Goal: Task Accomplishment & Management: Use online tool/utility

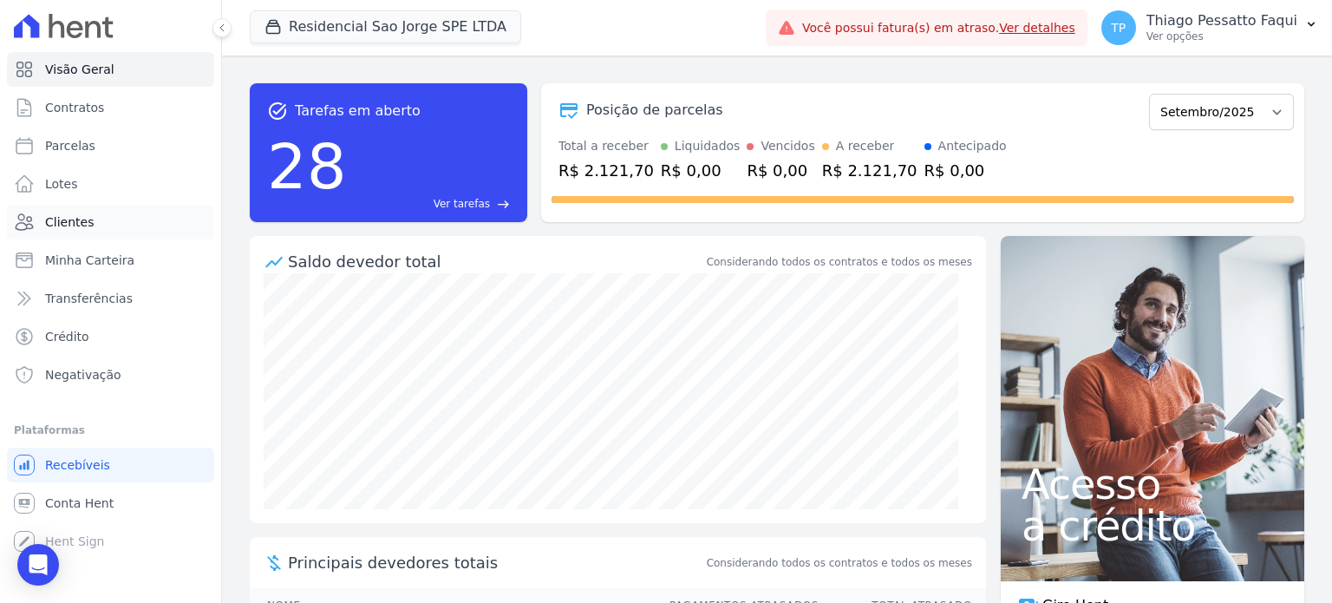
click at [72, 234] on link "Clientes" at bounding box center [110, 222] width 207 height 35
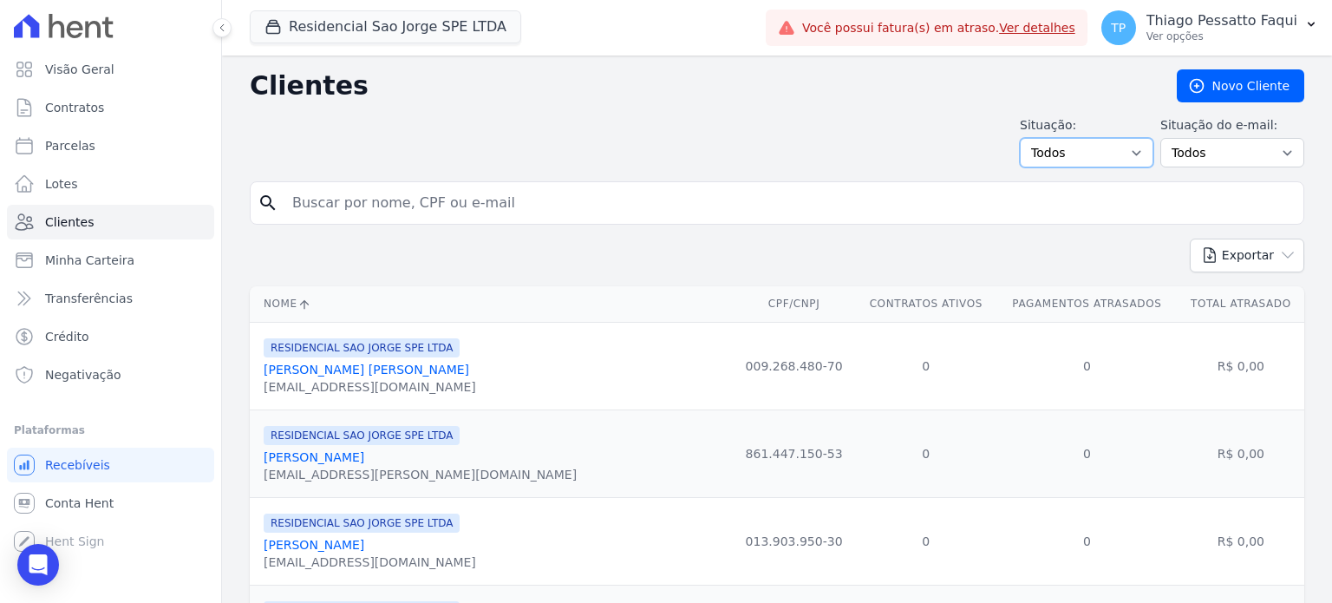
click at [1103, 152] on select "Todos Adimplentes Inadimplentes" at bounding box center [1087, 152] width 134 height 29
select select "overdue"
click at [1027, 138] on select "Todos Adimplentes Inadimplentes" at bounding box center [1087, 152] width 134 height 29
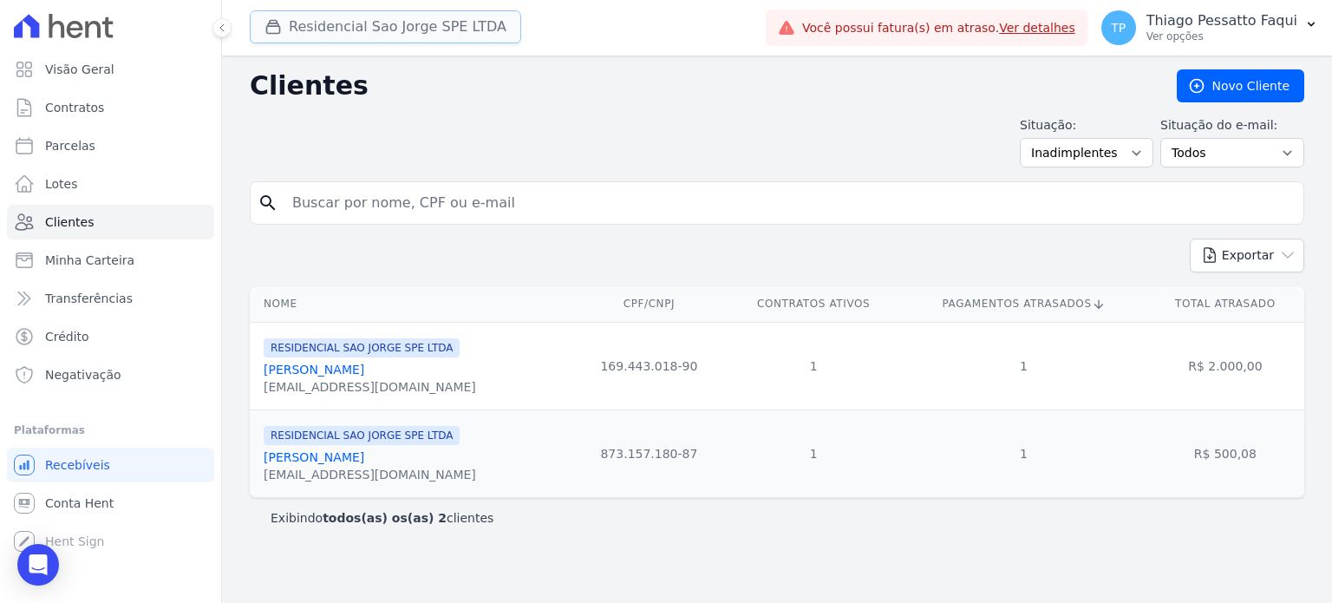
click at [417, 19] on button "Residencial Sao Jorge SPE LTDA" at bounding box center [385, 26] width 271 height 33
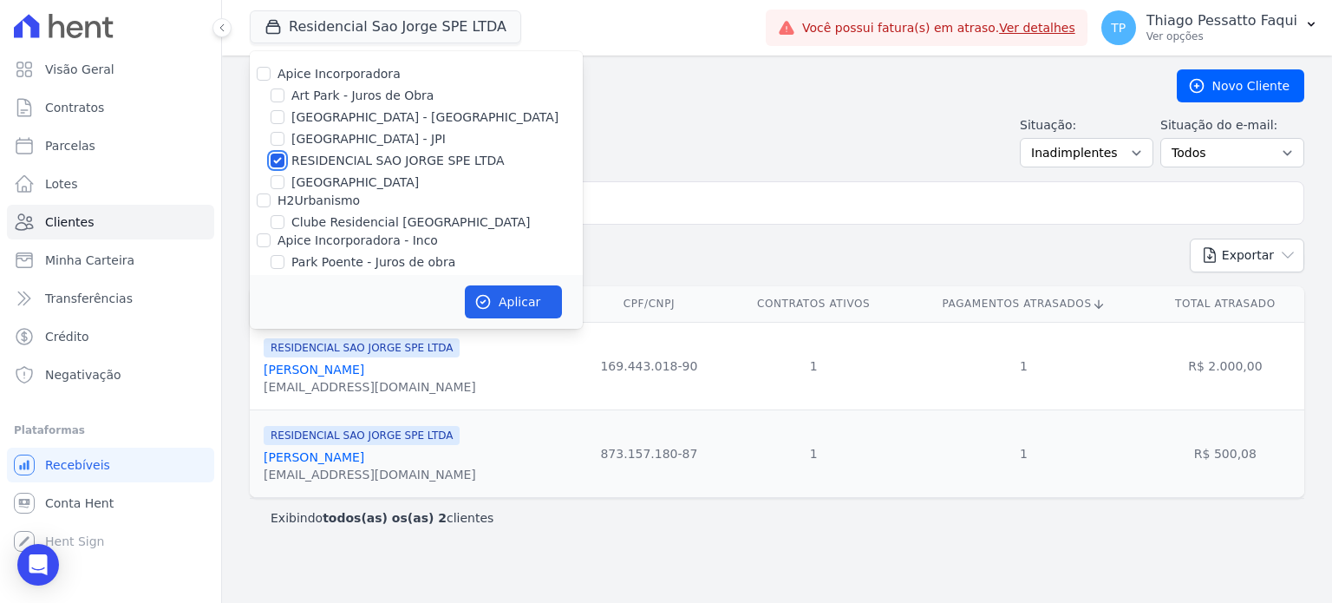
click at [281, 163] on input "RESIDENCIAL SAO JORGE SPE LTDA" at bounding box center [278, 161] width 14 height 14
checkbox input "false"
click at [283, 120] on input "[GEOGRAPHIC_DATA] - [GEOGRAPHIC_DATA]" at bounding box center [278, 117] width 14 height 14
checkbox input "true"
click at [278, 155] on input "RESIDENCIAL SAO JORGE SPE LTDA" at bounding box center [278, 161] width 14 height 14
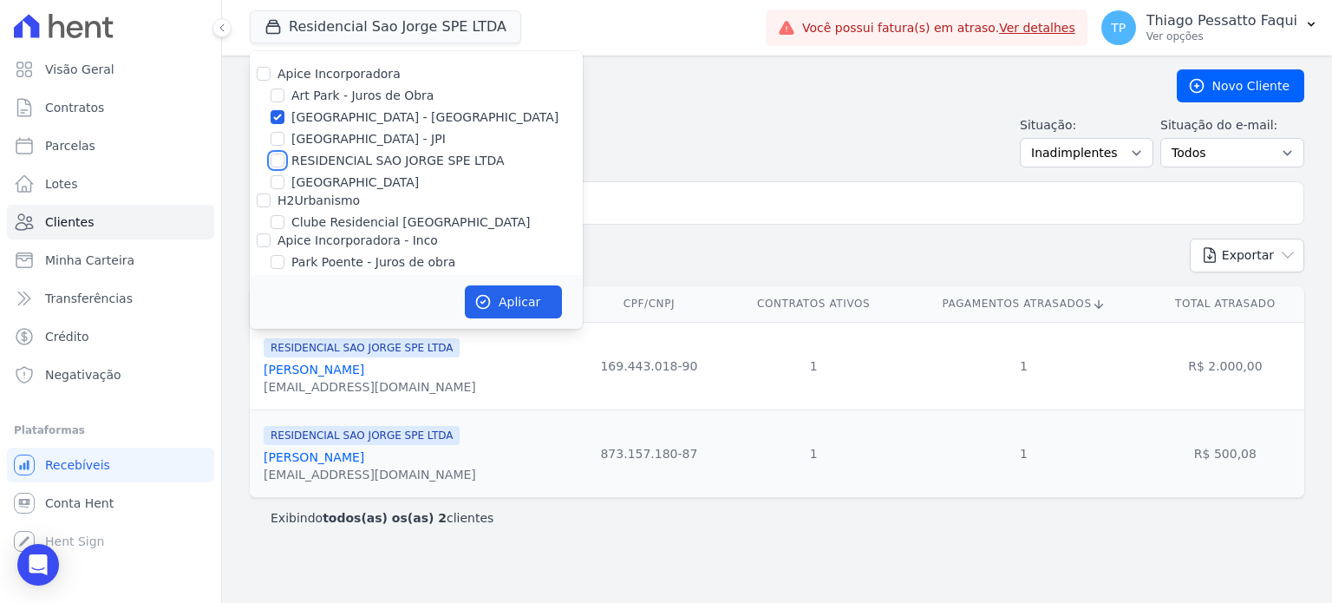
checkbox input "true"
click at [278, 263] on input "Park Poente - Juros de obra" at bounding box center [278, 262] width 14 height 14
checkbox input "true"
click at [526, 309] on button "Aplicar" at bounding box center [513, 301] width 97 height 33
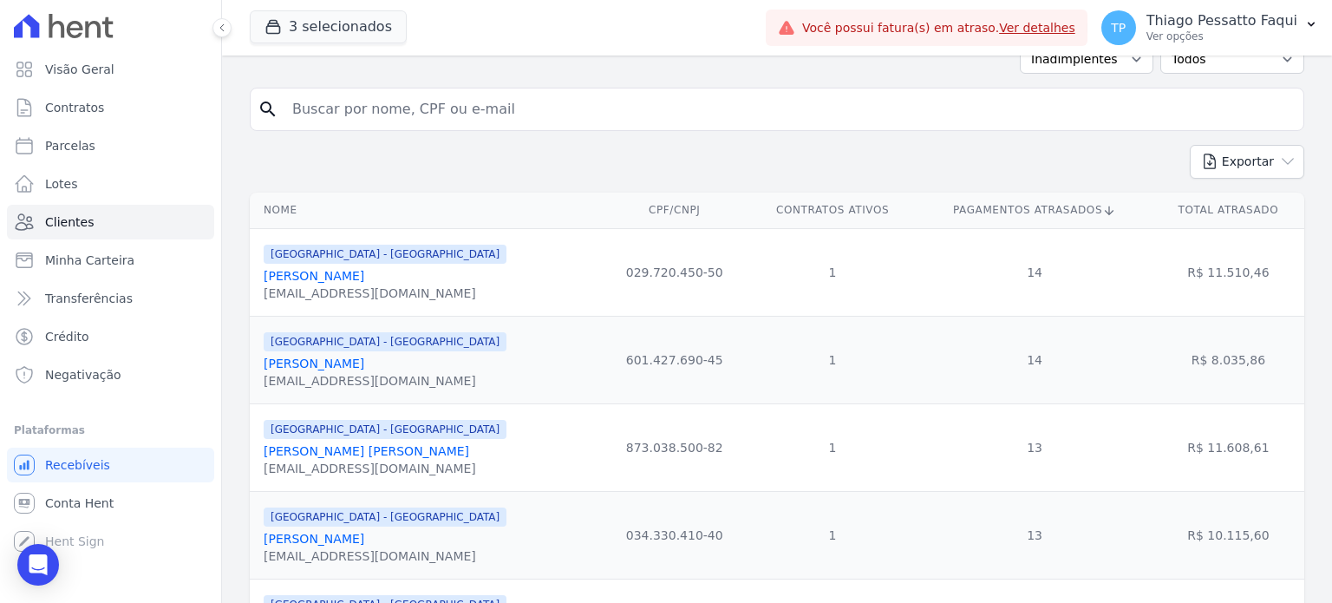
scroll to position [2, 0]
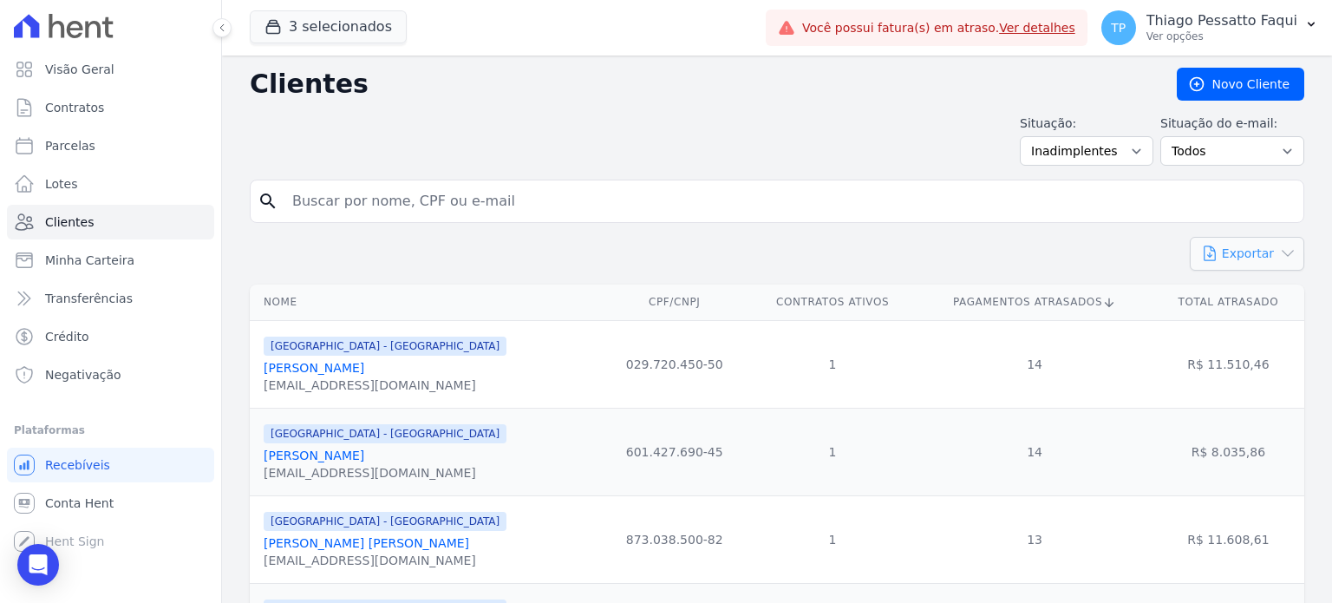
click at [1246, 252] on button "Exportar" at bounding box center [1247, 254] width 114 height 34
click at [1261, 327] on link "CSV" at bounding box center [1283, 326] width 97 height 32
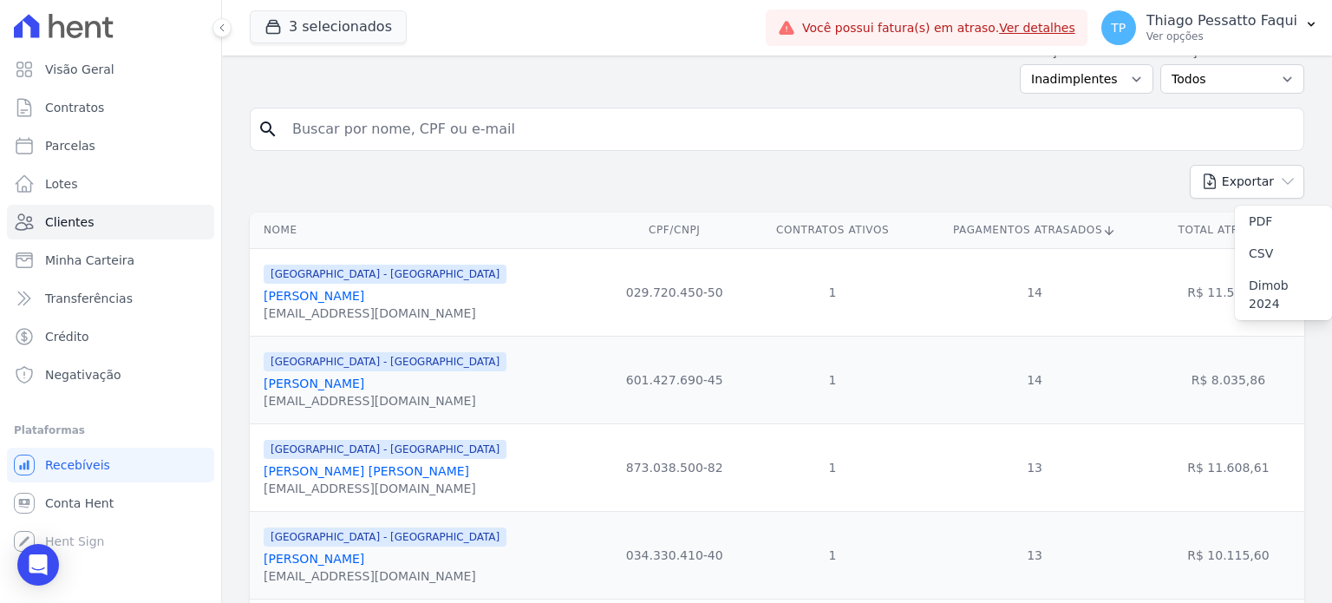
scroll to position [175, 0]
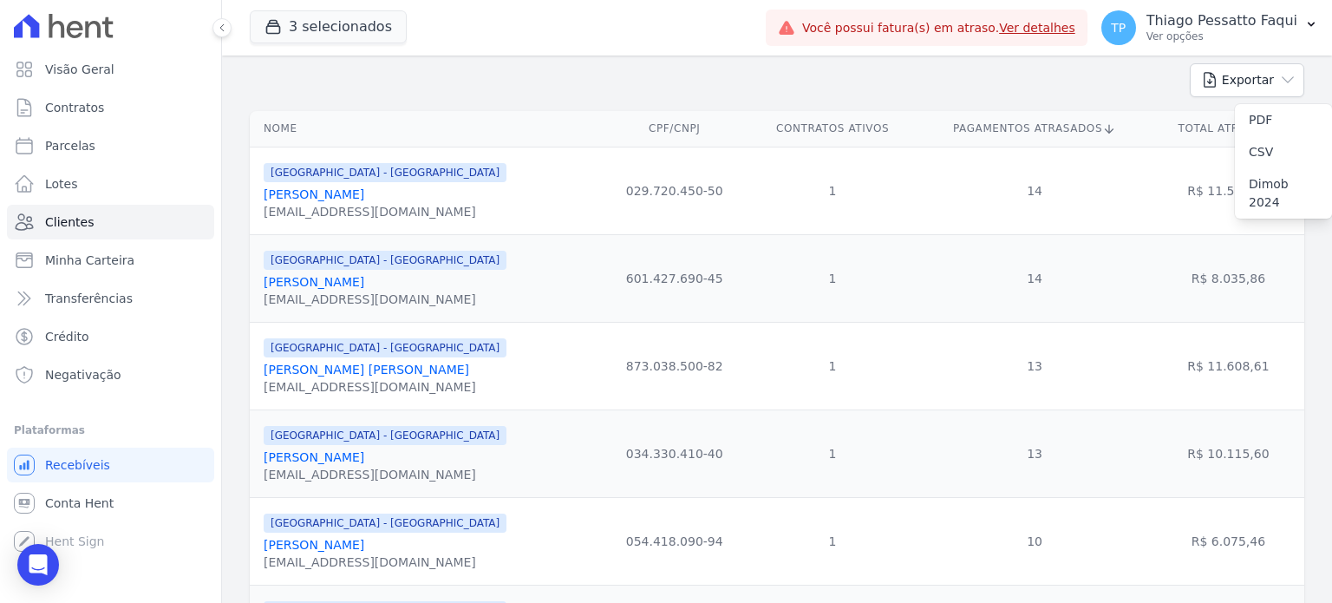
click at [364, 191] on link "Julio Cesar Azevedo Da Silva" at bounding box center [314, 194] width 101 height 14
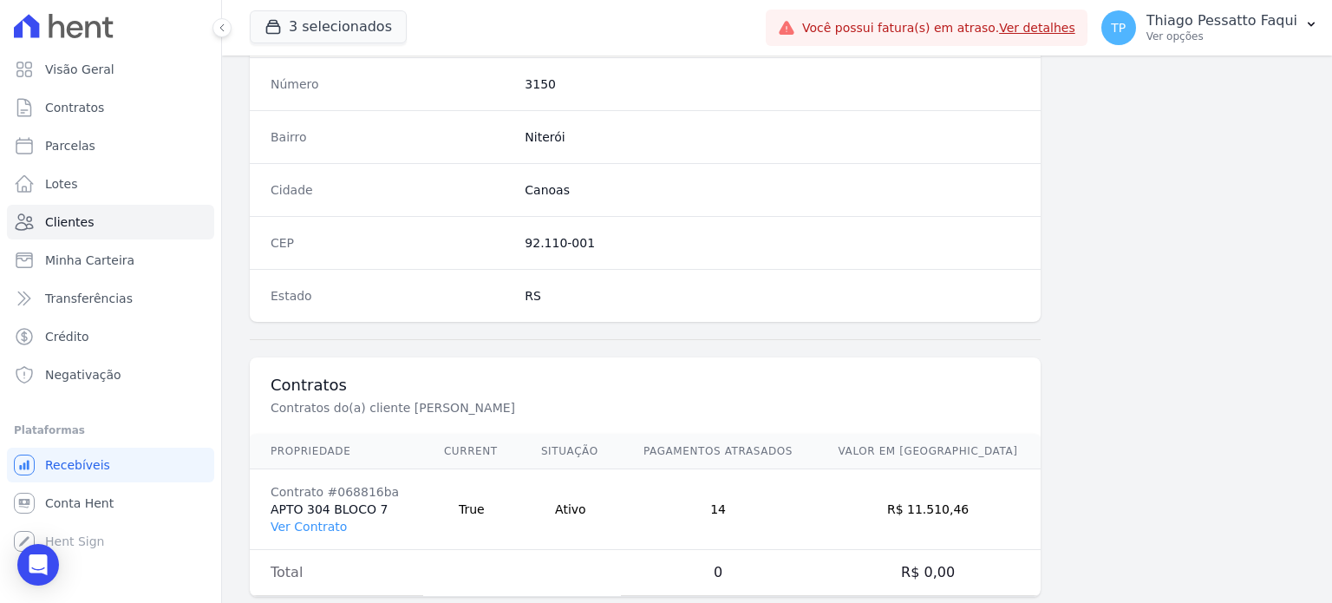
scroll to position [1014, 0]
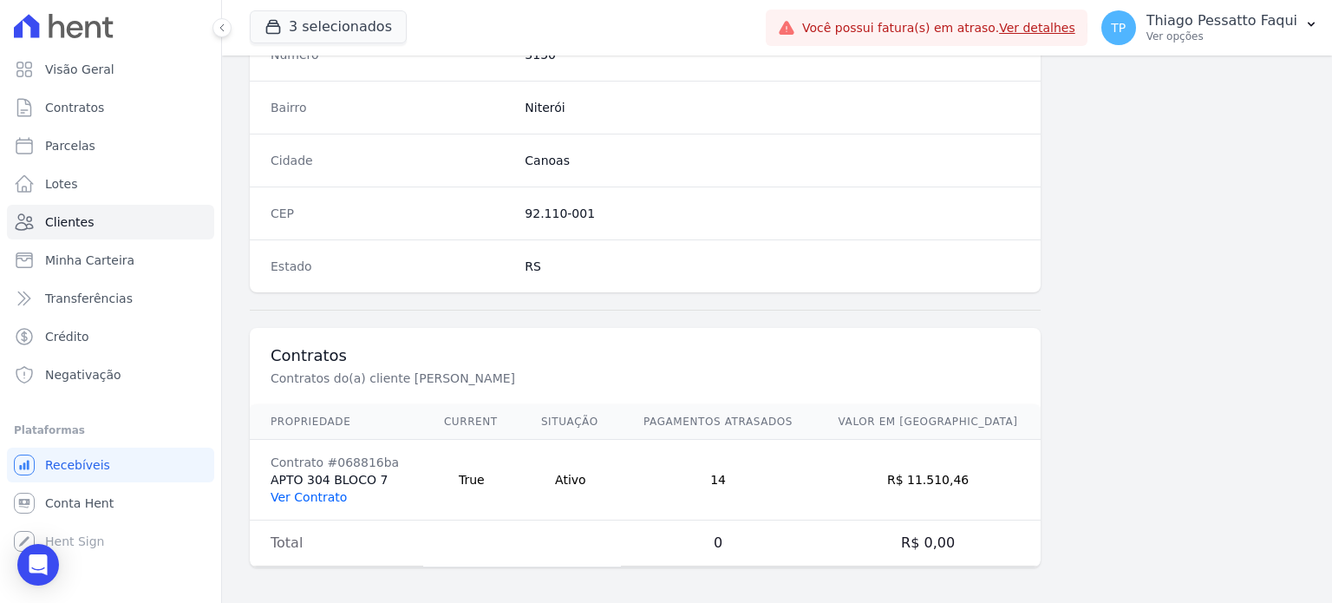
click at [307, 495] on link "Ver Contrato" at bounding box center [309, 497] width 76 height 14
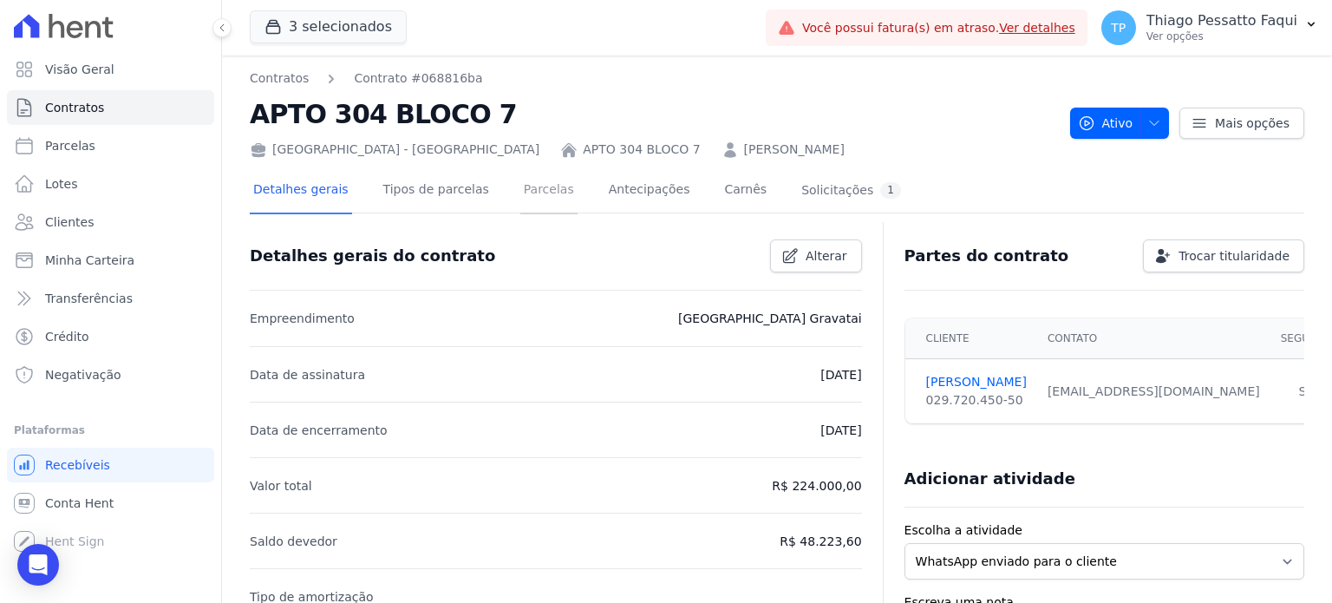
click at [520, 196] on link "Parcelas" at bounding box center [548, 191] width 57 height 46
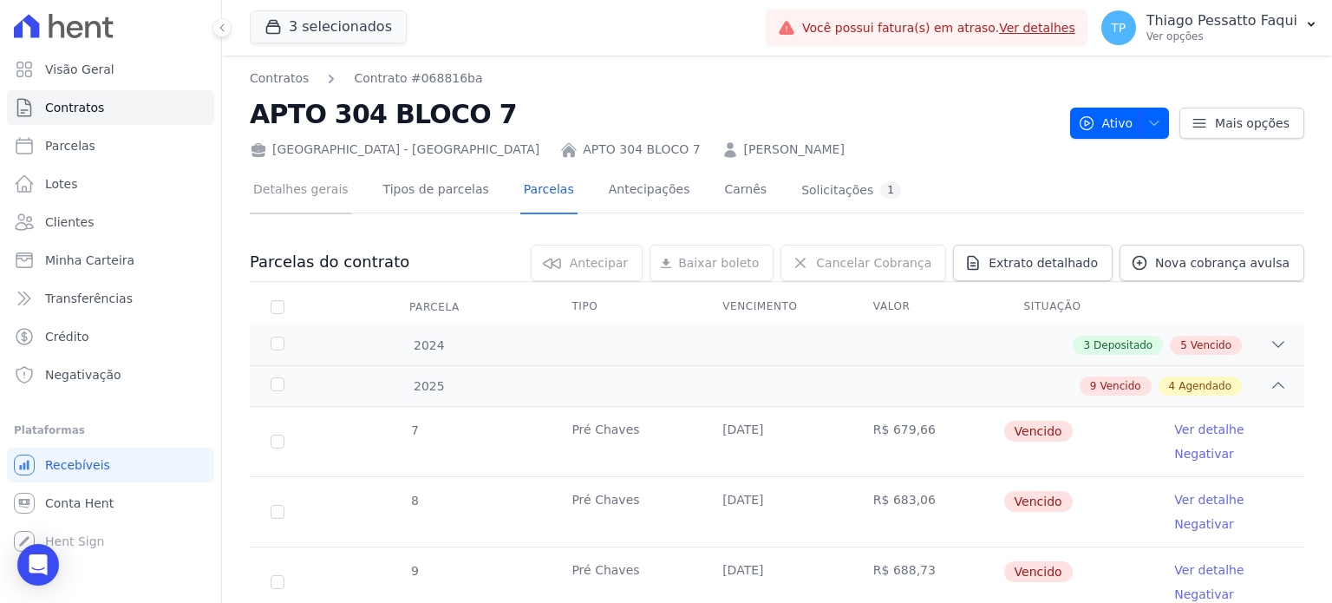
click at [299, 203] on link "Detalhes gerais" at bounding box center [301, 191] width 102 height 46
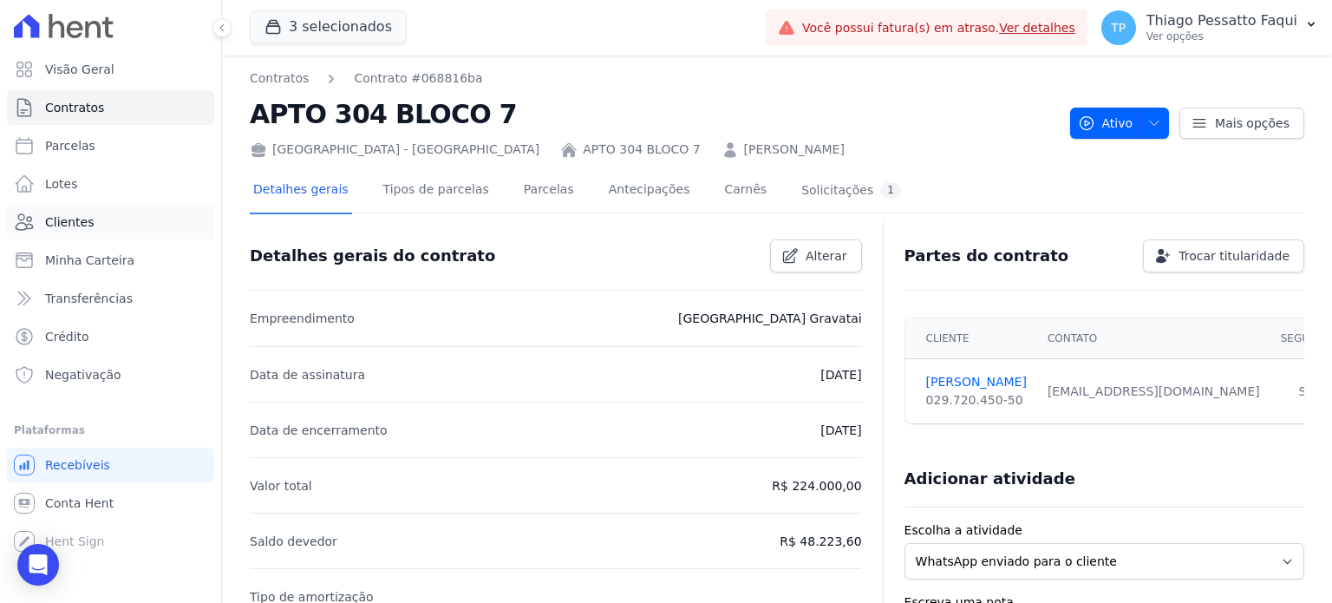
click at [155, 234] on link "Clientes" at bounding box center [110, 222] width 207 height 35
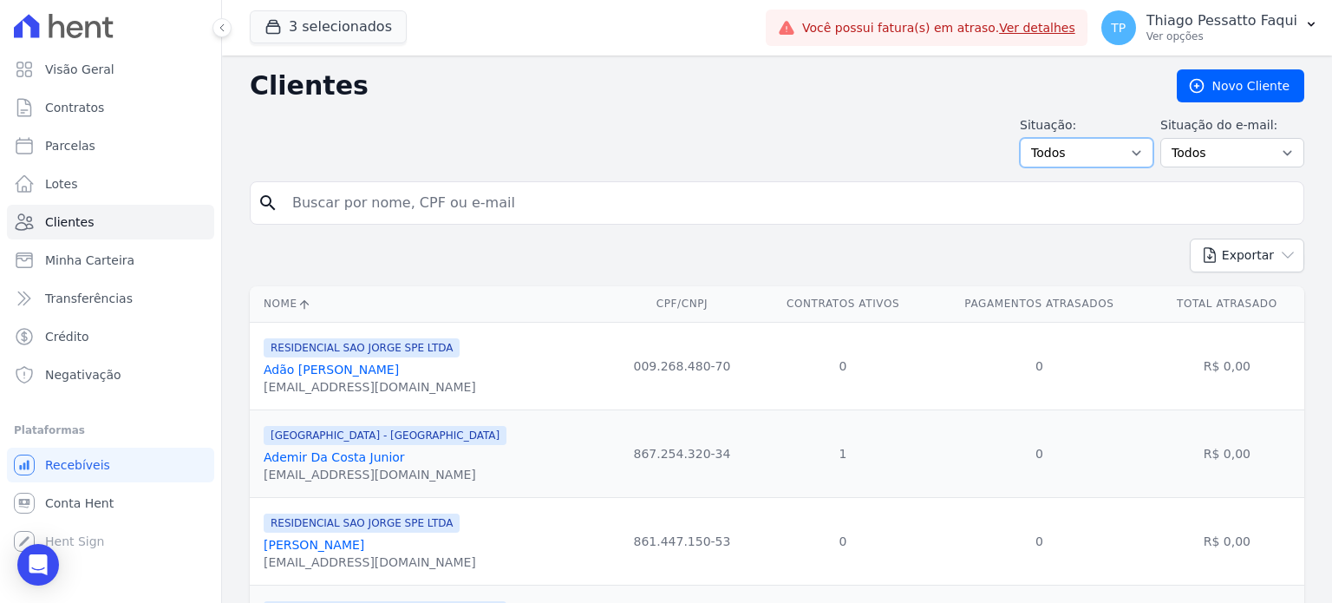
click at [1091, 147] on select "Todos Adimplentes Inadimplentes" at bounding box center [1087, 152] width 134 height 29
select select "overdue"
click at [1027, 138] on select "Todos Adimplentes Inadimplentes" at bounding box center [1087, 152] width 134 height 29
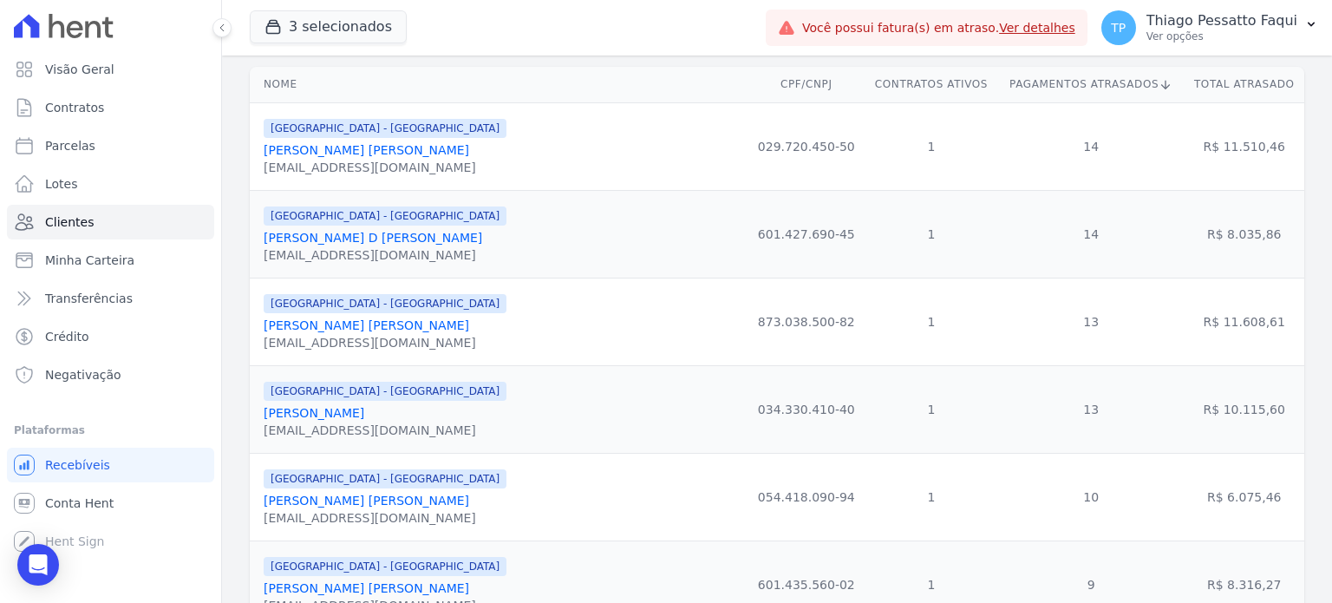
scroll to position [260, 0]
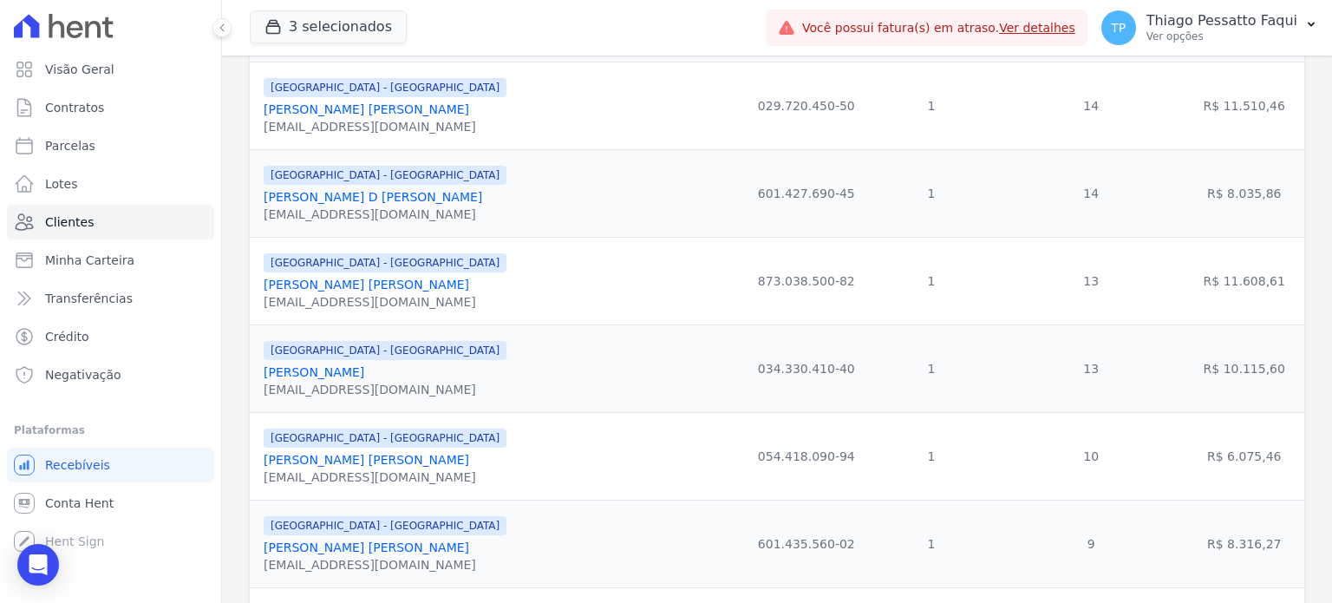
click at [374, 199] on link "Mateus Henrique D Avila Cardoso" at bounding box center [373, 197] width 219 height 14
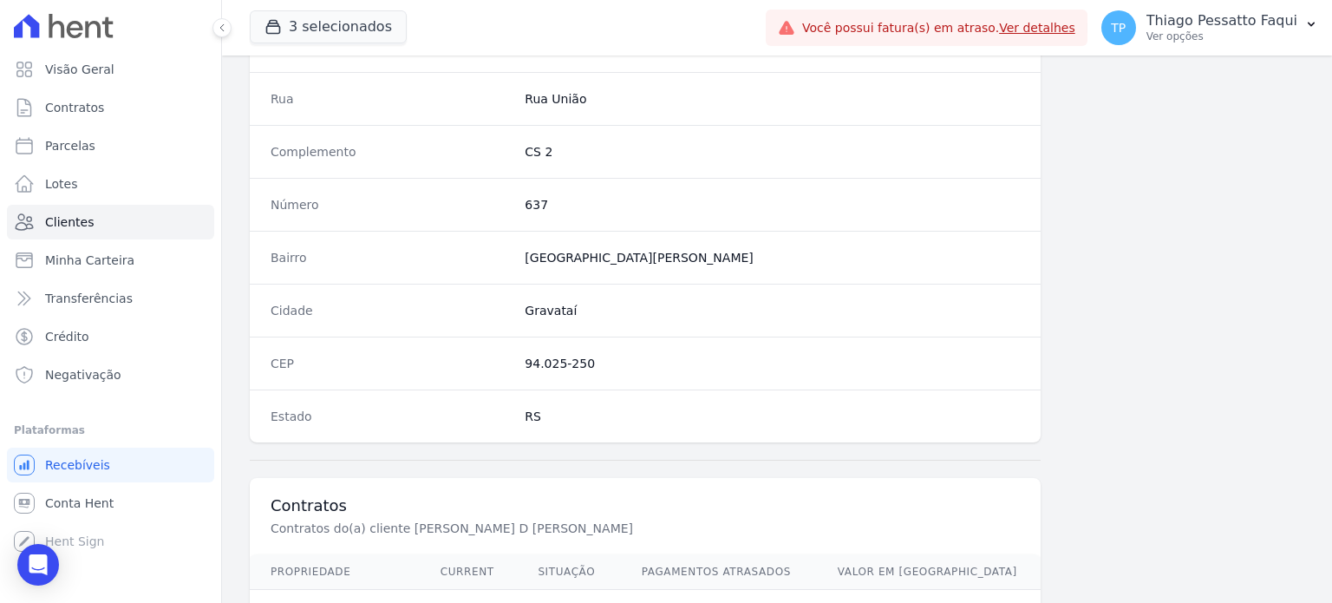
scroll to position [1014, 0]
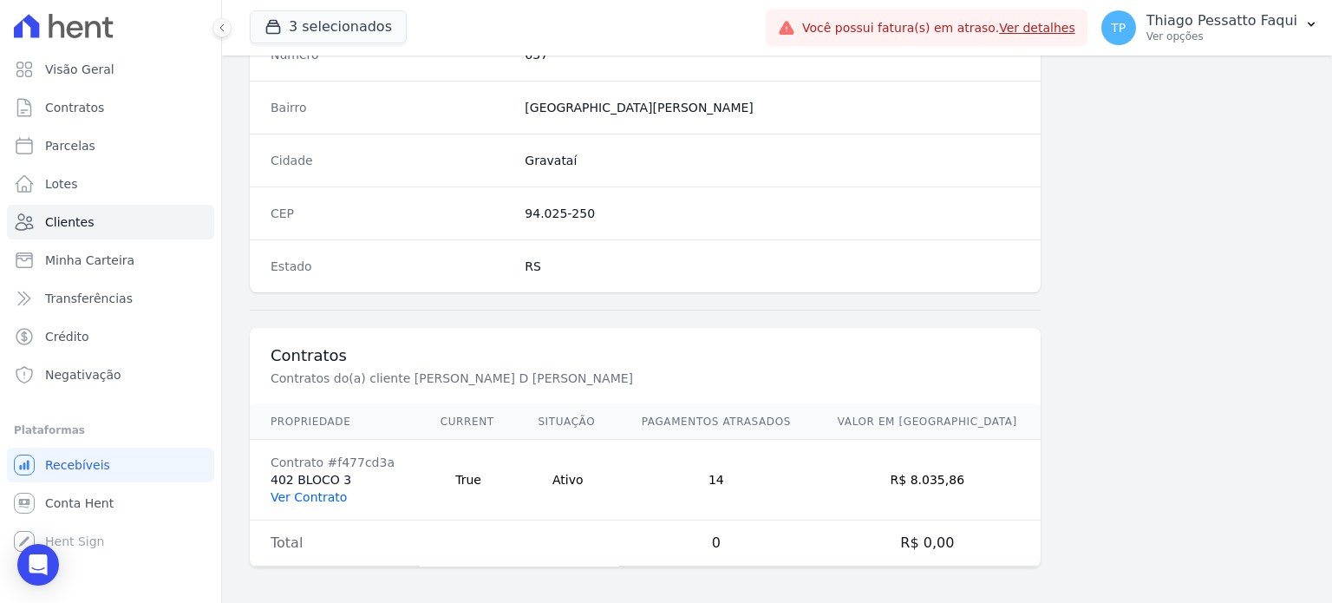
click at [287, 492] on link "Ver Contrato" at bounding box center [309, 497] width 76 height 14
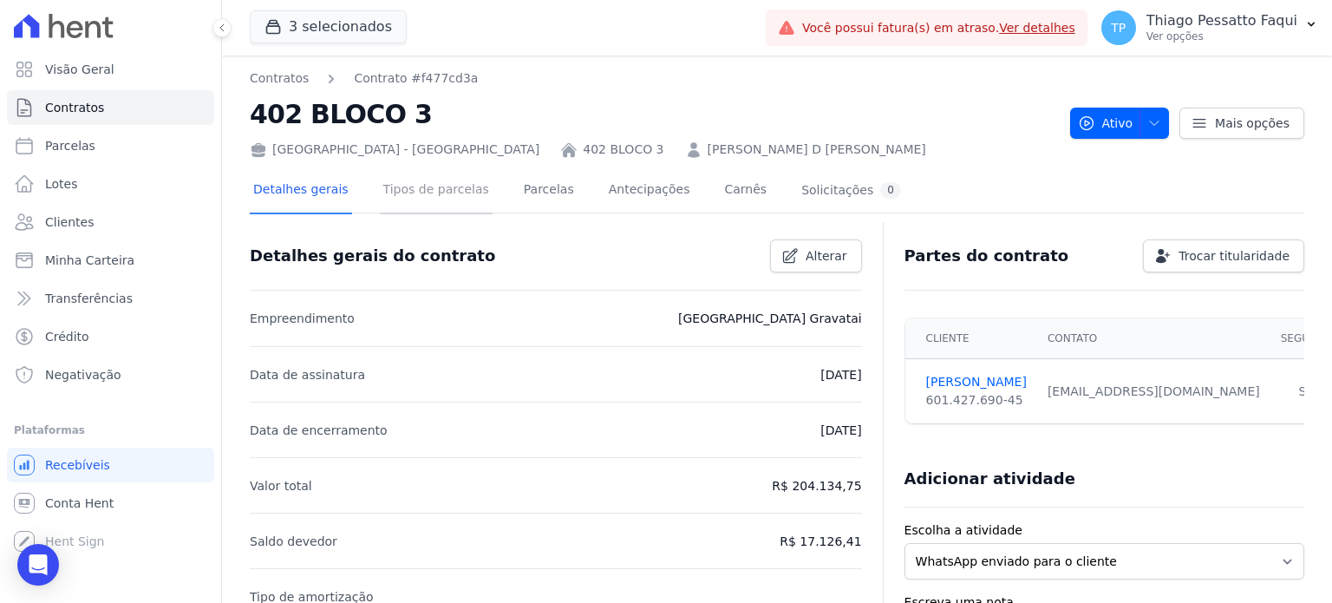
click at [456, 193] on link "Tipos de parcelas" at bounding box center [436, 191] width 113 height 46
click at [533, 186] on link "Parcelas" at bounding box center [548, 191] width 57 height 46
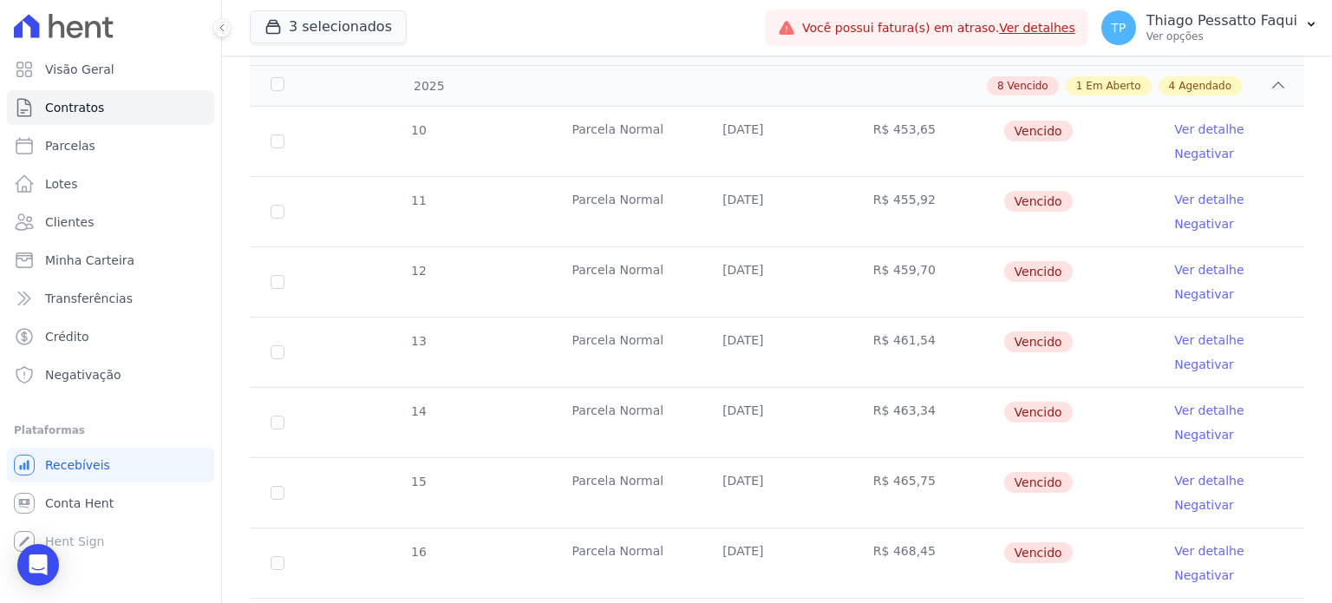
scroll to position [94, 0]
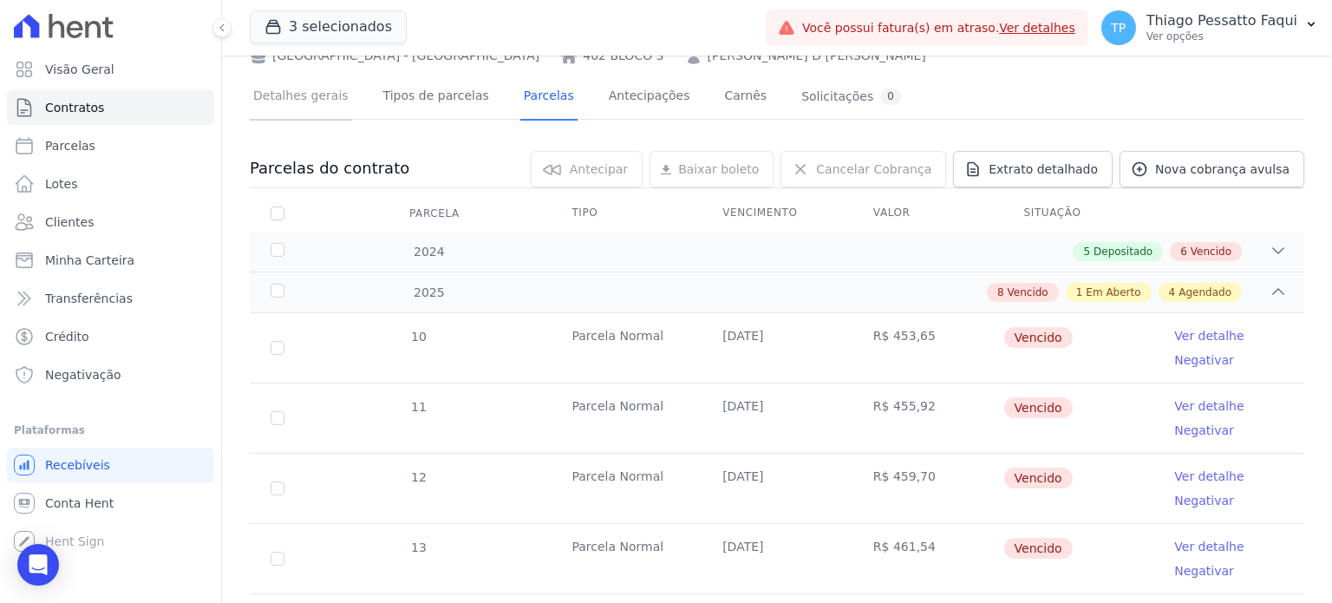
click at [274, 103] on link "Detalhes gerais" at bounding box center [301, 98] width 102 height 46
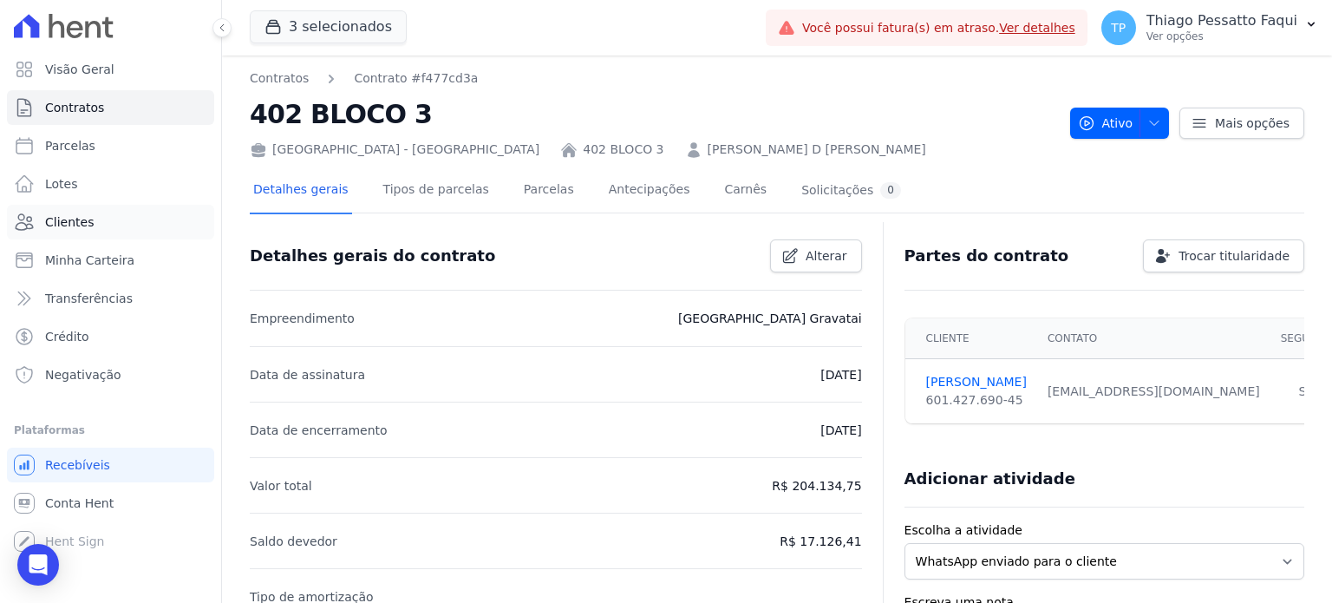
click at [89, 236] on link "Clientes" at bounding box center [110, 222] width 207 height 35
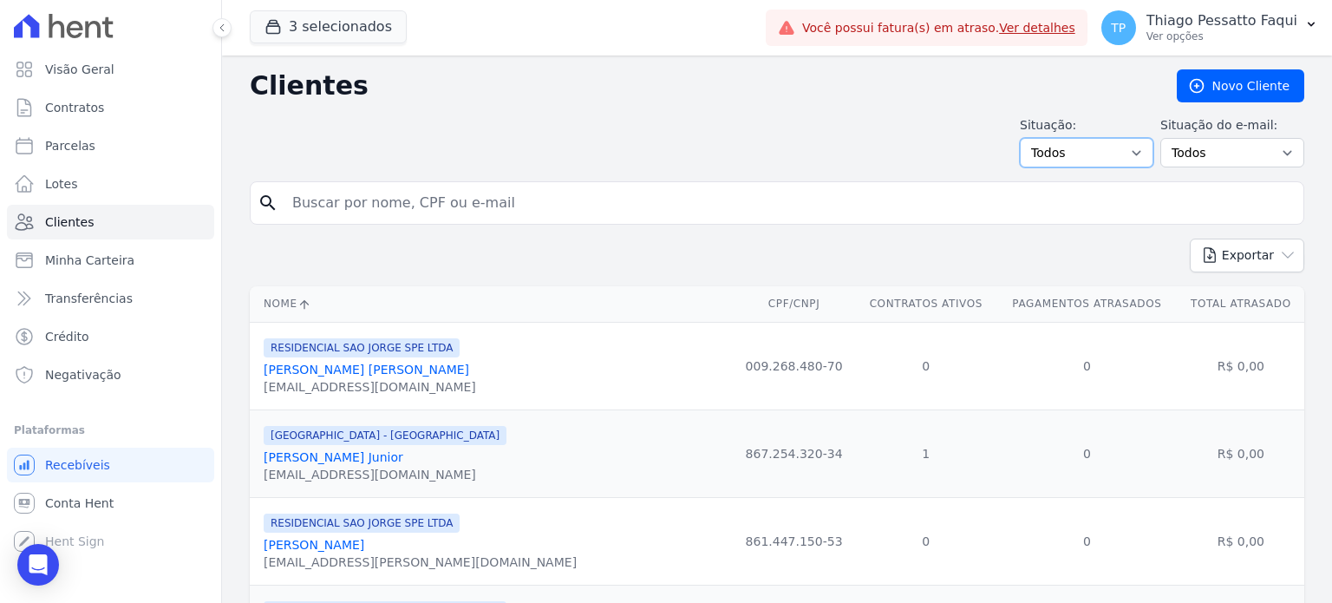
click at [1074, 142] on select "Todos Adimplentes Inadimplentes" at bounding box center [1087, 152] width 134 height 29
select select "overdue"
click at [1027, 138] on select "Todos Adimplentes Inadimplentes" at bounding box center [1087, 152] width 134 height 29
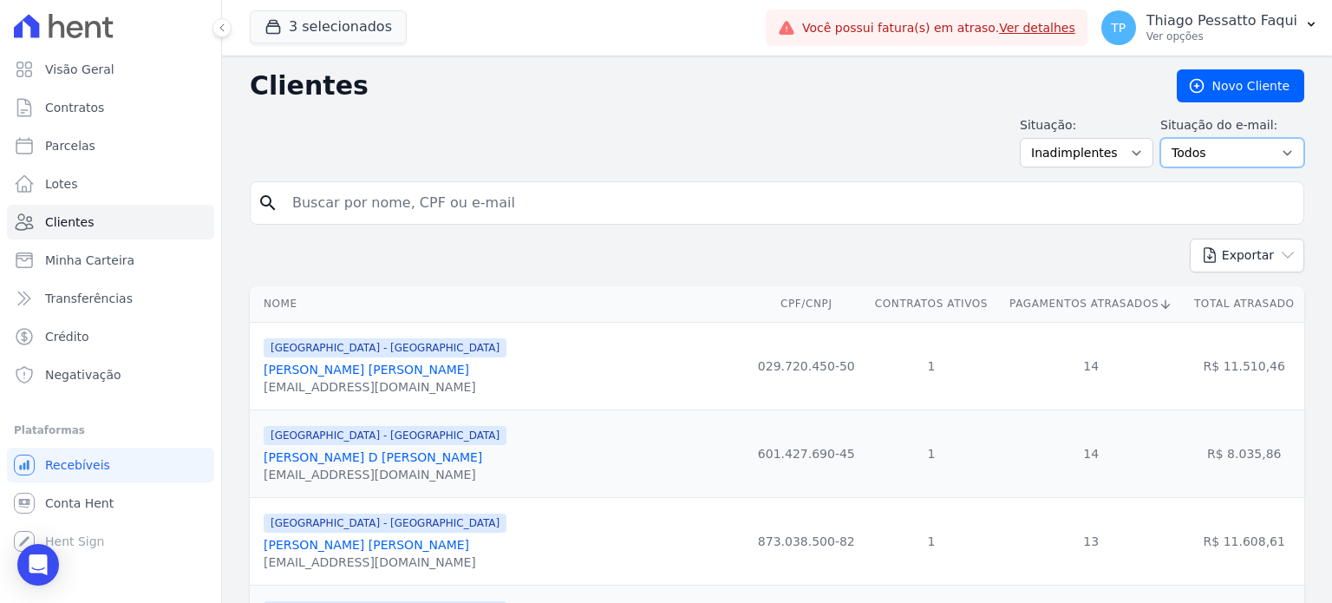
click at [1207, 149] on select "Todos Confirmado Não confirmado" at bounding box center [1233, 152] width 144 height 29
click at [897, 161] on div "Situação: Todos Adimplentes Inadimplentes Situação do e-mail: Todos Confirmado …" at bounding box center [777, 141] width 1055 height 51
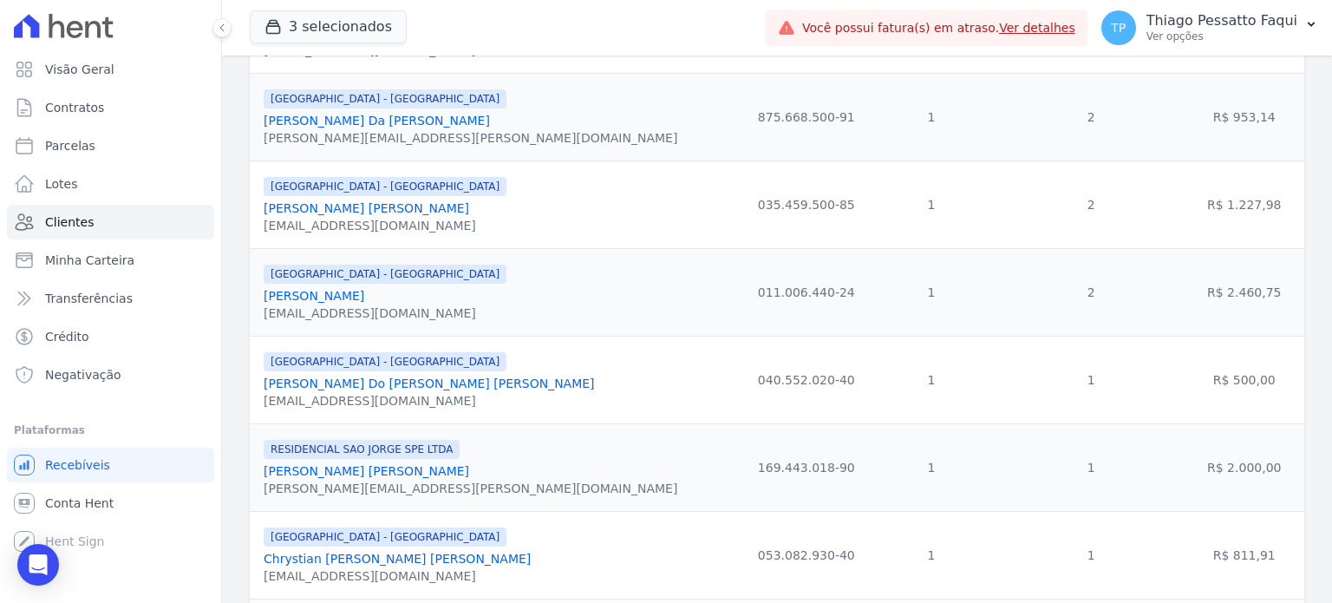
scroll to position [1997, 0]
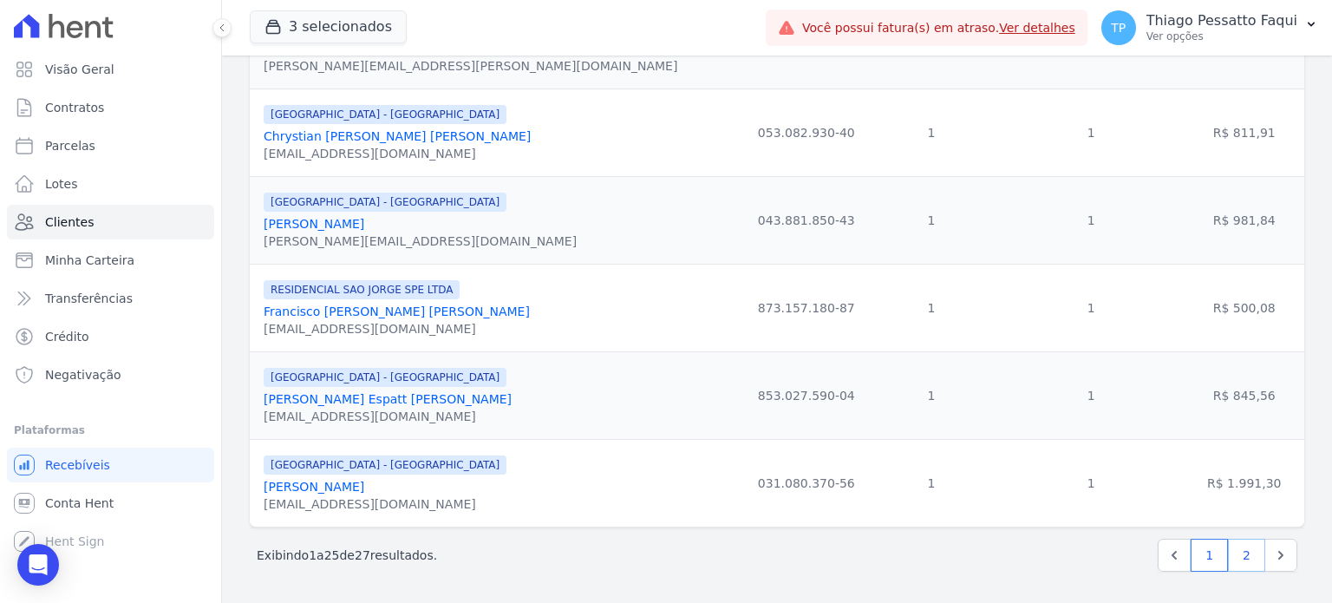
click at [1229, 550] on link "2" at bounding box center [1246, 555] width 37 height 33
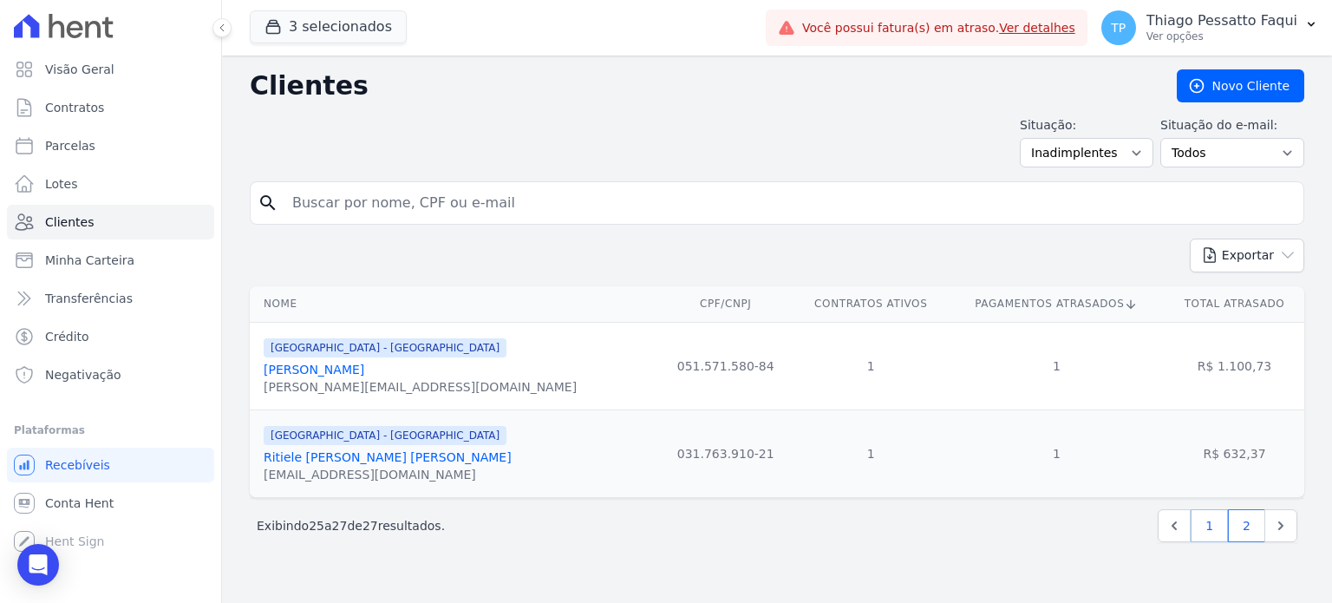
click at [1217, 525] on link "1" at bounding box center [1209, 525] width 37 height 33
click at [1207, 528] on link "1" at bounding box center [1209, 525] width 37 height 33
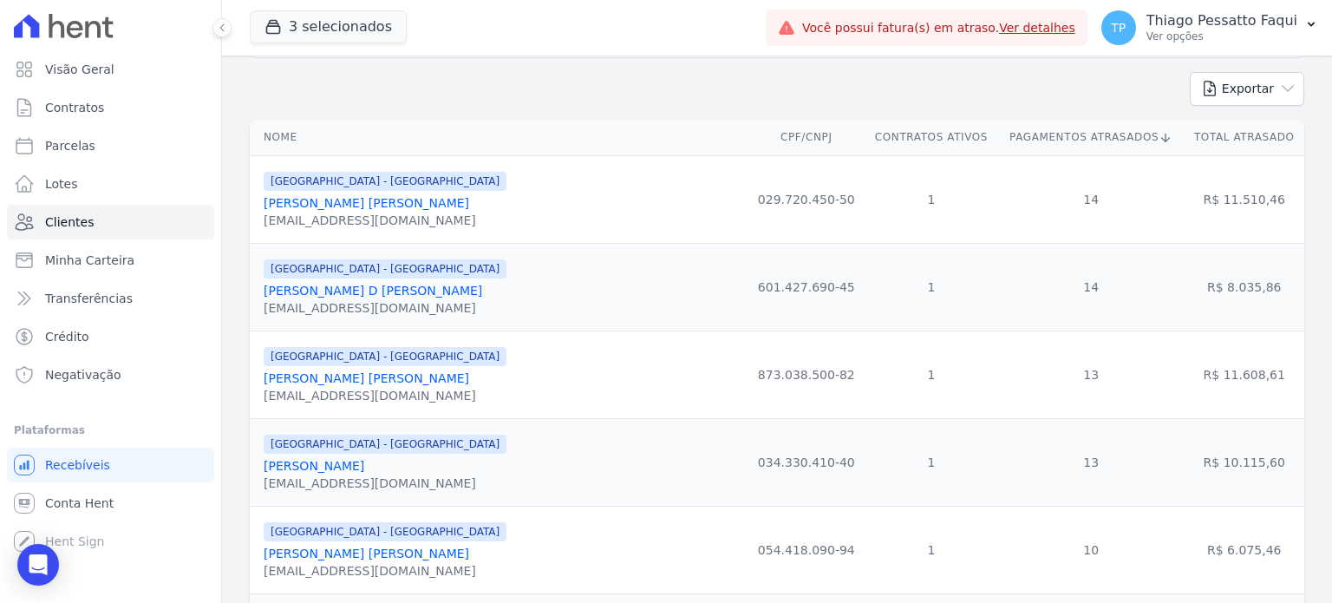
scroll to position [173, 0]
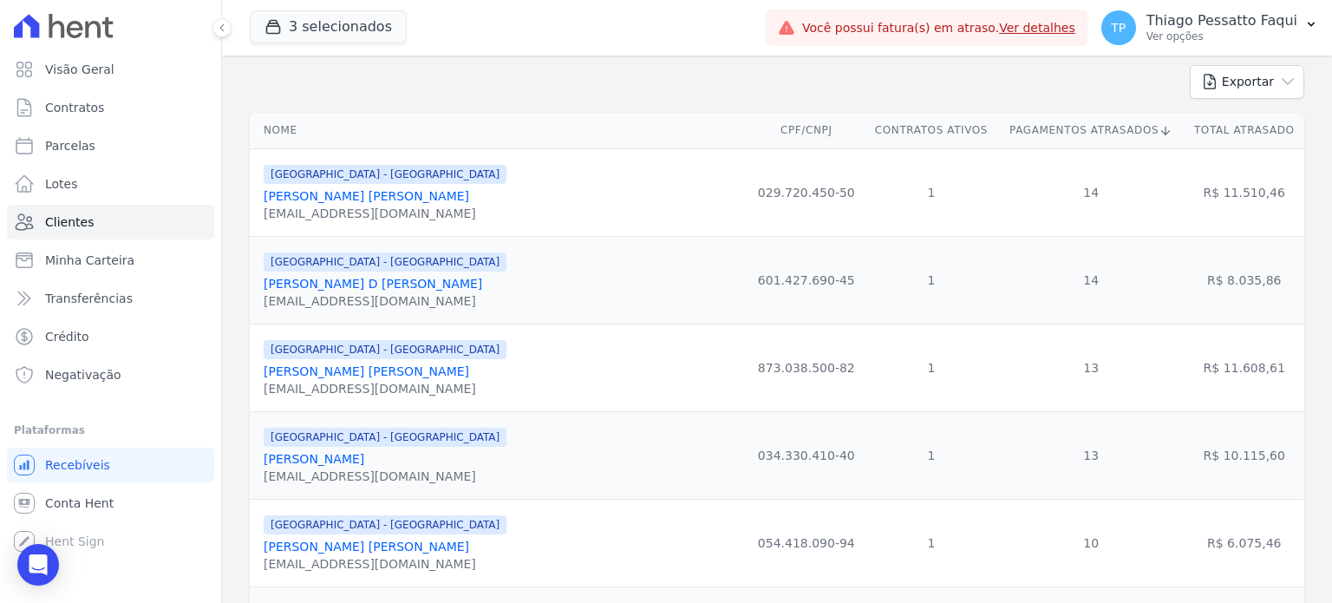
click at [397, 369] on link "Matheus Alexandre Nunes Reiter" at bounding box center [367, 371] width 206 height 14
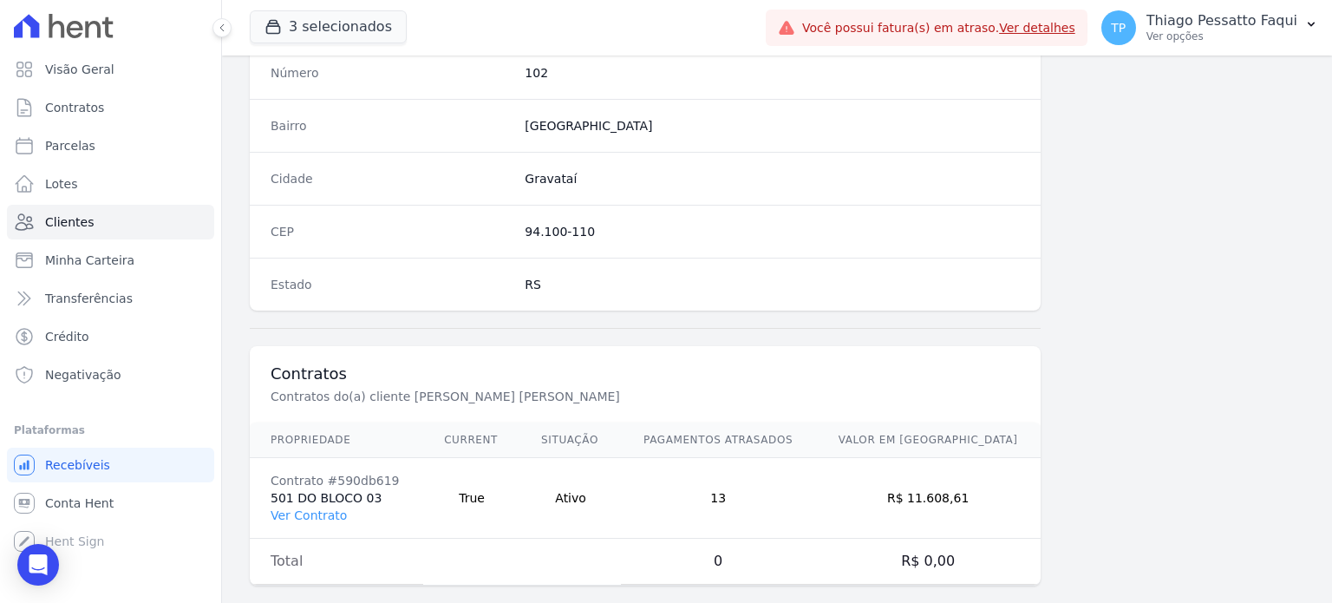
scroll to position [1014, 0]
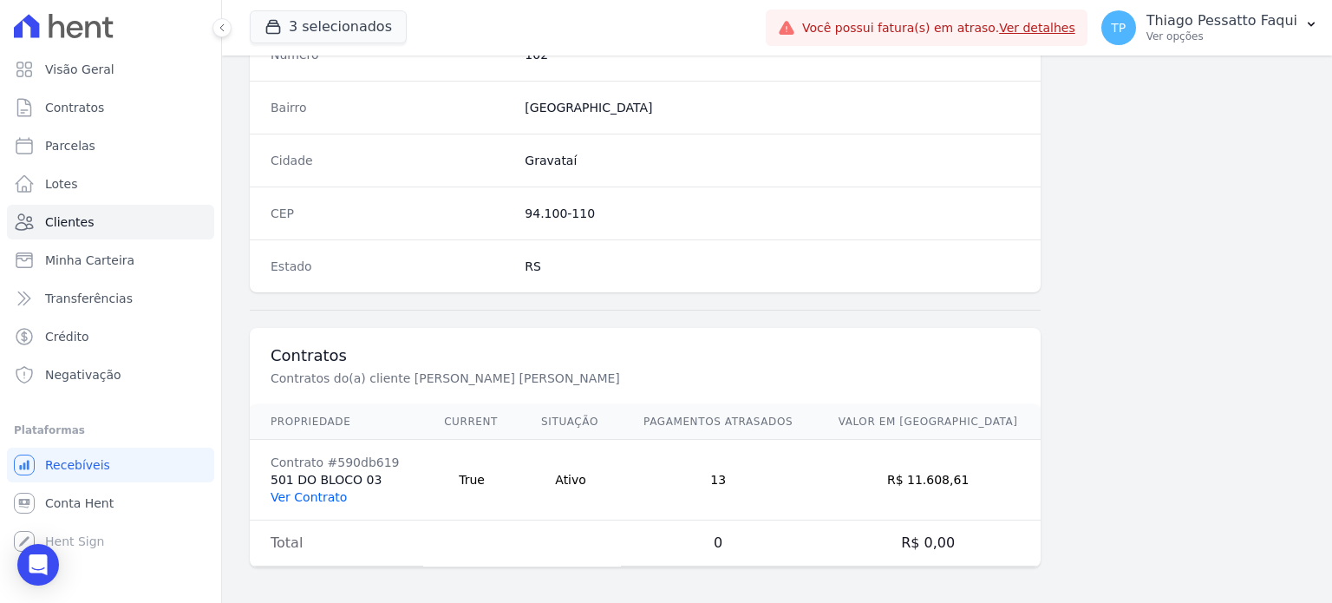
click at [322, 492] on link "Ver Contrato" at bounding box center [309, 497] width 76 height 14
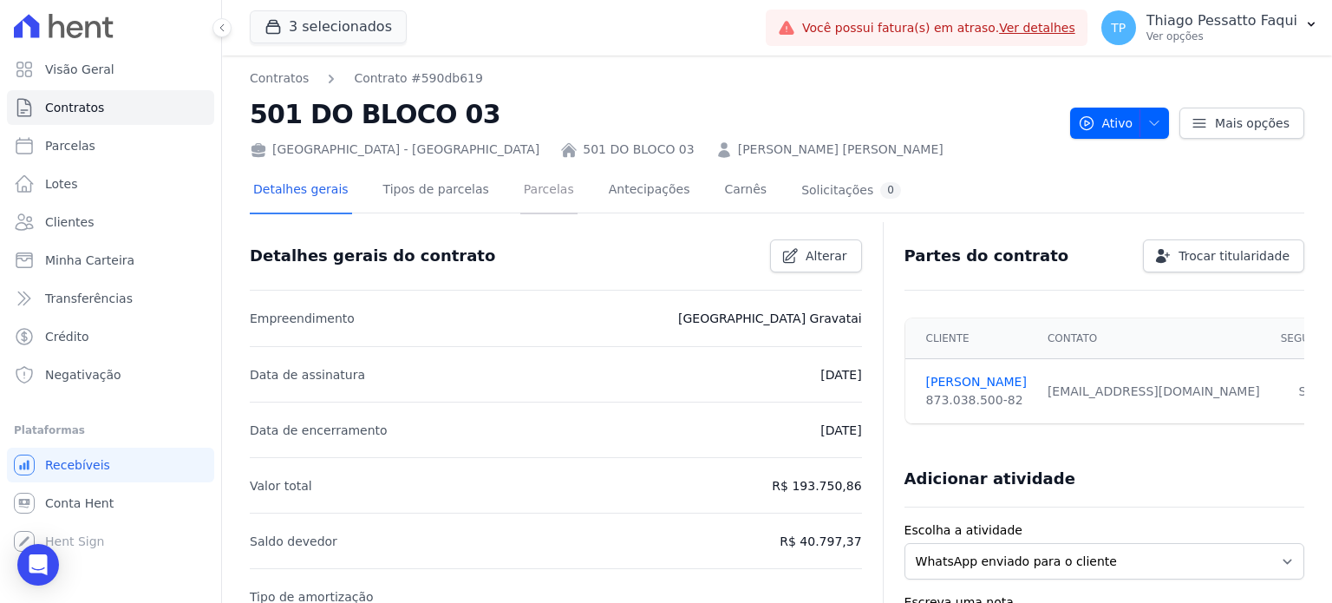
click at [520, 187] on link "Parcelas" at bounding box center [548, 191] width 57 height 46
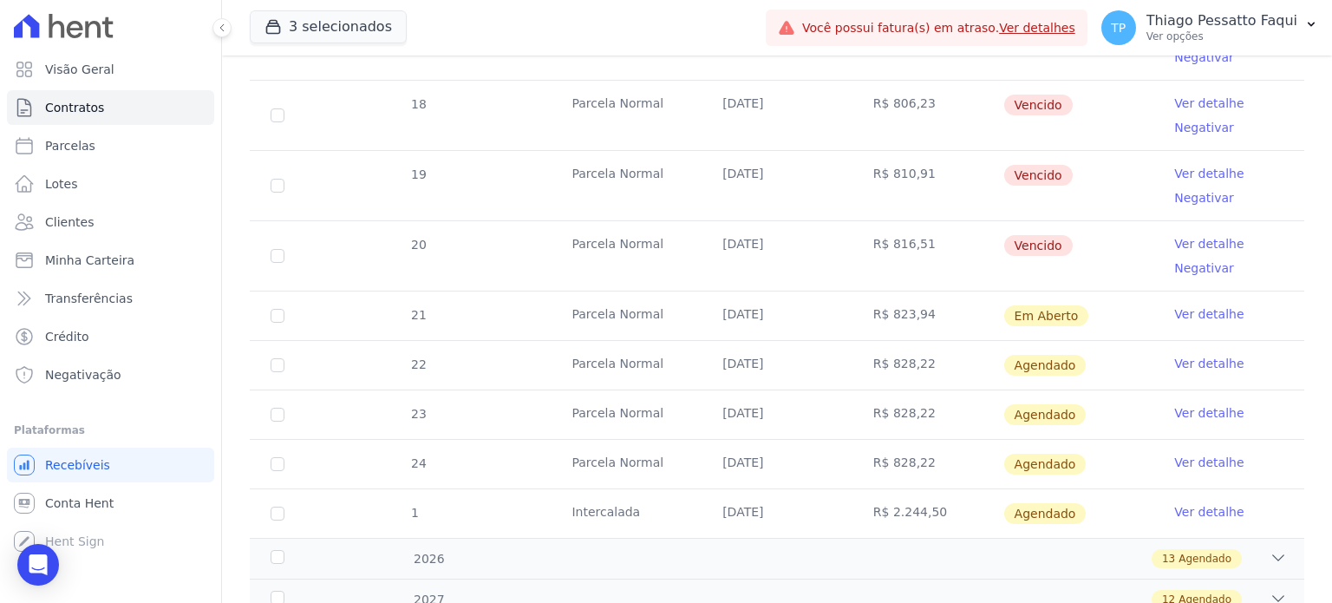
scroll to position [822, 0]
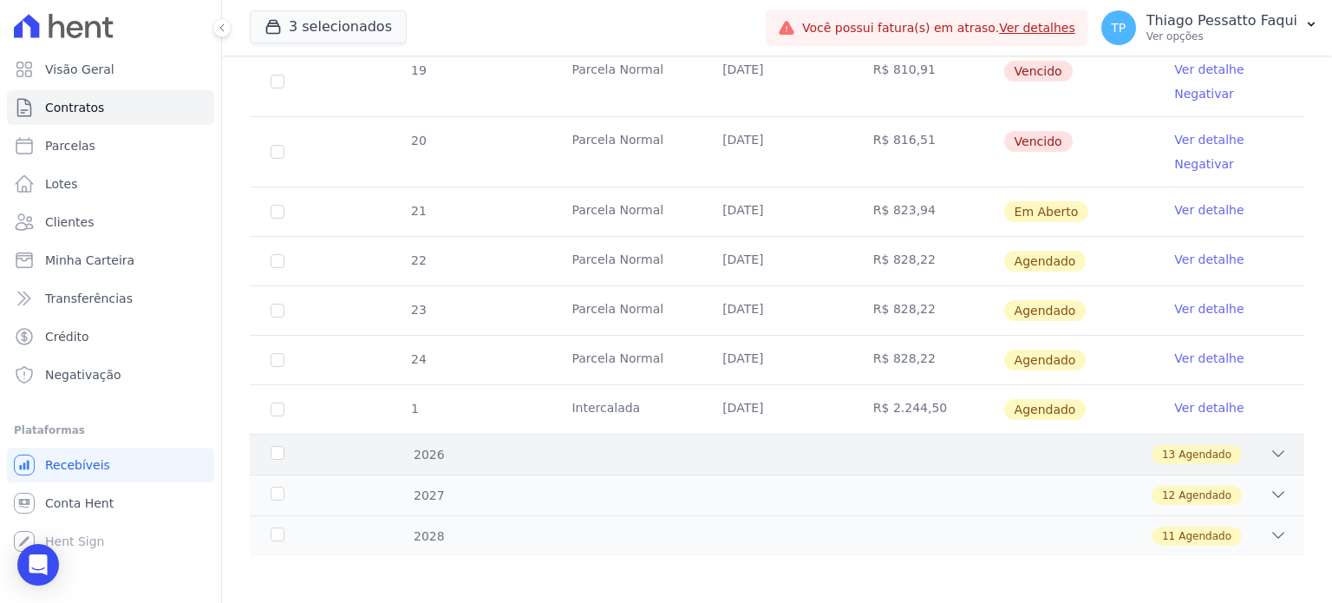
click at [1273, 453] on div "2026 13 Agendado" at bounding box center [777, 454] width 1055 height 41
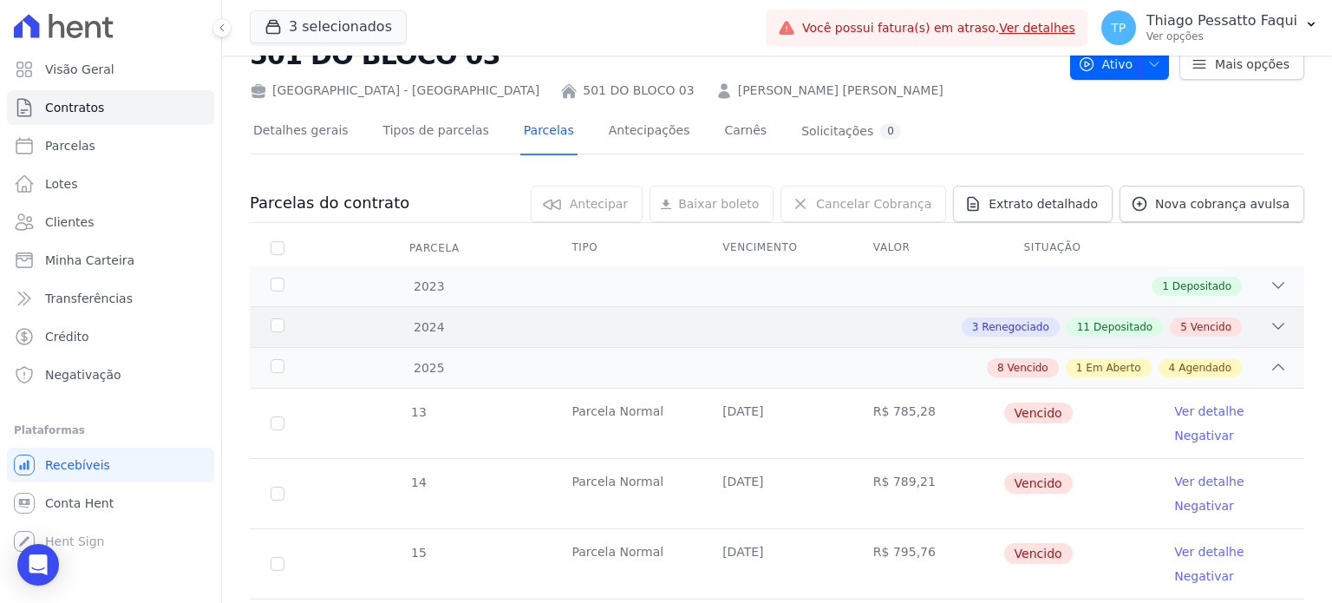
scroll to position [87, 0]
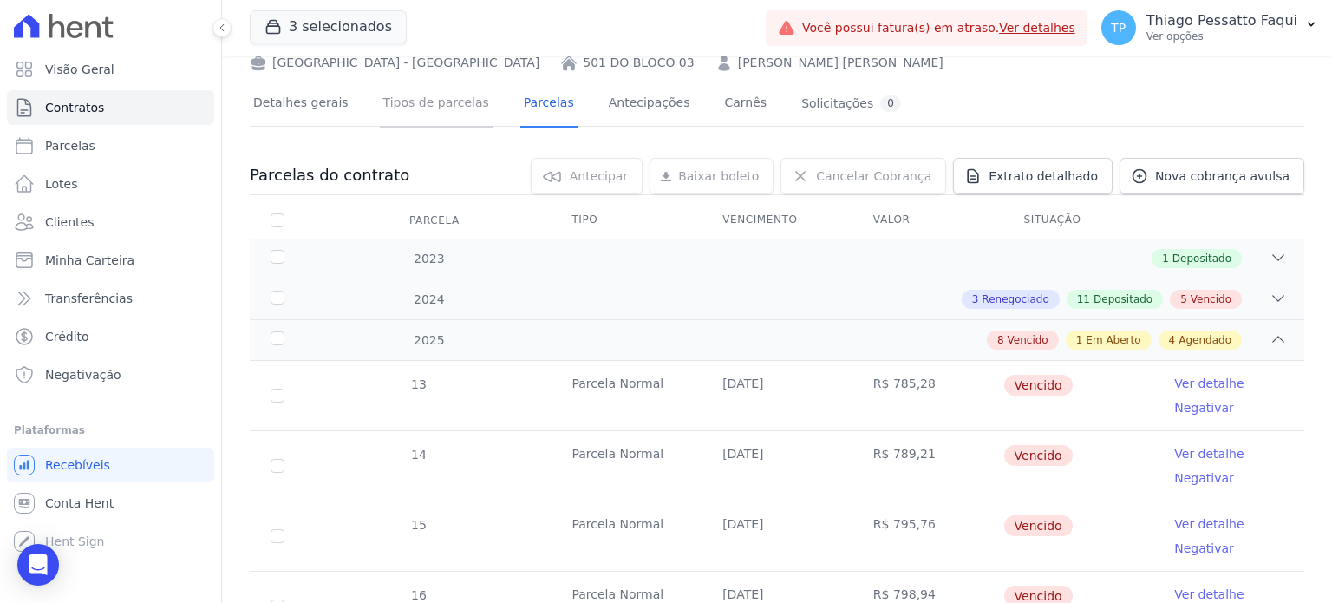
click at [425, 90] on link "Tipos de parcelas" at bounding box center [436, 105] width 113 height 46
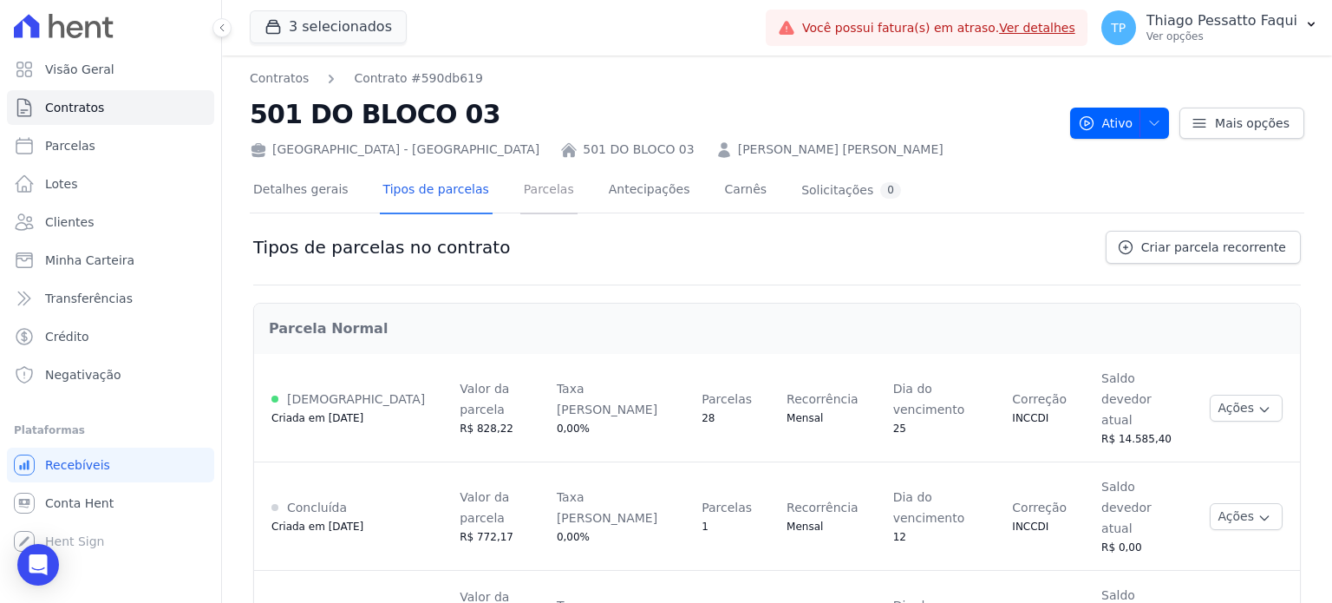
click at [535, 208] on link "Parcelas" at bounding box center [548, 191] width 57 height 46
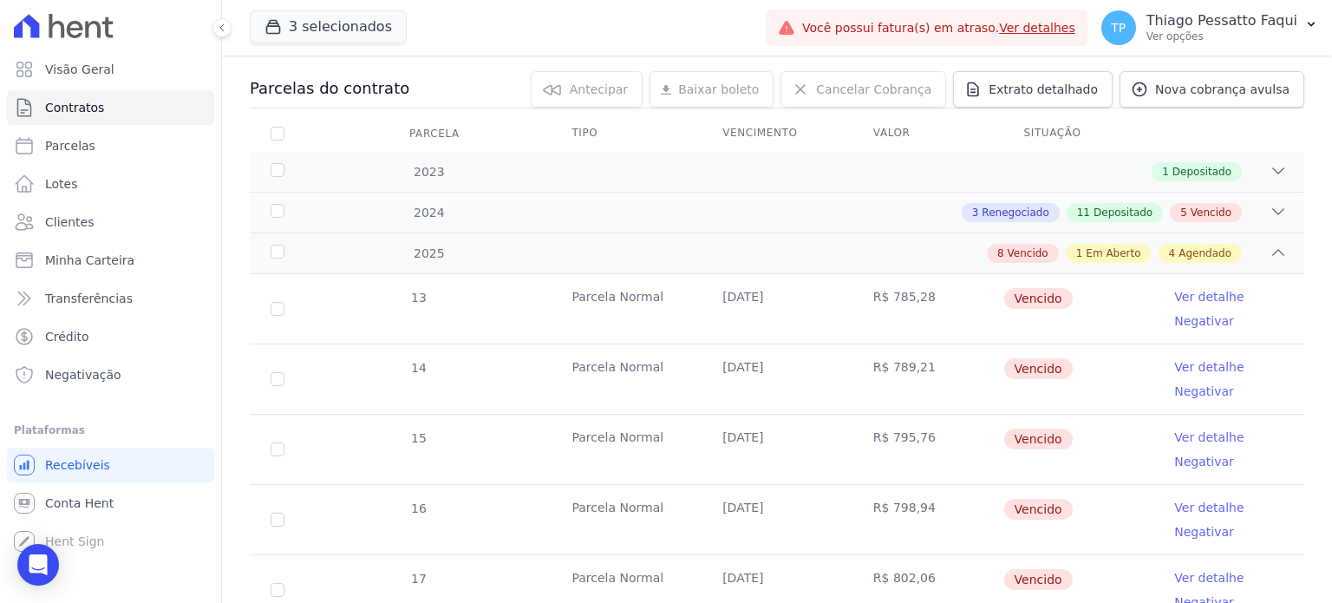
scroll to position [173, 0]
click at [441, 213] on div "3 Renegociado 11 Depositado 5 Vencido" at bounding box center [828, 212] width 917 height 19
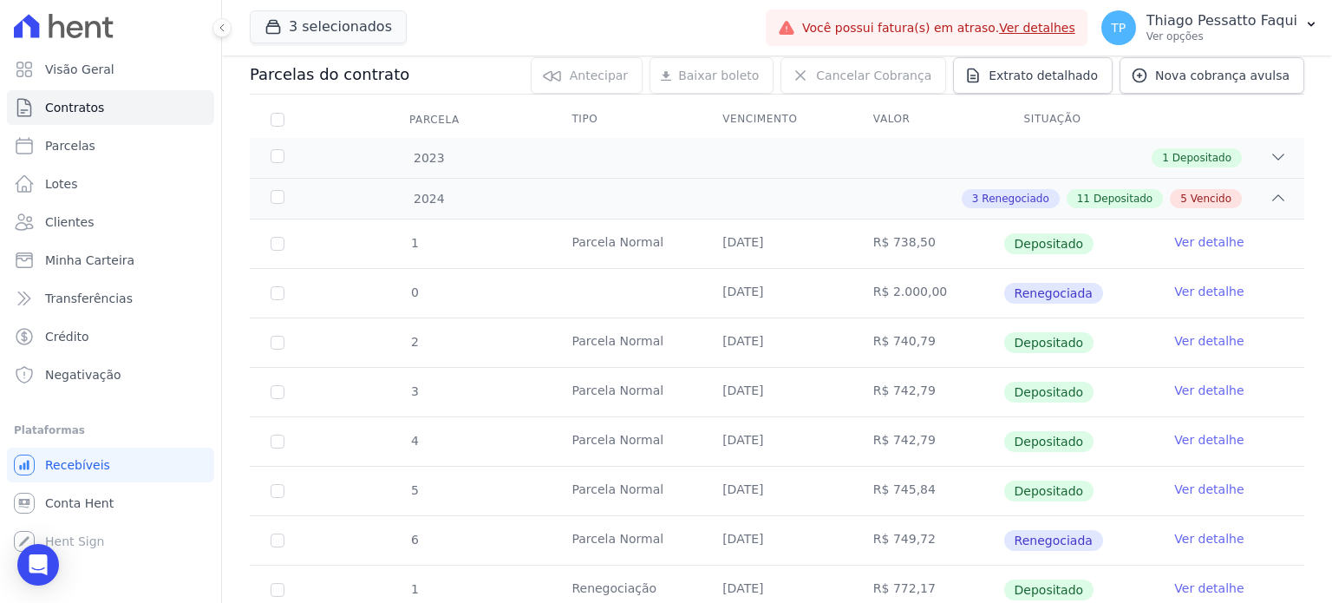
scroll to position [87, 0]
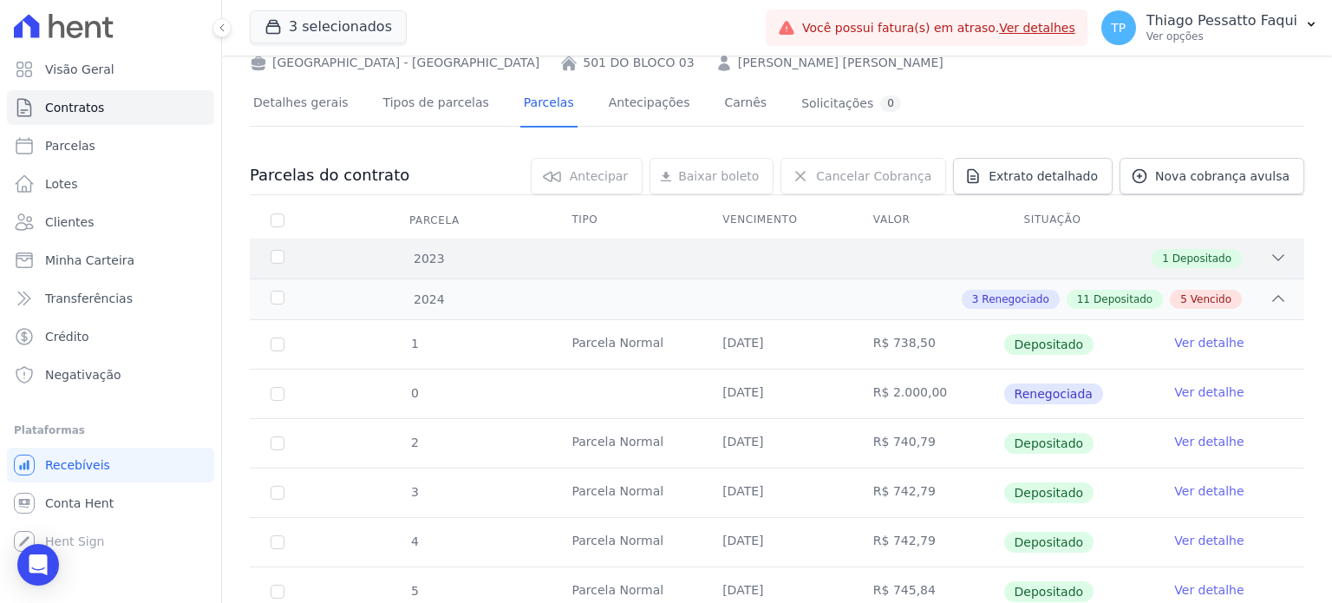
click at [502, 256] on div "1 Depositado" at bounding box center [828, 258] width 917 height 19
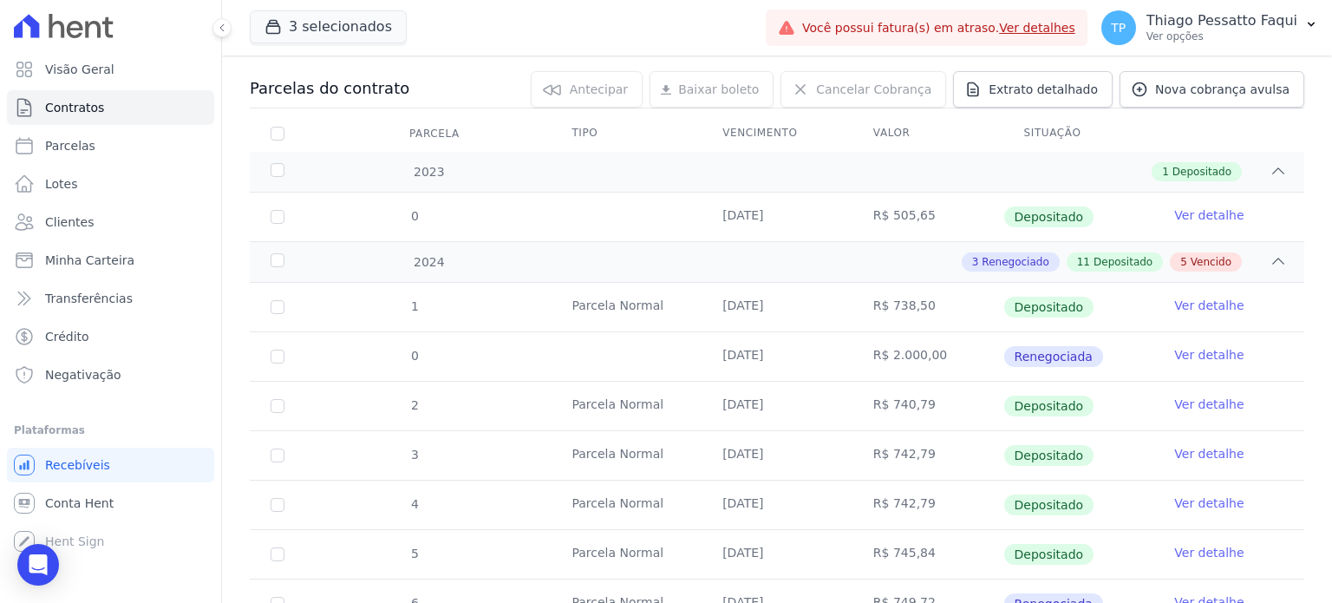
scroll to position [347, 0]
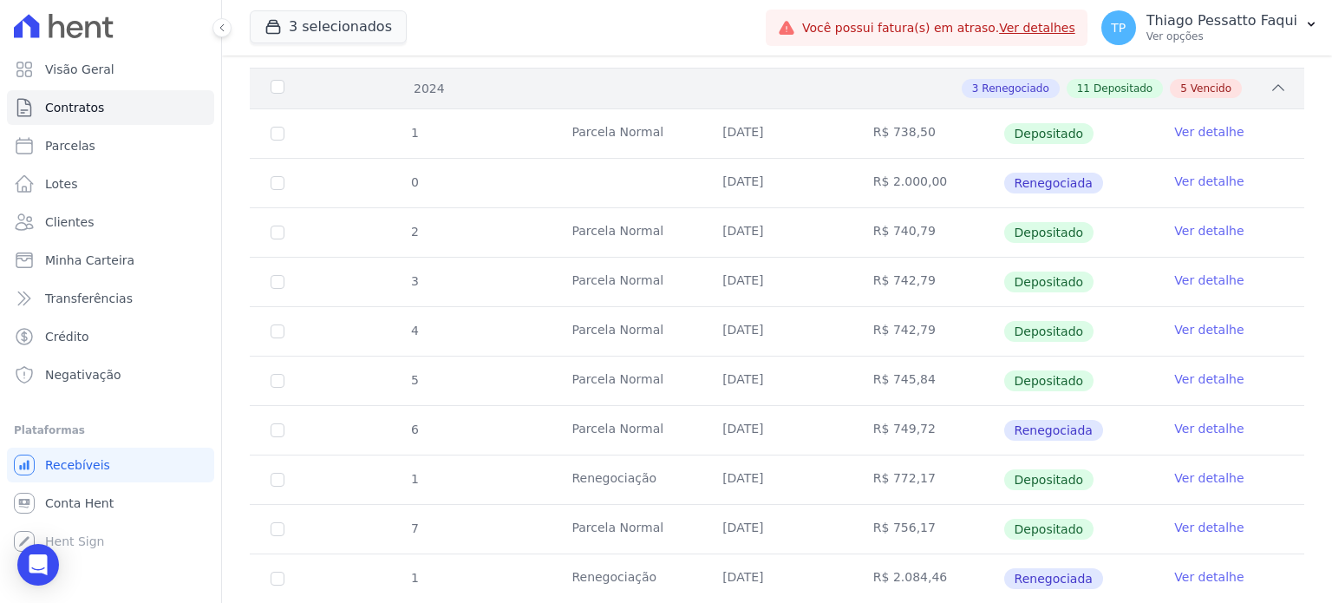
click at [1020, 86] on span "Renegociado" at bounding box center [1015, 89] width 67 height 16
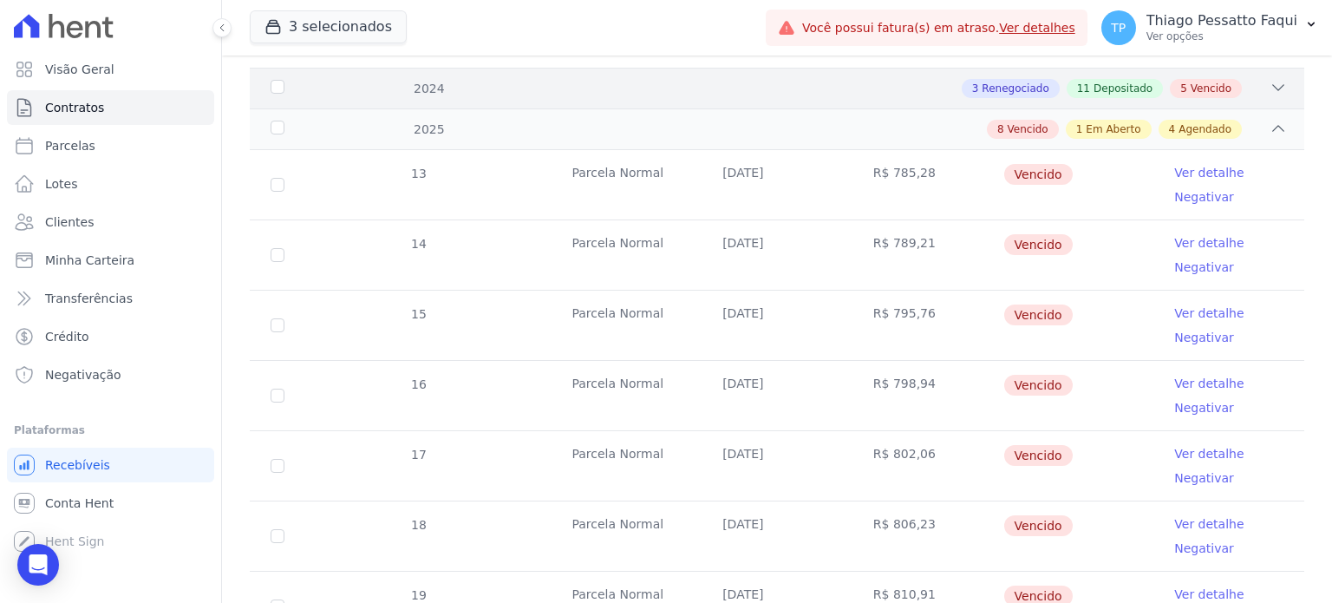
click at [1020, 86] on span "Renegociado" at bounding box center [1015, 89] width 67 height 16
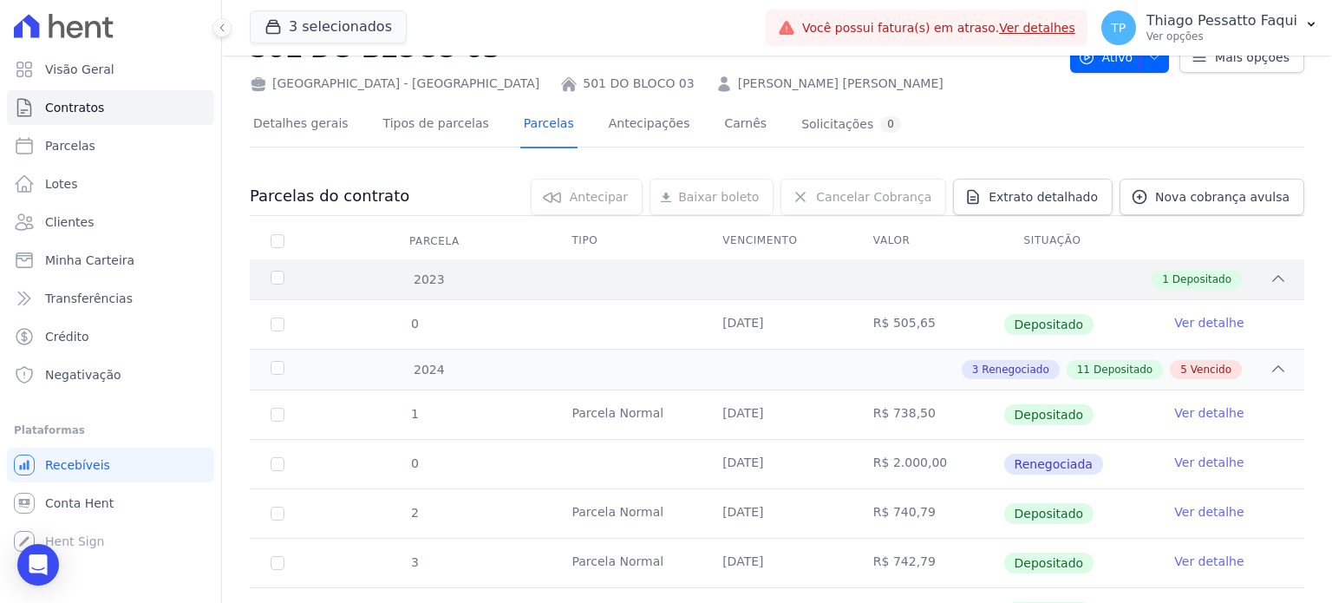
scroll to position [0, 0]
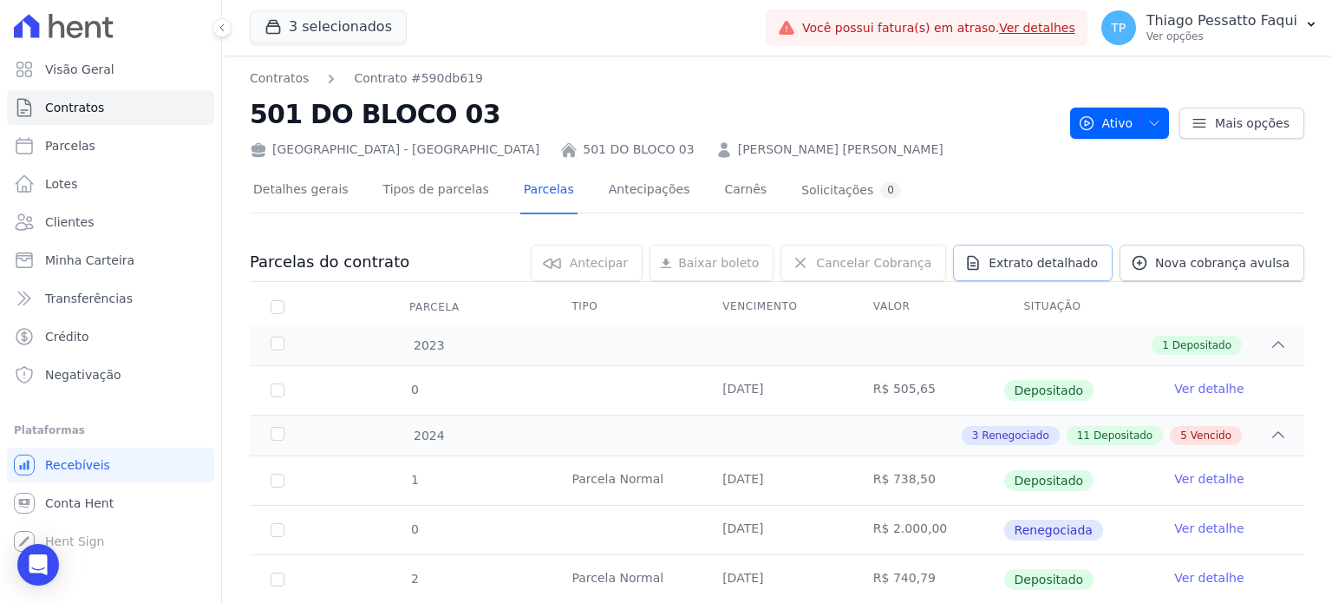
click at [1086, 264] on span "Extrato detalhado" at bounding box center [1043, 262] width 109 height 17
click at [1277, 266] on span "Exportar PDF" at bounding box center [1276, 263] width 91 height 17
click at [382, 179] on link "Tipos de parcelas" at bounding box center [436, 191] width 113 height 46
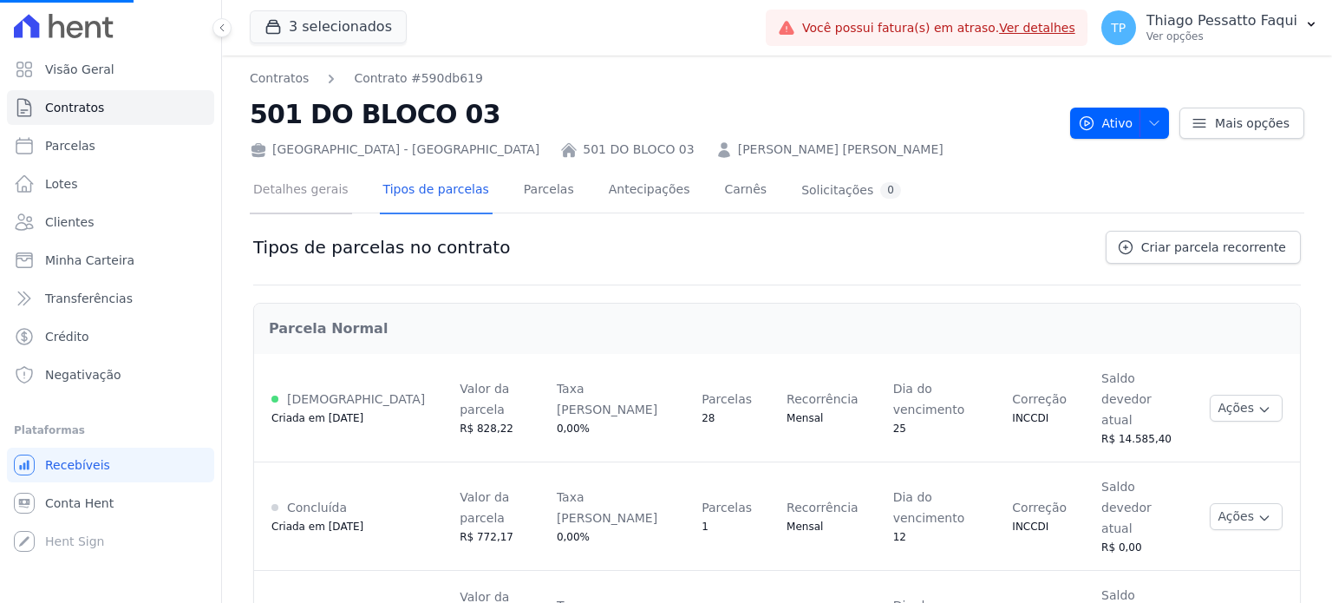
click at [295, 197] on link "Detalhes gerais" at bounding box center [301, 191] width 102 height 46
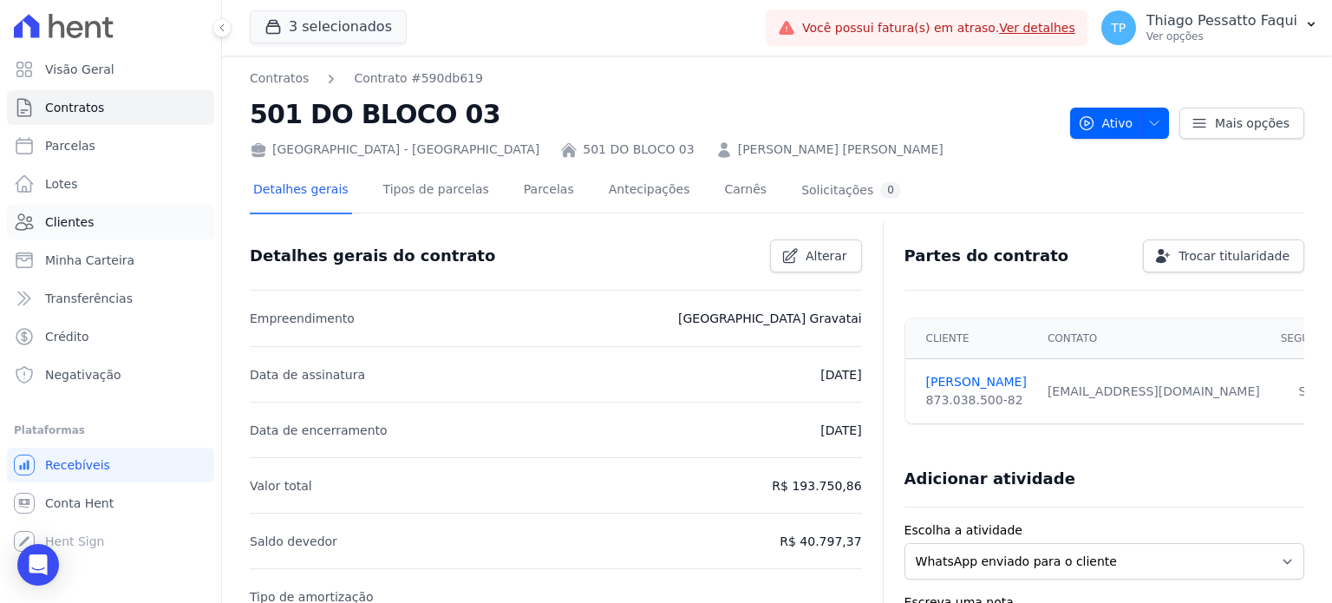
click at [94, 220] on link "Clientes" at bounding box center [110, 222] width 207 height 35
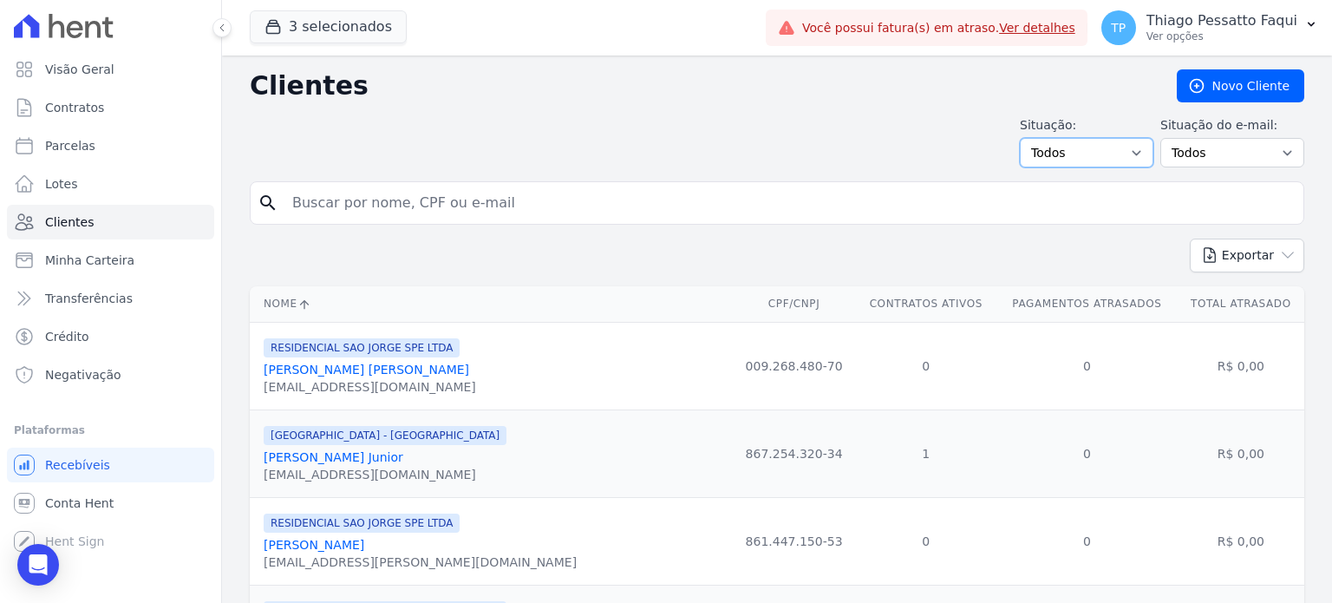
click at [1120, 154] on select "Todos Adimplentes Inadimplentes" at bounding box center [1087, 152] width 134 height 29
select select "overdue"
click at [1027, 138] on select "Todos Adimplentes Inadimplentes" at bounding box center [1087, 152] width 134 height 29
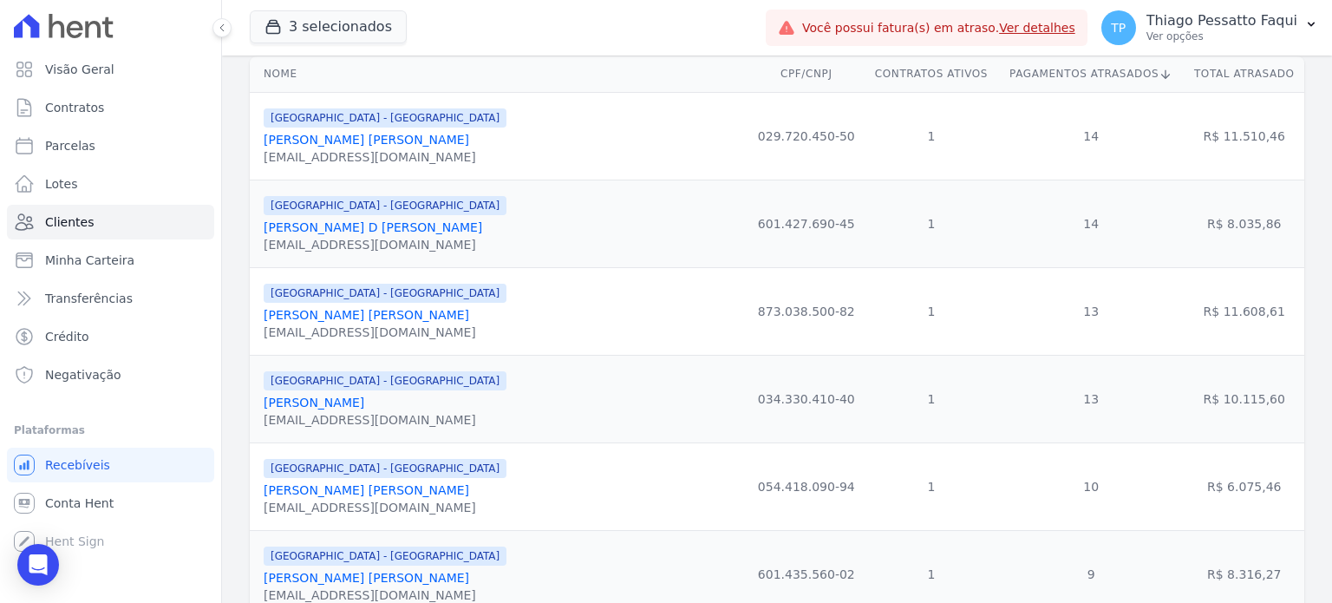
scroll to position [260, 0]
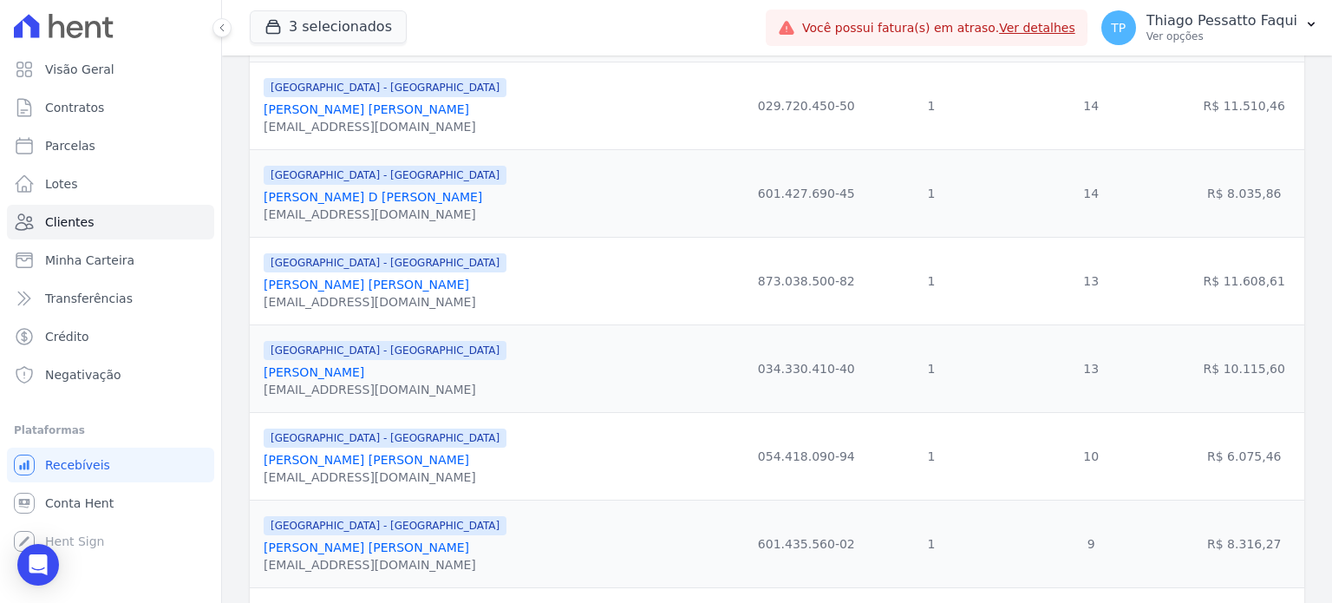
click at [426, 202] on link "[PERSON_NAME] D [PERSON_NAME]" at bounding box center [373, 197] width 219 height 14
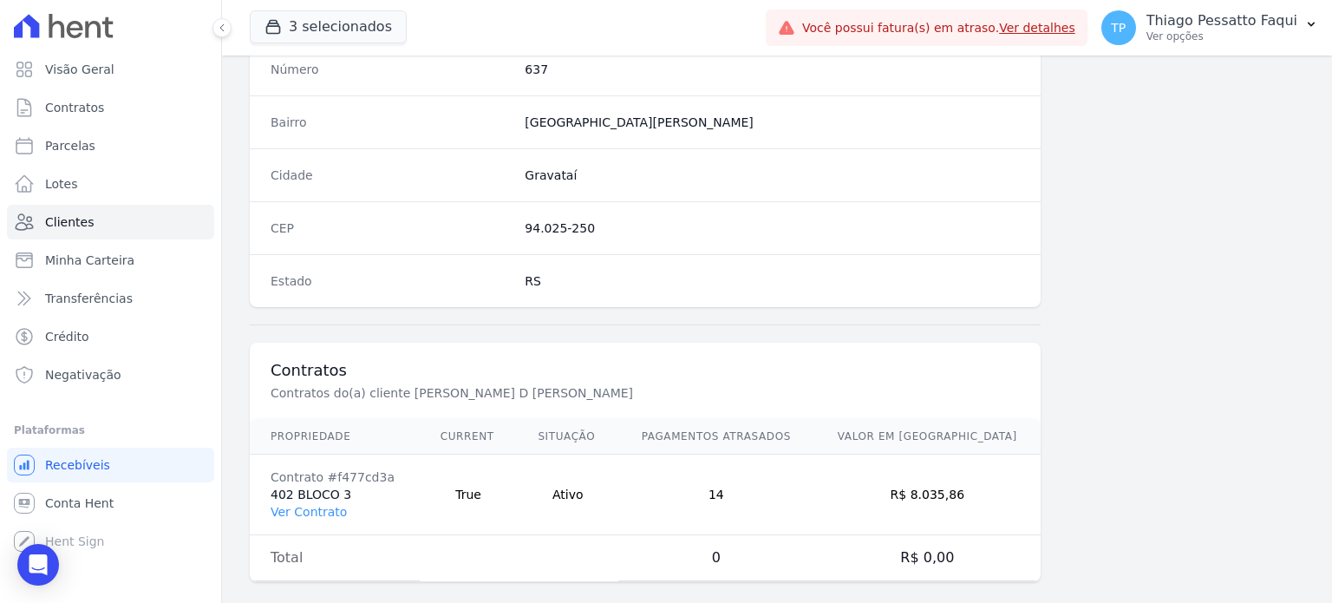
scroll to position [1014, 0]
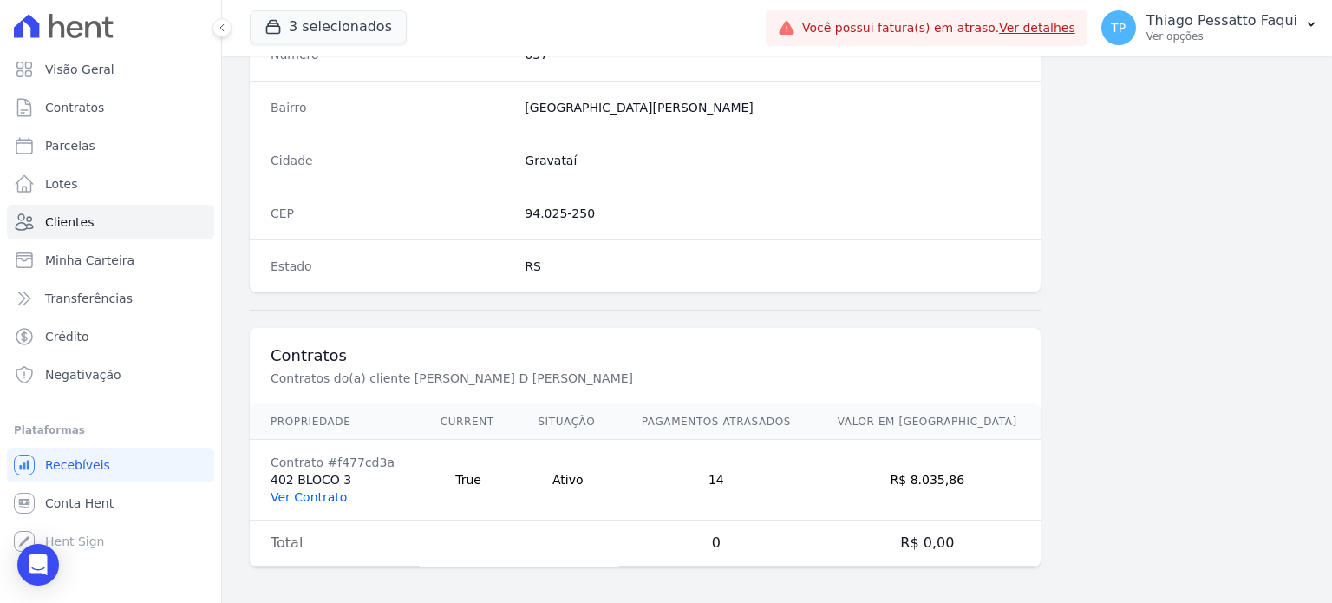
click at [310, 494] on link "Ver Contrato" at bounding box center [309, 497] width 76 height 14
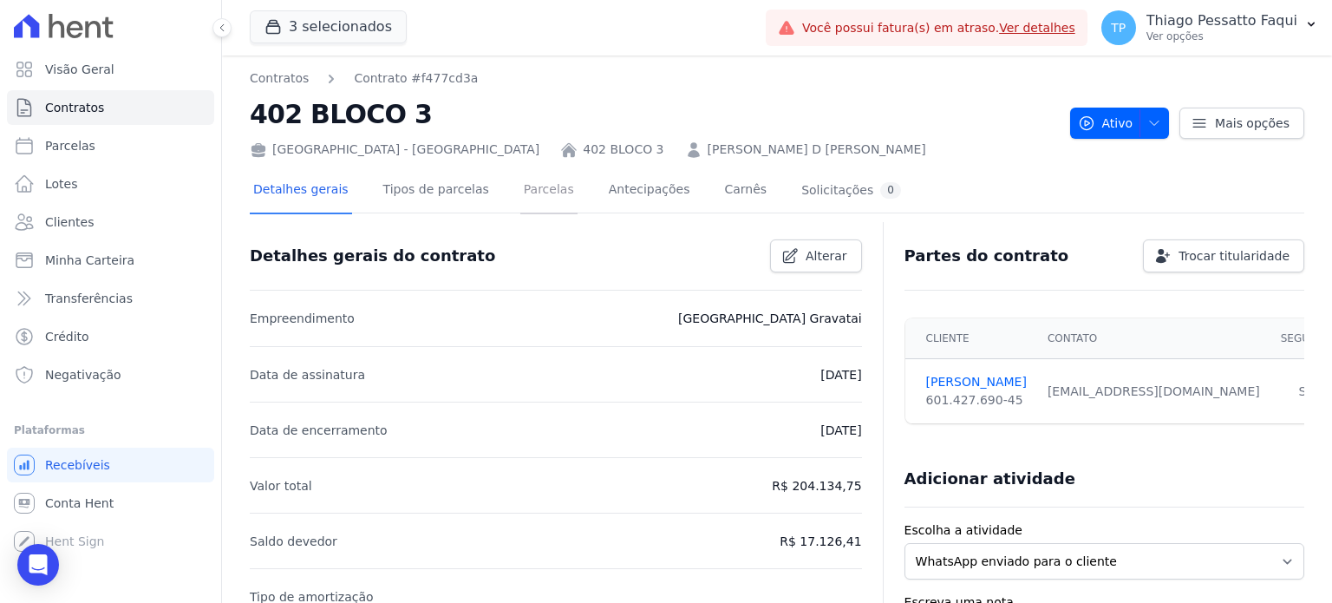
click at [520, 193] on link "Parcelas" at bounding box center [548, 191] width 57 height 46
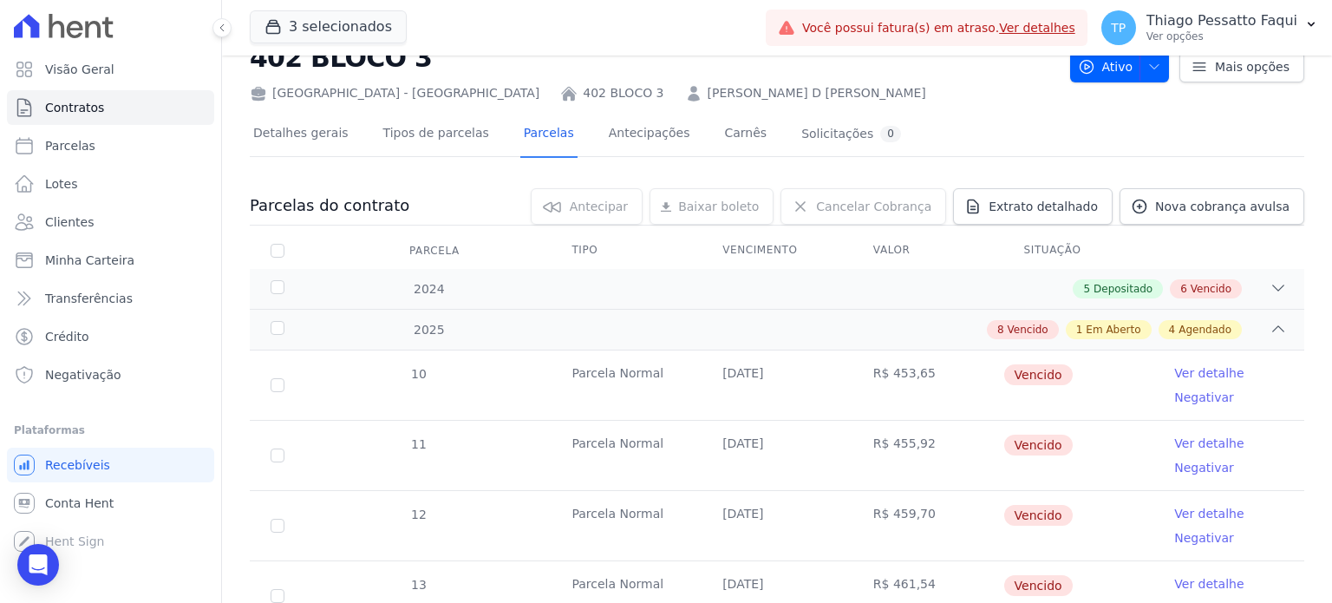
scroll to position [87, 0]
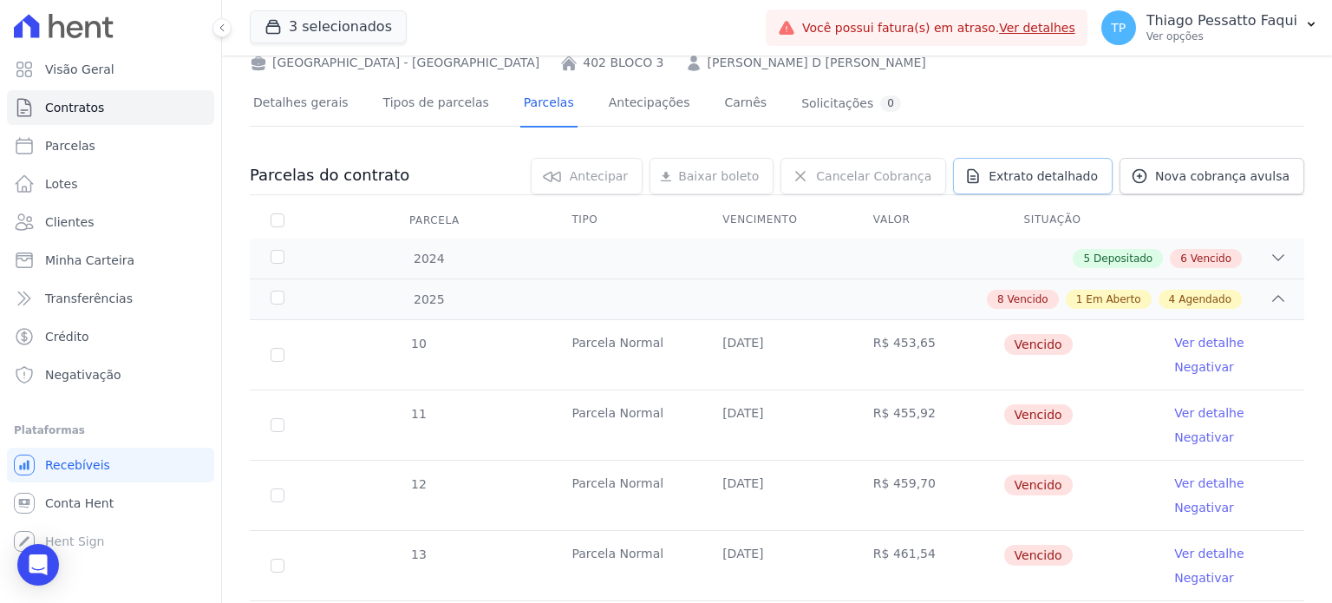
click at [1046, 178] on span "Extrato detalhado" at bounding box center [1043, 175] width 109 height 17
click at [1279, 199] on span "Exportar XLSX" at bounding box center [1272, 204] width 100 height 17
click at [1293, 121] on div "Contratos Contrato #f477cd3a 402 BLOCO 3 [GEOGRAPHIC_DATA] - [GEOGRAPHIC_DATA] …" at bounding box center [777, 595] width 1110 height 1253
click at [1055, 162] on link "Extrato detalhado" at bounding box center [1033, 176] width 160 height 36
click at [1292, 173] on div "Exportar PDF" at bounding box center [1273, 179] width 117 height 28
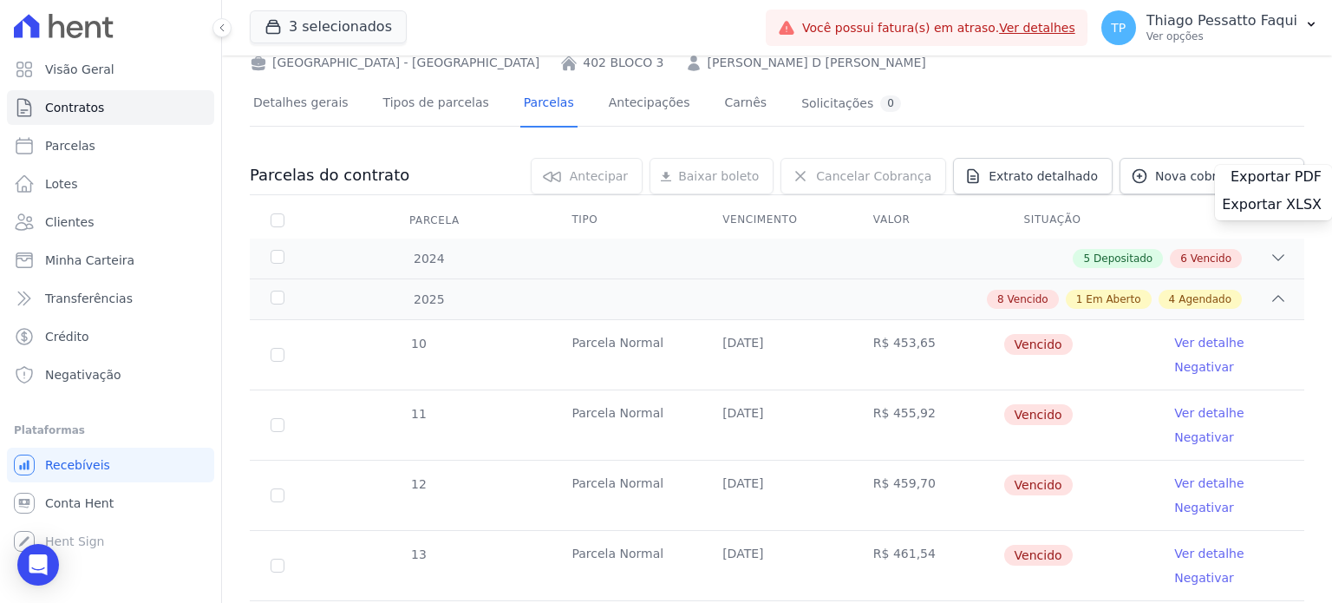
click at [1256, 173] on div "Exportar PDF" at bounding box center [1273, 179] width 117 height 28
click at [1023, 123] on div "Detalhes gerais Tipos de parcelas Parcelas Antecipações Carnês Solicitações 0" at bounding box center [777, 103] width 1055 height 43
click at [1013, 171] on span "Extrato detalhado" at bounding box center [1043, 175] width 109 height 17
click at [1255, 177] on div "Exportar PDF" at bounding box center [1273, 179] width 117 height 28
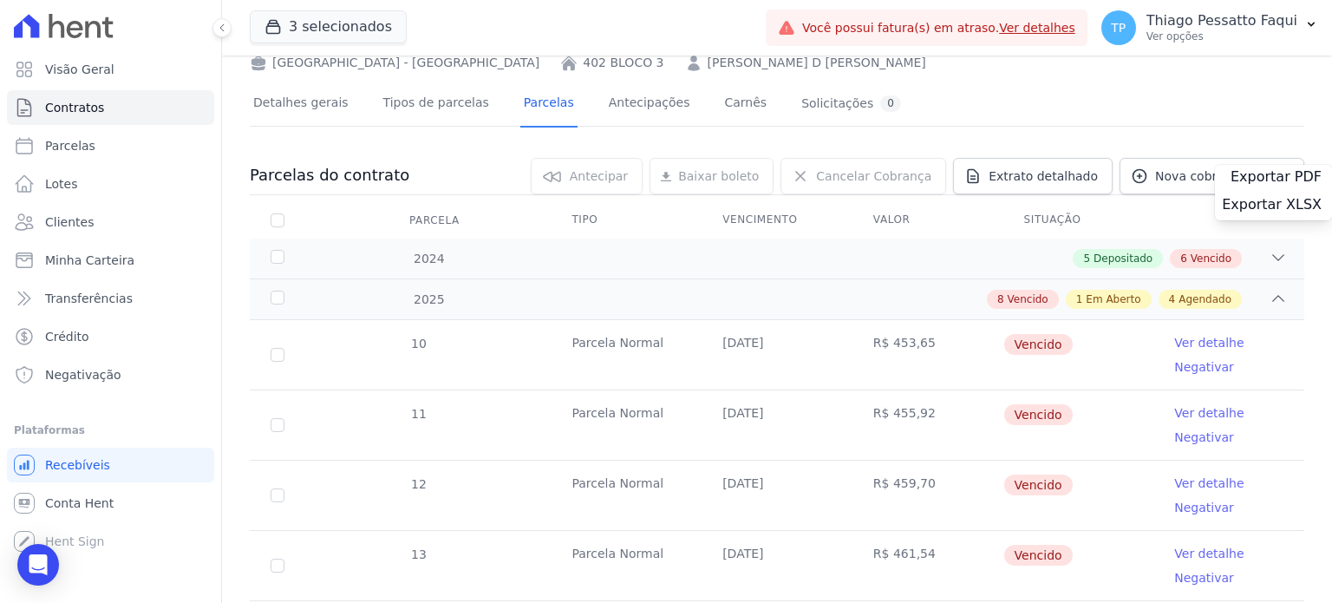
click at [1255, 177] on div "Exportar PDF" at bounding box center [1273, 179] width 117 height 28
click at [1211, 106] on div "Detalhes gerais Tipos de parcelas Parcelas Antecipações Carnês Solicitações 0" at bounding box center [777, 103] width 1055 height 43
click at [1077, 175] on span "Extrato detalhado" at bounding box center [1043, 175] width 109 height 17
click at [1301, 200] on span "Exportar XLSX" at bounding box center [1272, 204] width 100 height 17
click at [903, 112] on div "Detalhes gerais Tipos de parcelas Parcelas Antecipações Carnês Solicitações 0" at bounding box center [777, 103] width 1055 height 43
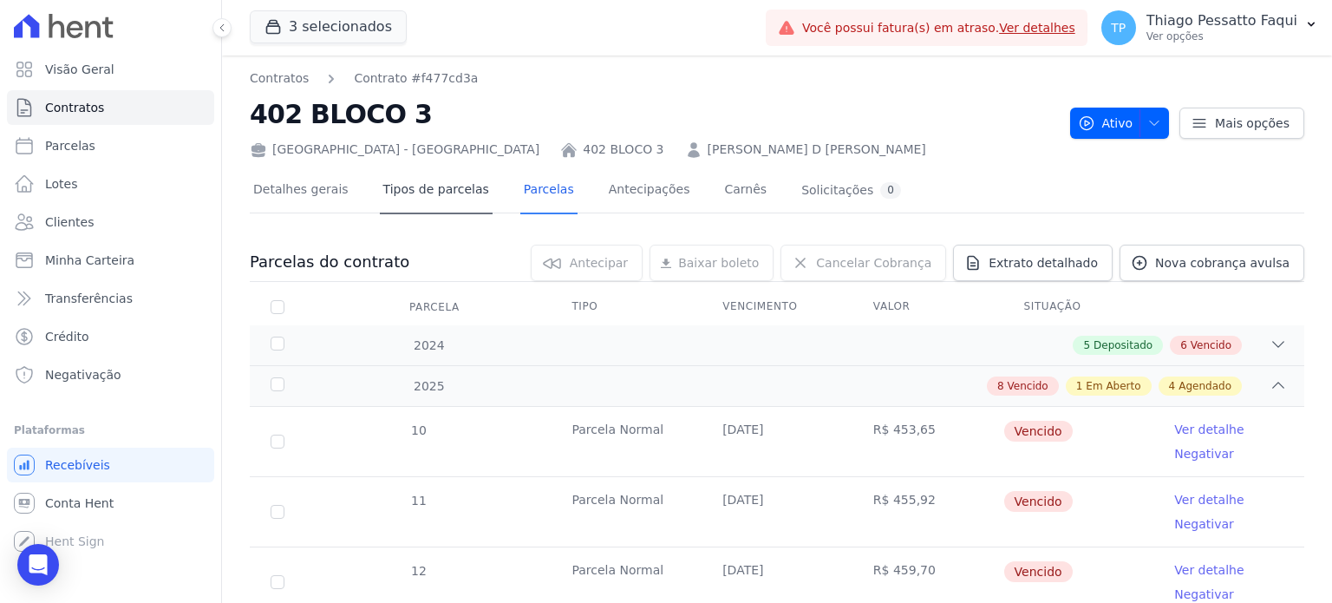
scroll to position [0, 0]
click at [107, 213] on link "Clientes" at bounding box center [110, 222] width 207 height 35
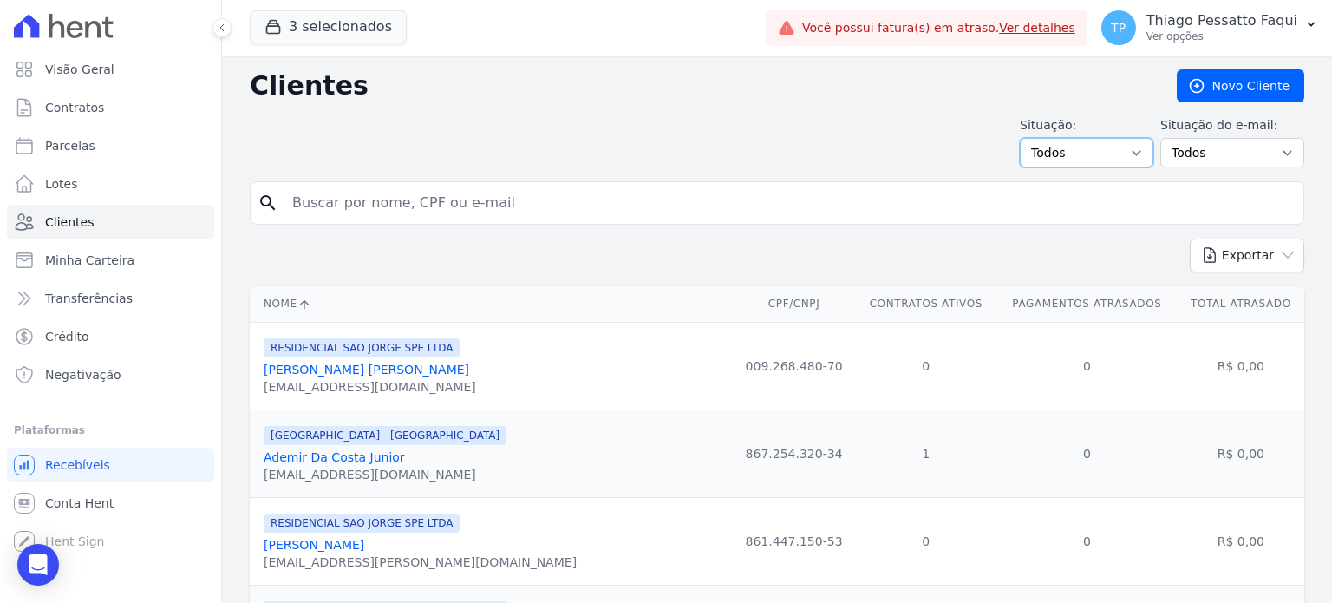
click at [1112, 154] on select "Todos Adimplentes Inadimplentes" at bounding box center [1087, 152] width 134 height 29
select select "overdue"
click at [1027, 138] on select "Todos Adimplentes Inadimplentes" at bounding box center [1087, 152] width 134 height 29
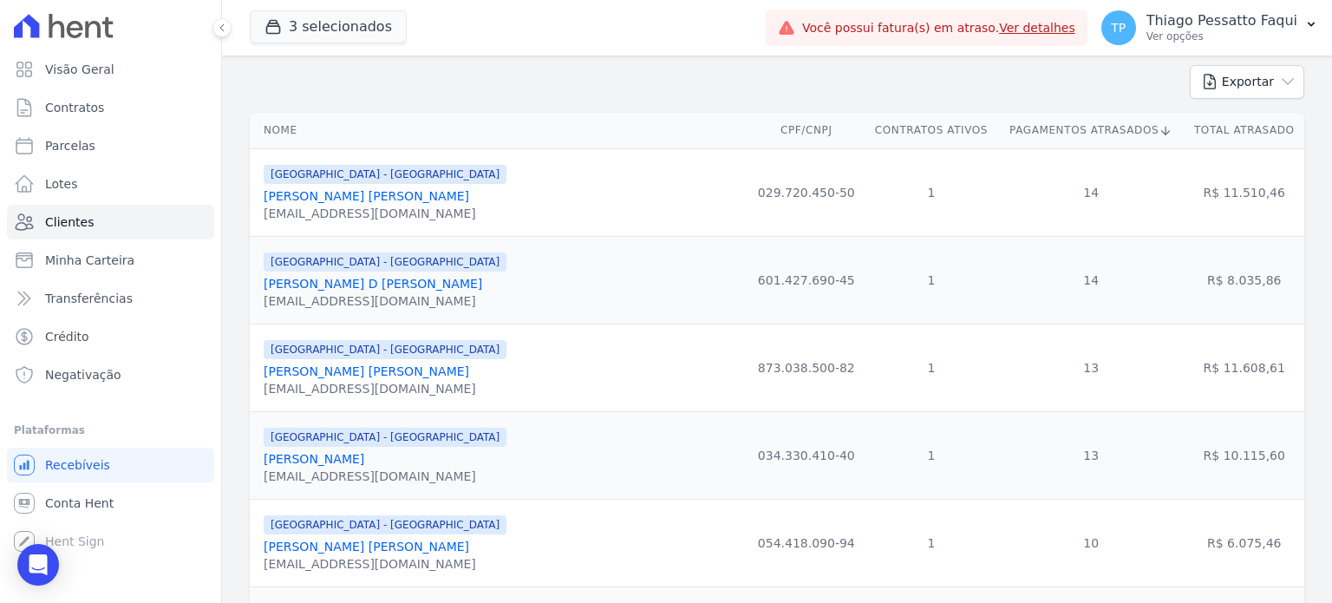
scroll to position [260, 0]
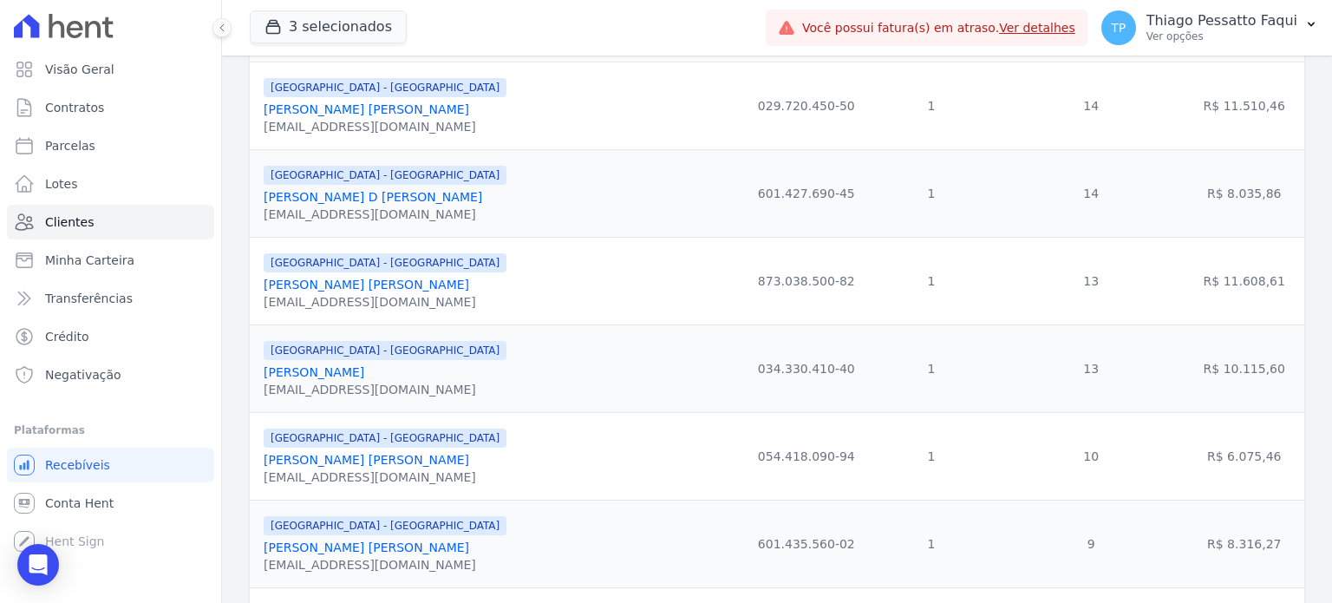
click at [390, 192] on link "[PERSON_NAME] D [PERSON_NAME]" at bounding box center [373, 197] width 219 height 14
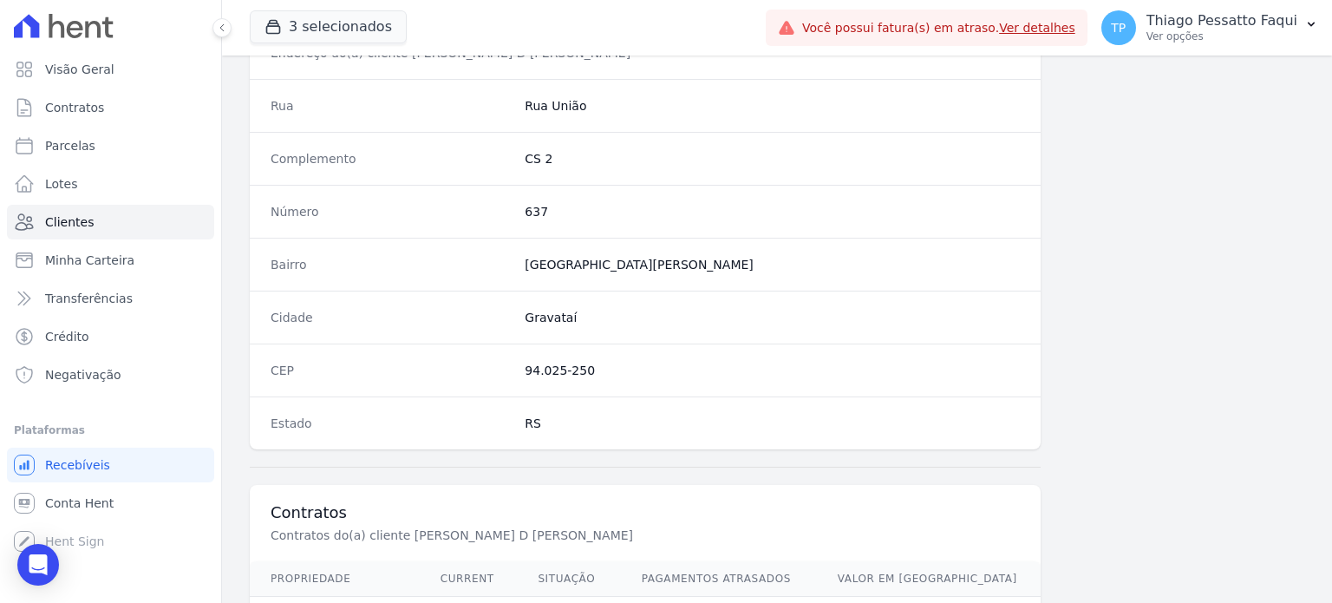
scroll to position [1014, 0]
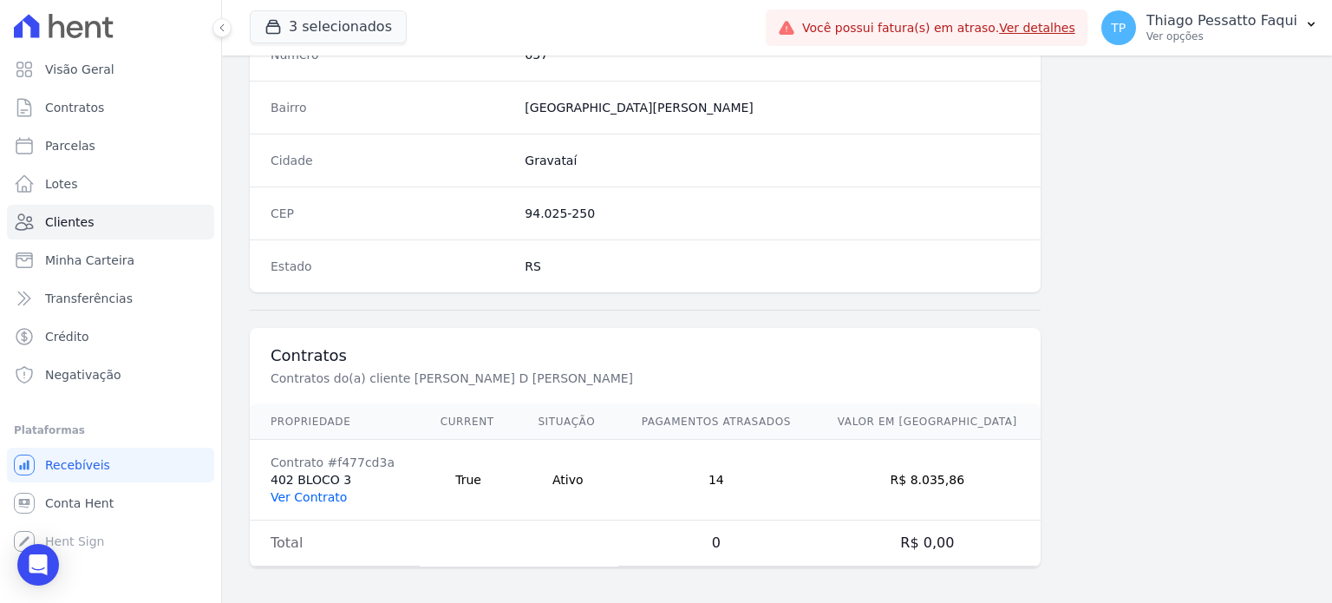
click at [334, 495] on link "Ver Contrato" at bounding box center [309, 497] width 76 height 14
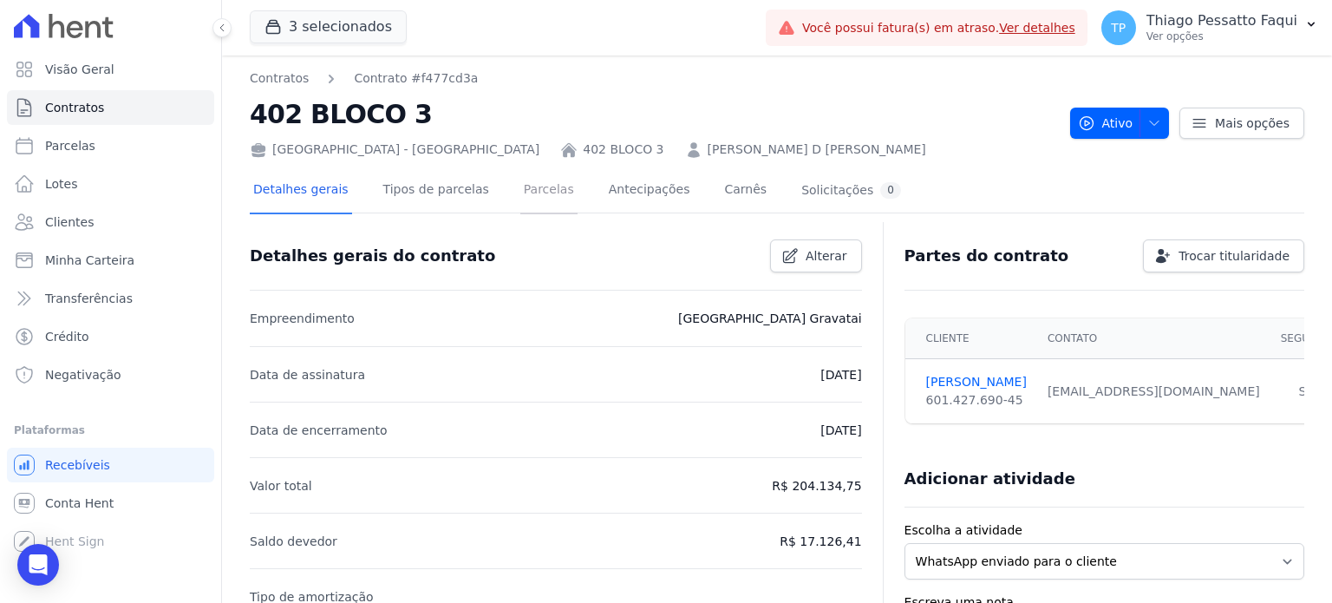
click at [539, 193] on link "Parcelas" at bounding box center [548, 191] width 57 height 46
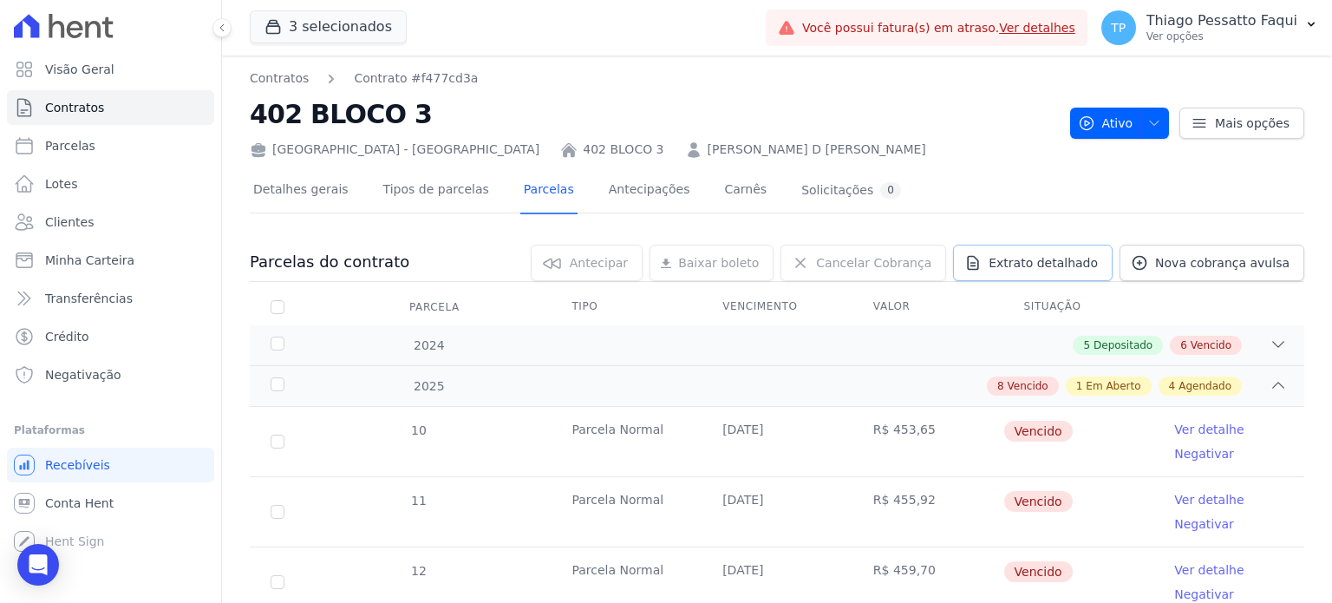
click at [1051, 262] on span "Extrato detalhado" at bounding box center [1043, 262] width 109 height 17
click at [1271, 291] on span "Exportar XLSX" at bounding box center [1272, 291] width 100 height 17
click at [107, 230] on link "Clientes" at bounding box center [110, 222] width 207 height 35
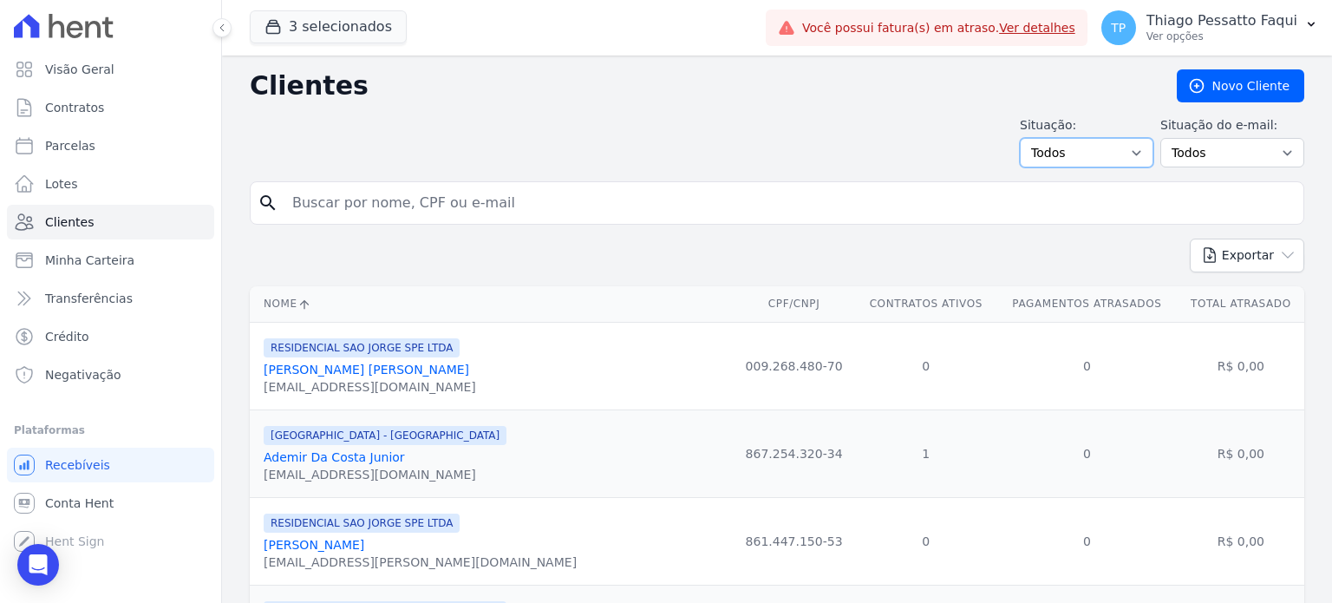
click at [1111, 149] on select "Todos Adimplentes Inadimplentes" at bounding box center [1087, 152] width 134 height 29
select select "overdue"
click at [1027, 138] on select "Todos Adimplentes Inadimplentes" at bounding box center [1087, 152] width 134 height 29
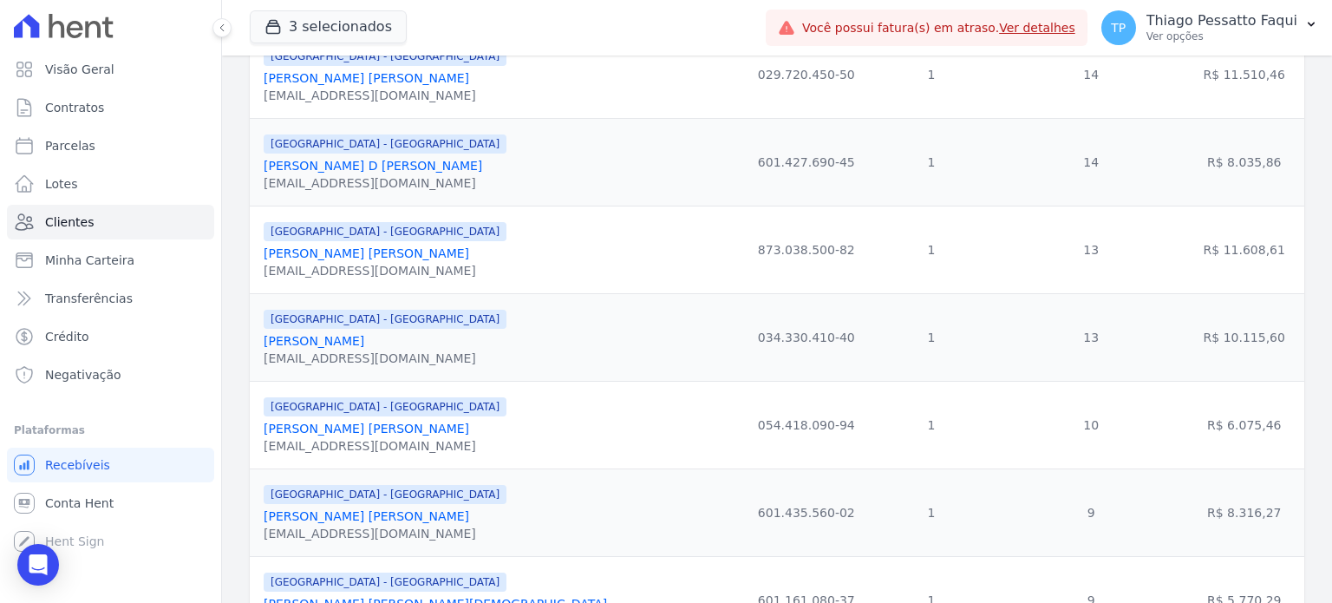
scroll to position [347, 0]
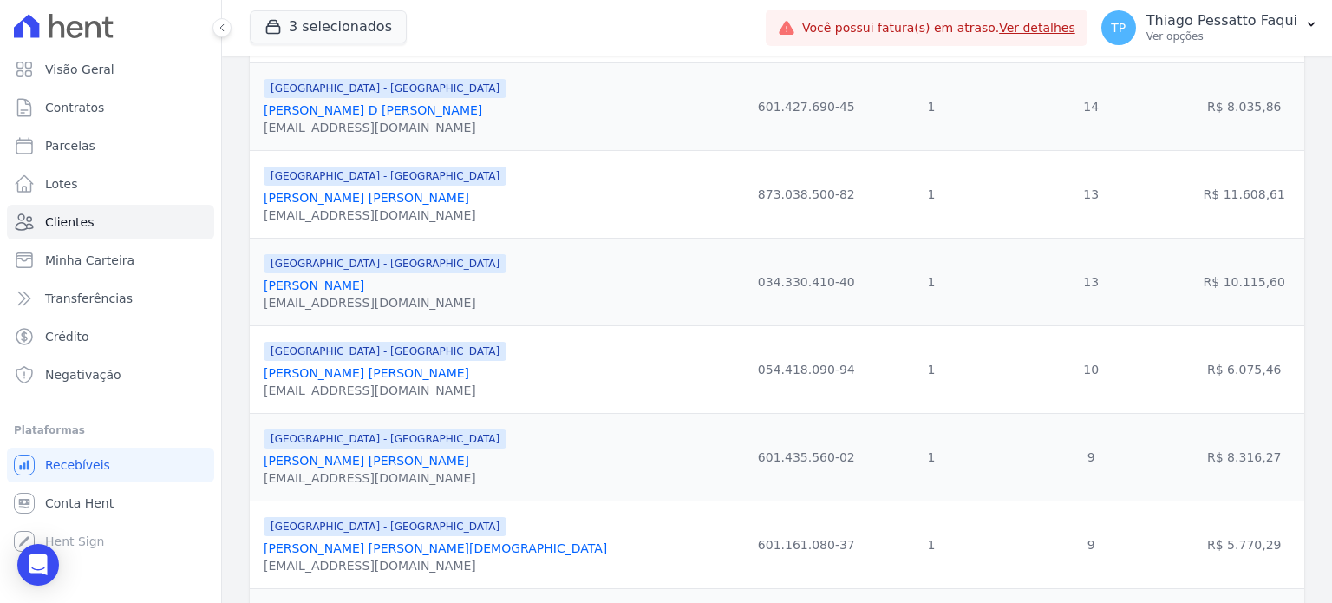
click at [340, 290] on link "Thiago Albuquerque Martins" at bounding box center [314, 285] width 101 height 14
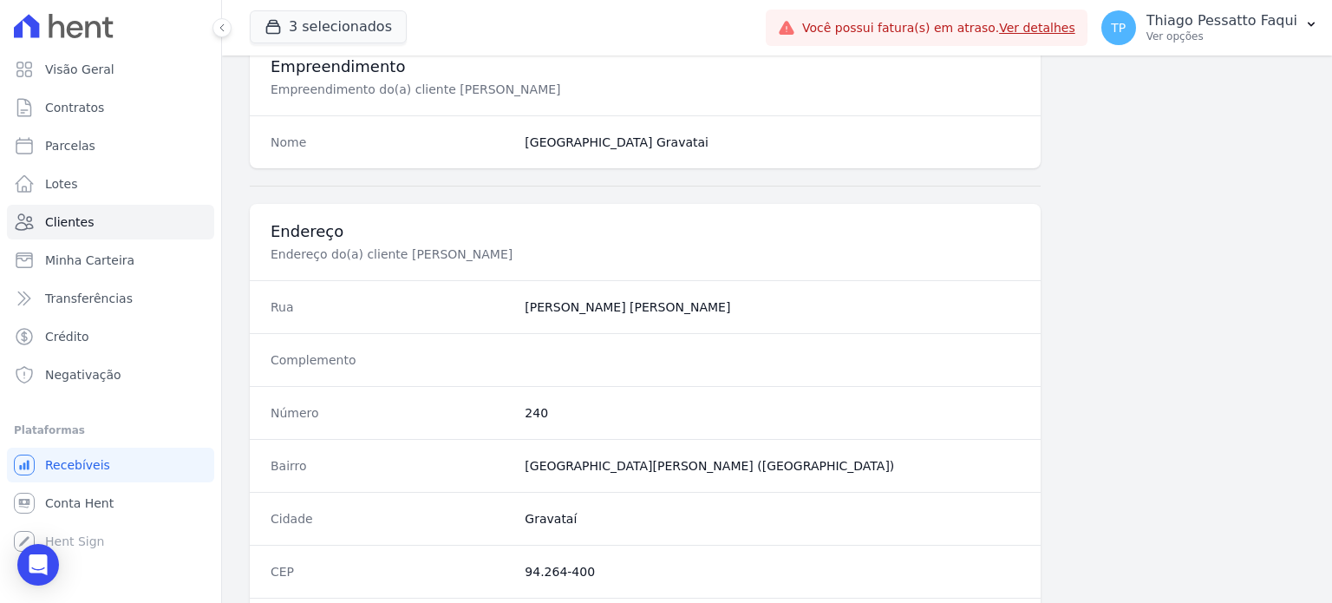
scroll to position [781, 0]
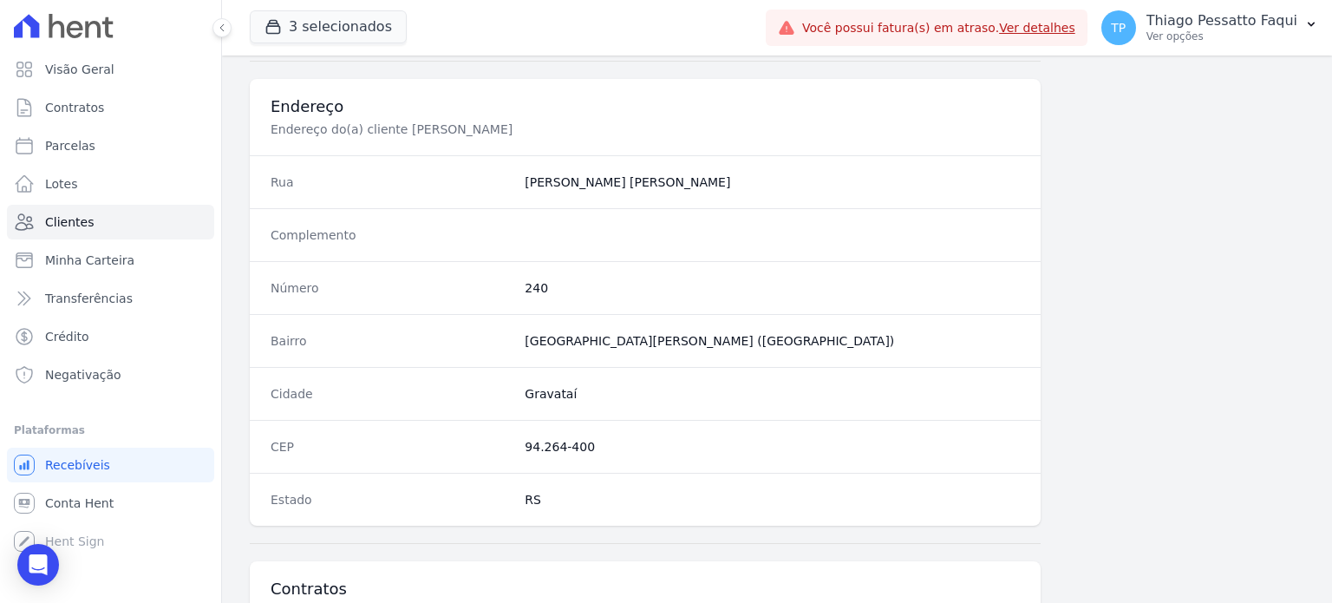
click at [1058, 190] on div "Informações Básicas Detalhes do(a) cliente Thiago Albuquerque Martins Nome Thia…" at bounding box center [777, 99] width 1055 height 1460
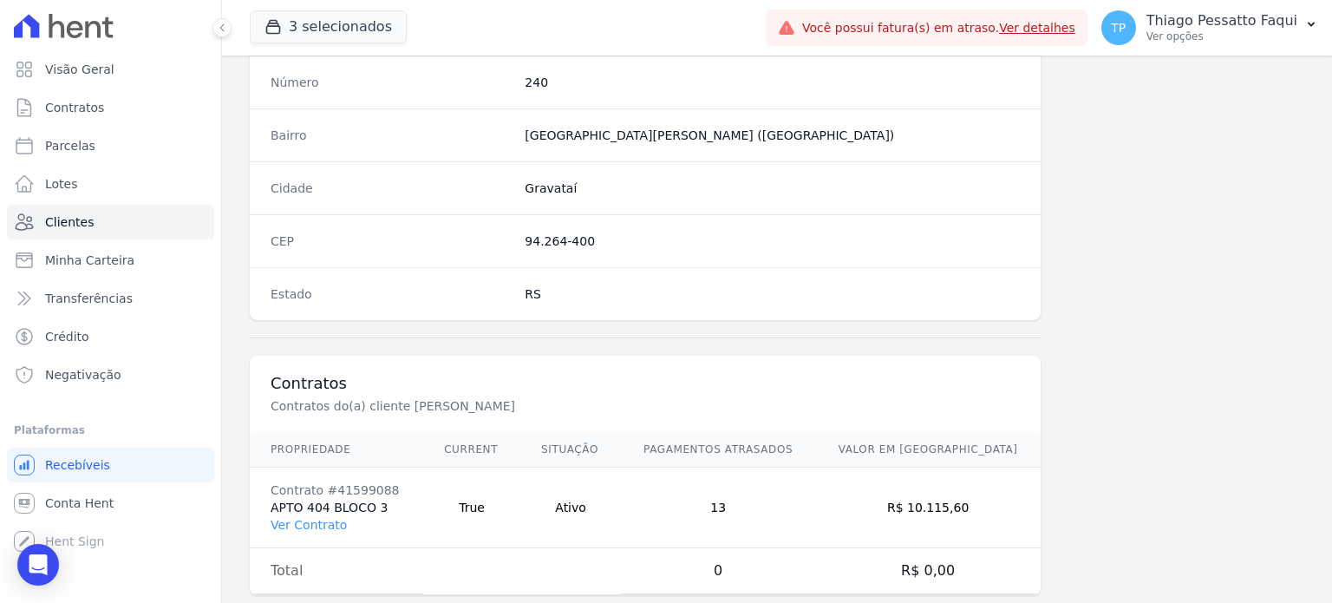
scroll to position [1014, 0]
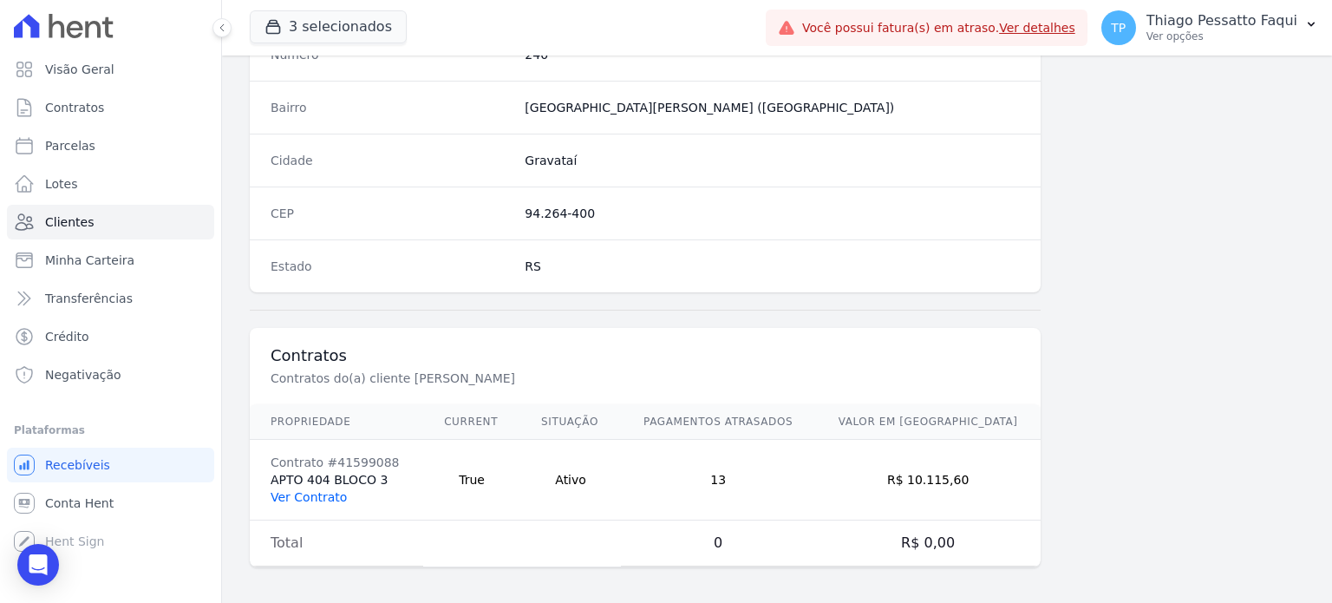
click at [305, 492] on link "Ver Contrato" at bounding box center [309, 497] width 76 height 14
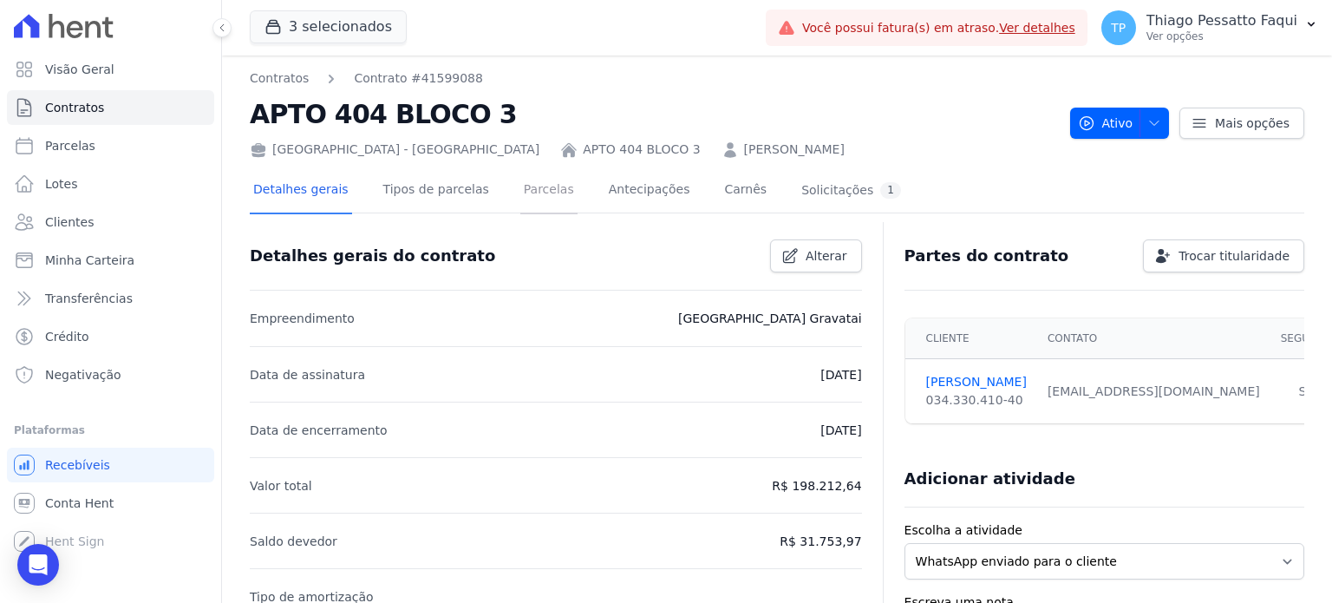
click at [535, 195] on link "Parcelas" at bounding box center [548, 191] width 57 height 46
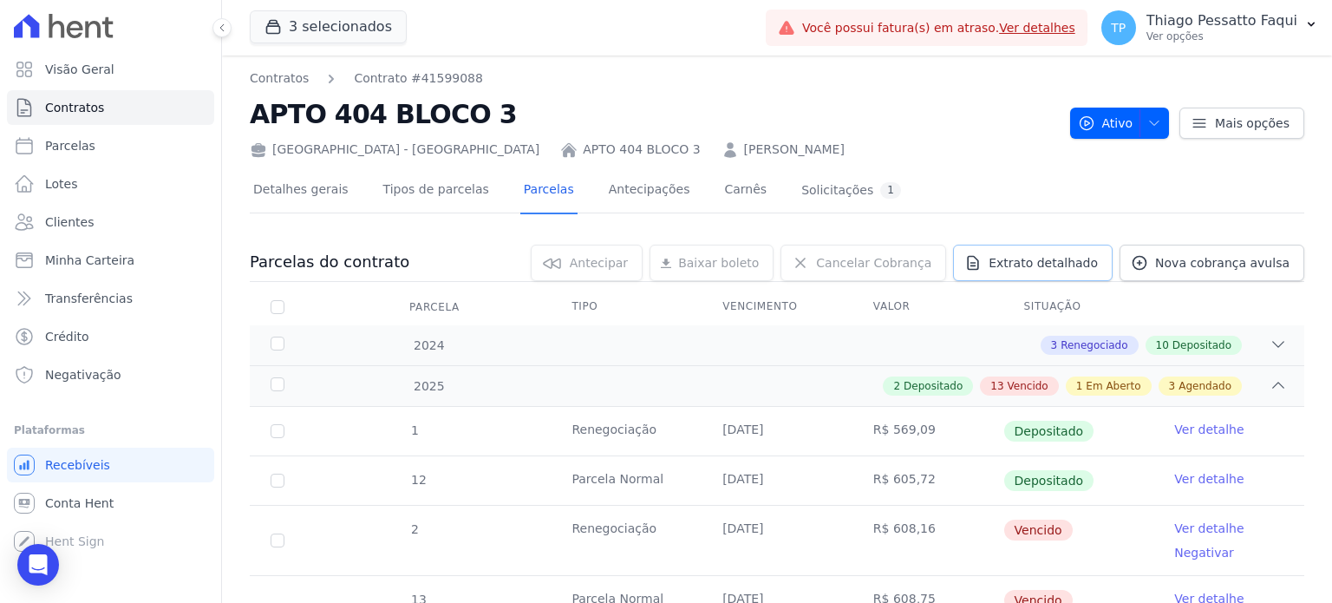
click at [1076, 269] on span "Extrato detalhado" at bounding box center [1043, 262] width 109 height 17
click at [1270, 293] on span "Exportar XLSX" at bounding box center [1272, 291] width 100 height 17
click at [322, 14] on button "3 selecionados" at bounding box center [328, 26] width 157 height 33
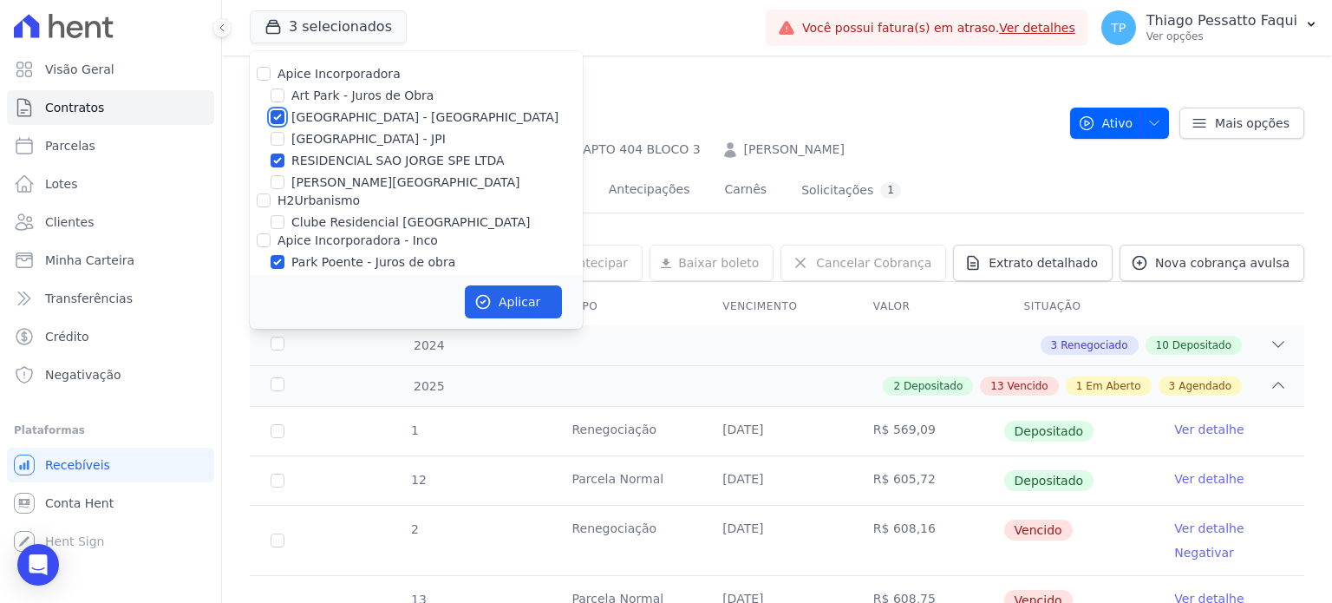
click at [278, 119] on input "[GEOGRAPHIC_DATA] - [GEOGRAPHIC_DATA]" at bounding box center [278, 117] width 14 height 14
checkbox input "false"
click at [279, 162] on input "RESIDENCIAL SAO JORGE SPE LTDA" at bounding box center [278, 161] width 14 height 14
checkbox input "false"
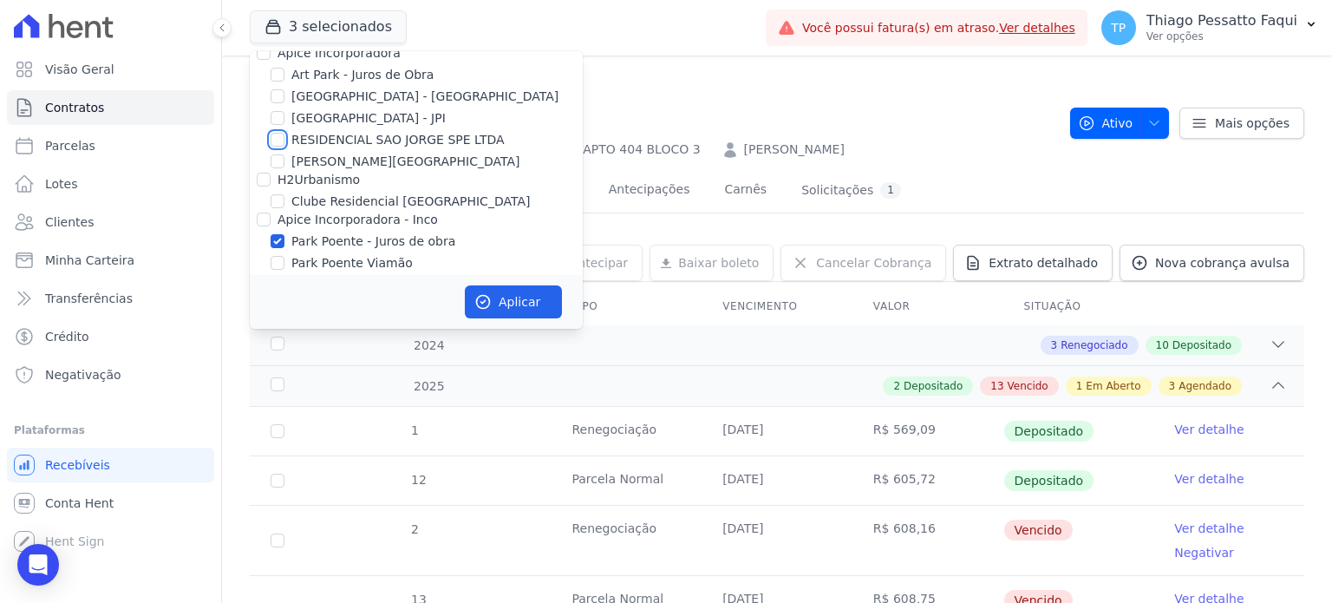
scroll to position [53, 0]
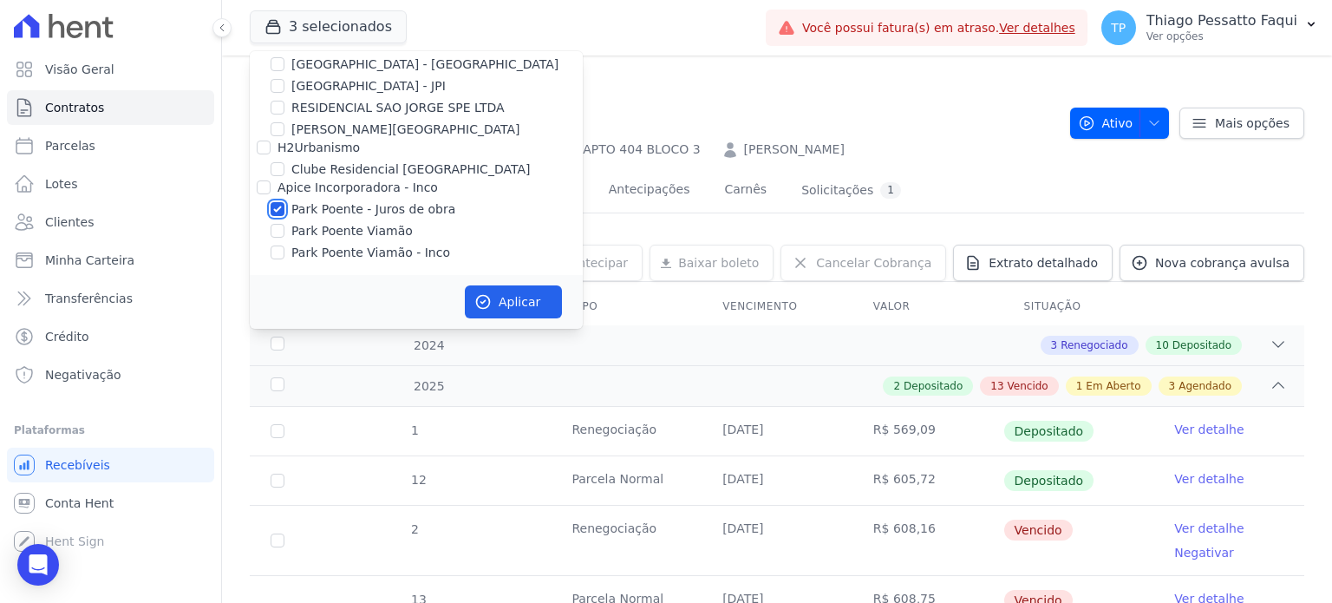
click at [278, 210] on input "Park Poente - Juros de obra" at bounding box center [278, 209] width 14 height 14
checkbox input "false"
click at [281, 230] on input "Park Poente Viamão" at bounding box center [278, 231] width 14 height 14
checkbox input "true"
click at [278, 245] on input "Park Poente Viamão - Inco" at bounding box center [278, 252] width 14 height 14
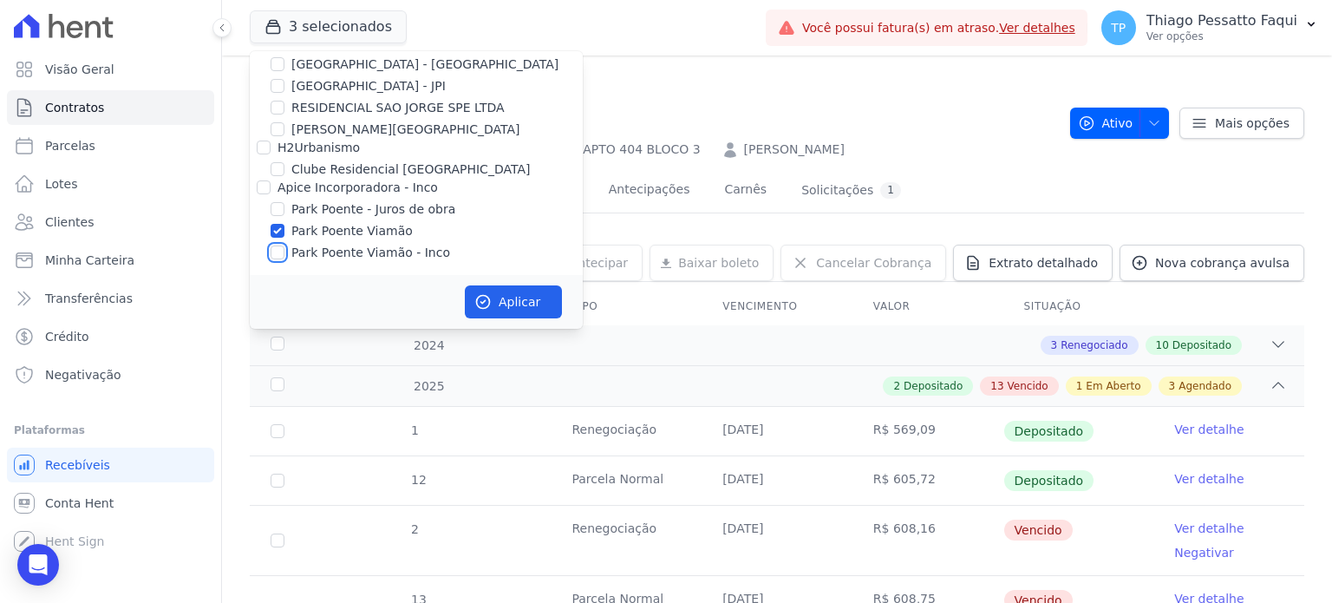
checkbox input "true"
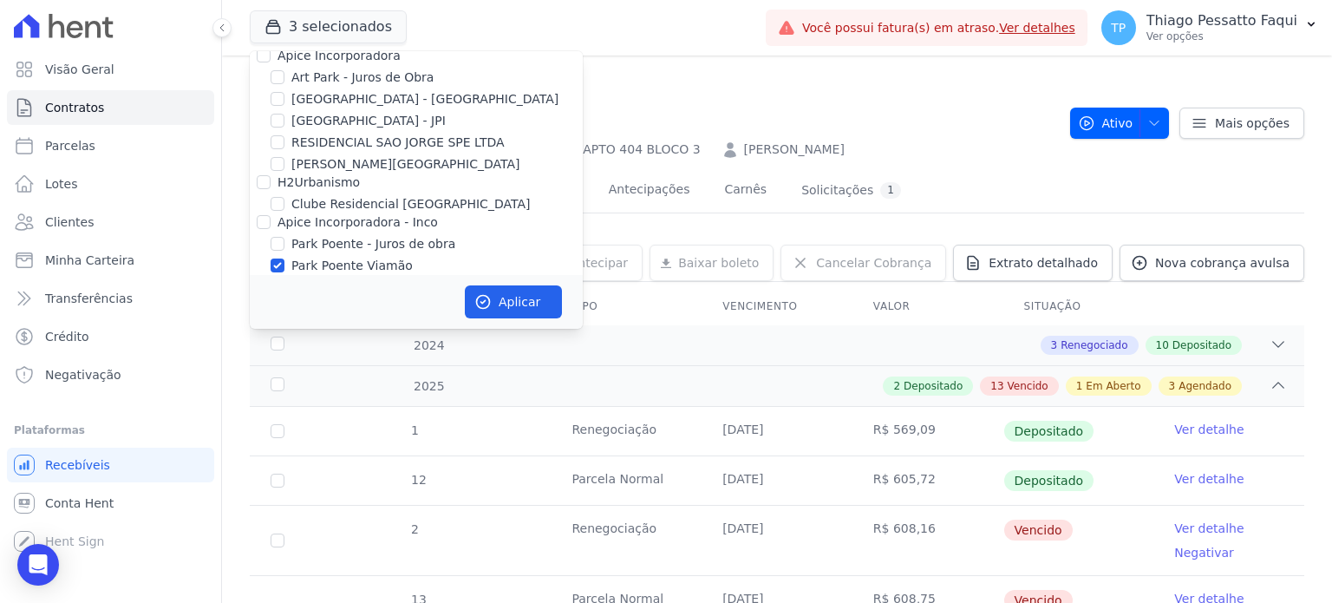
scroll to position [0, 0]
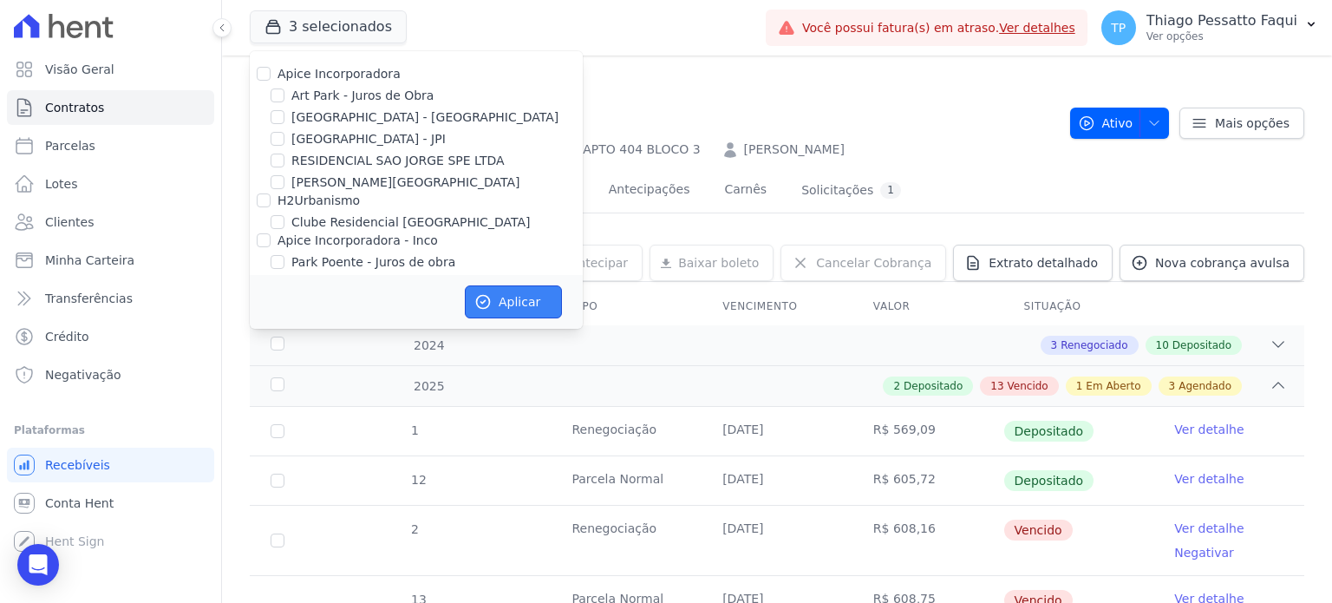
click at [537, 291] on button "Aplicar" at bounding box center [513, 301] width 97 height 33
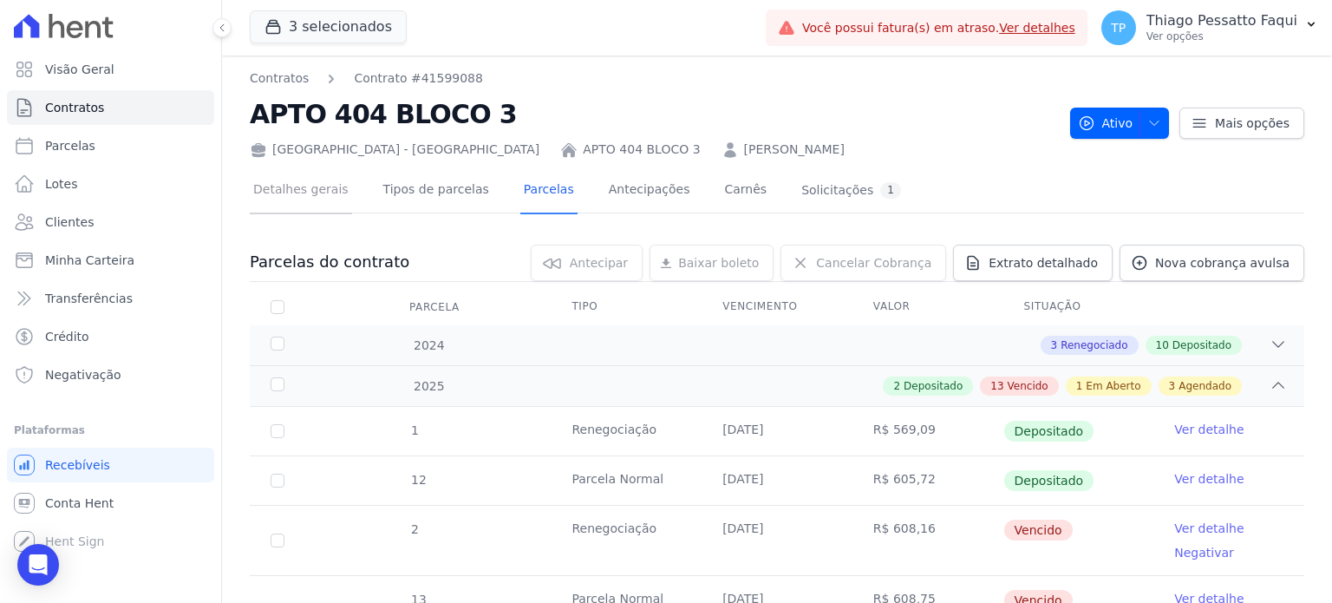
click at [294, 195] on link "Detalhes gerais" at bounding box center [301, 191] width 102 height 46
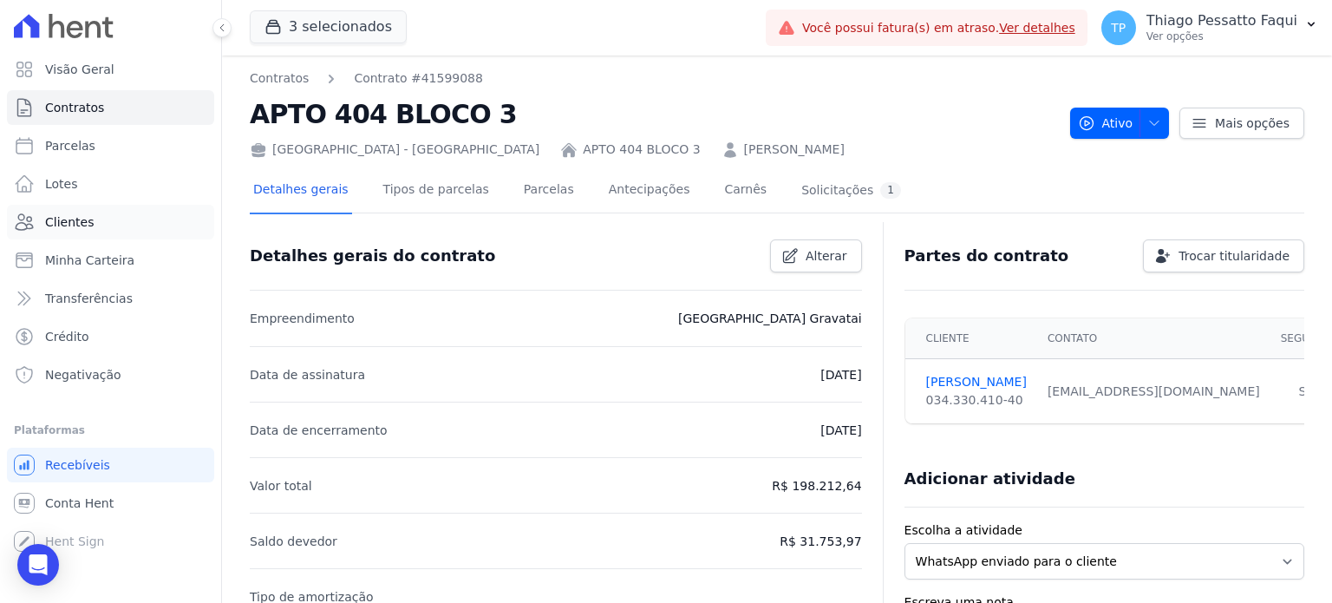
click at [138, 228] on link "Clientes" at bounding box center [110, 222] width 207 height 35
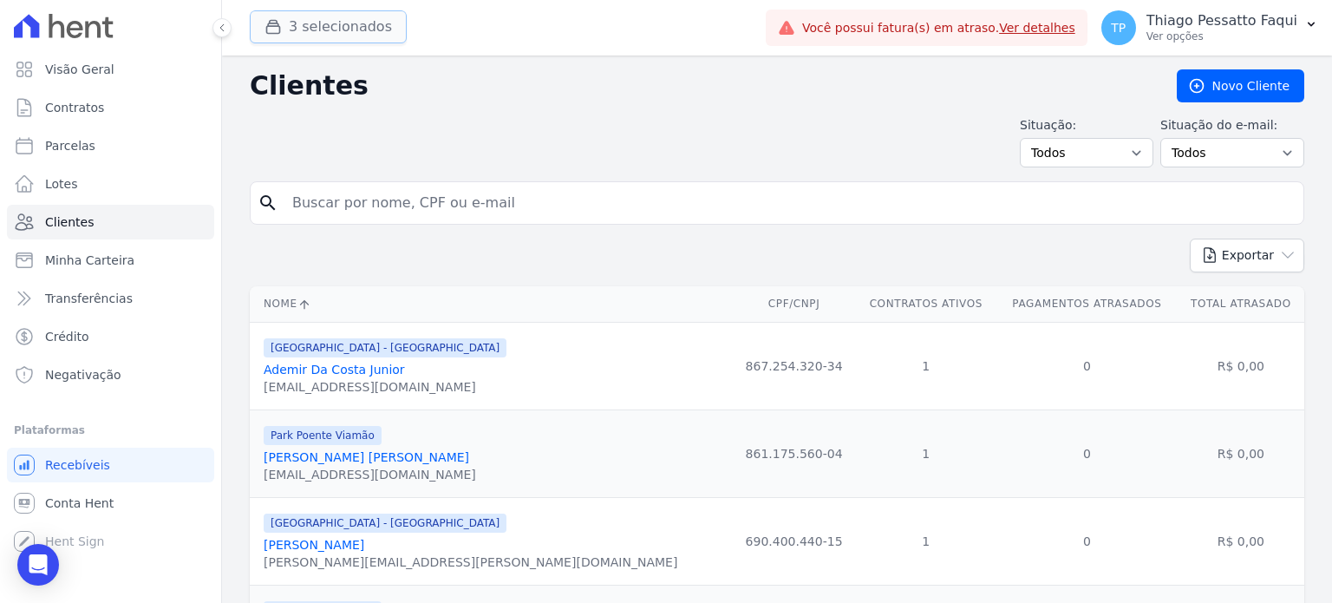
click at [344, 29] on button "3 selecionados" at bounding box center [328, 26] width 157 height 33
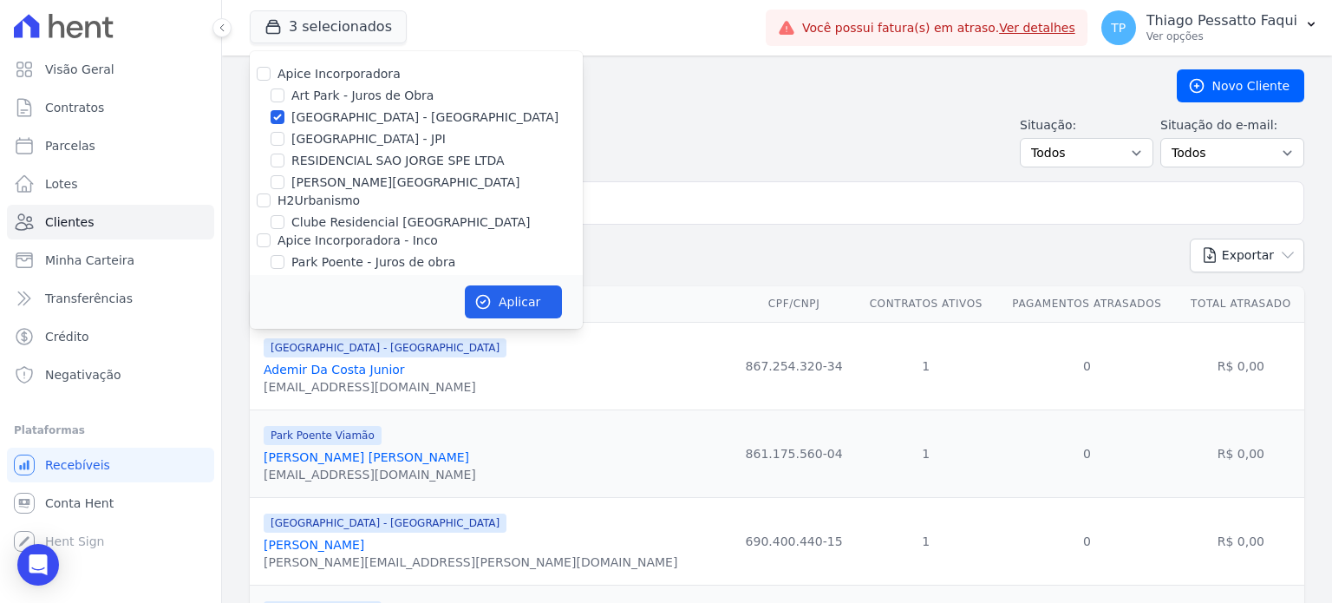
click at [291, 114] on label "[GEOGRAPHIC_DATA] - [GEOGRAPHIC_DATA]" at bounding box center [424, 117] width 267 height 18
click at [285, 114] on input "[GEOGRAPHIC_DATA] - [GEOGRAPHIC_DATA]" at bounding box center [278, 117] width 14 height 14
checkbox input "false"
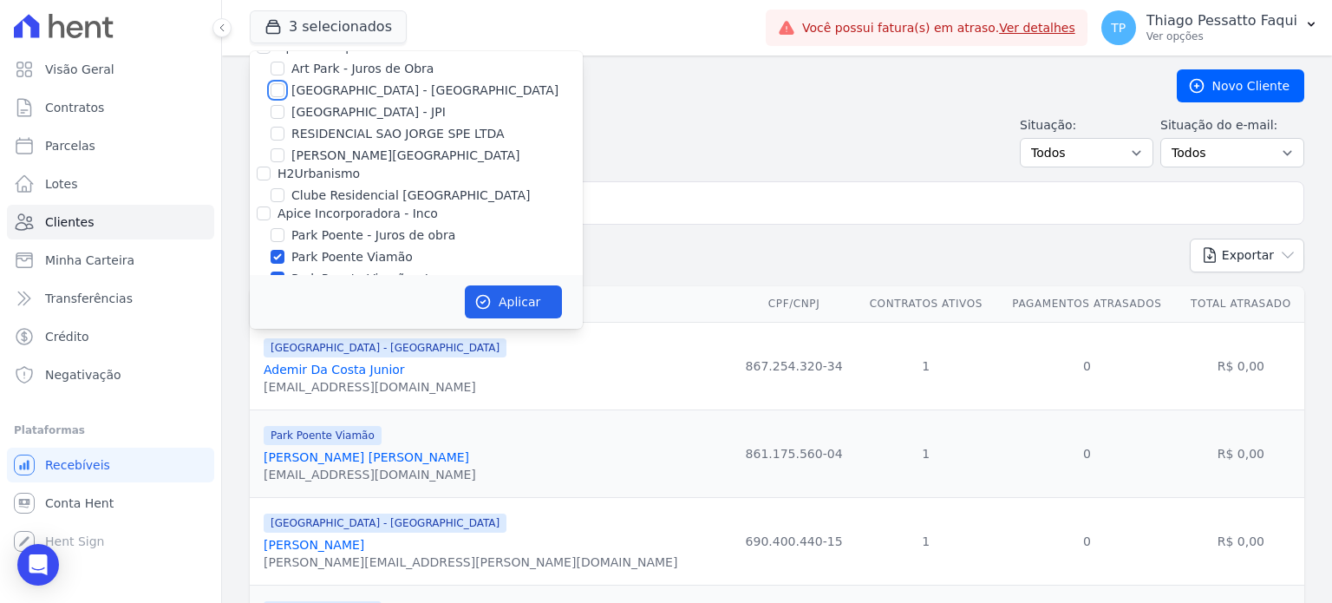
scroll to position [53, 0]
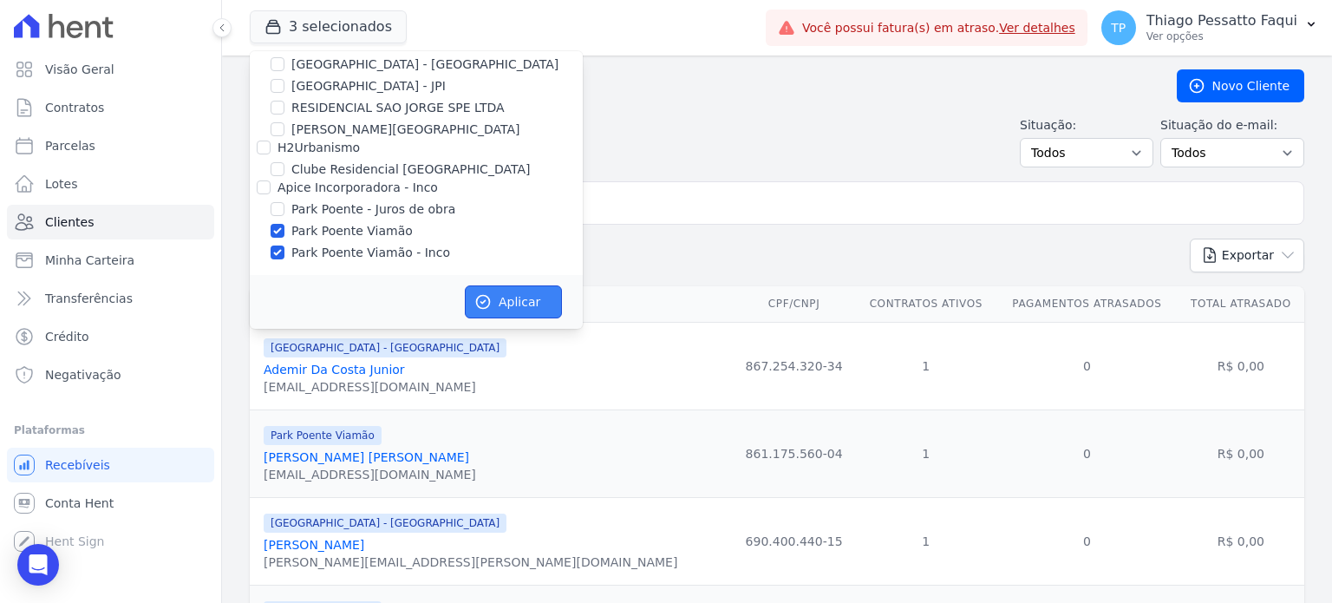
click at [496, 294] on button "Aplicar" at bounding box center [513, 301] width 97 height 33
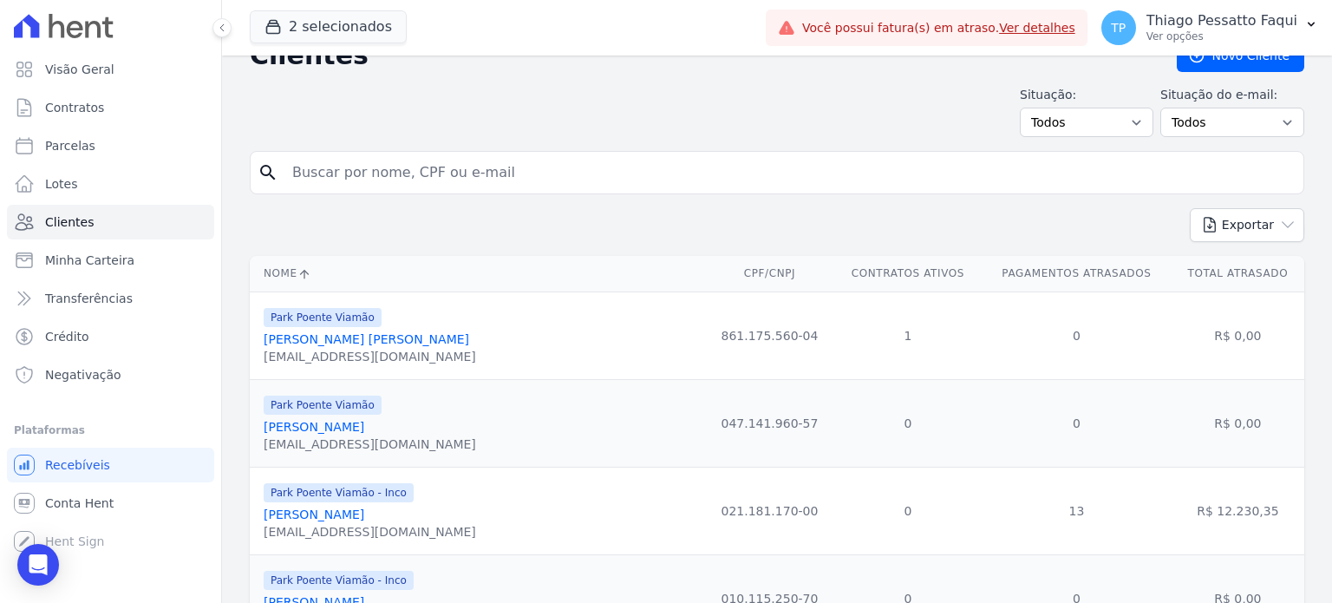
scroll to position [0, 0]
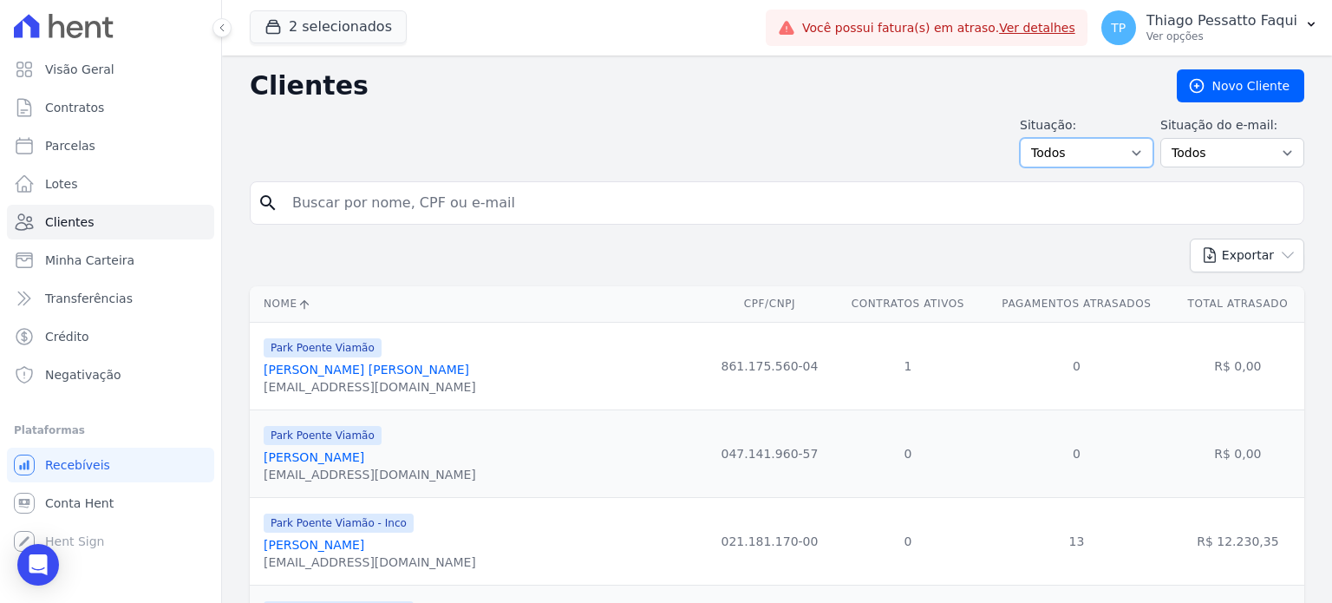
click at [1076, 161] on select "Todos Adimplentes Inadimplentes" at bounding box center [1087, 152] width 134 height 29
select select "overdue"
click at [1027, 138] on select "Todos Adimplentes Inadimplentes" at bounding box center [1087, 152] width 134 height 29
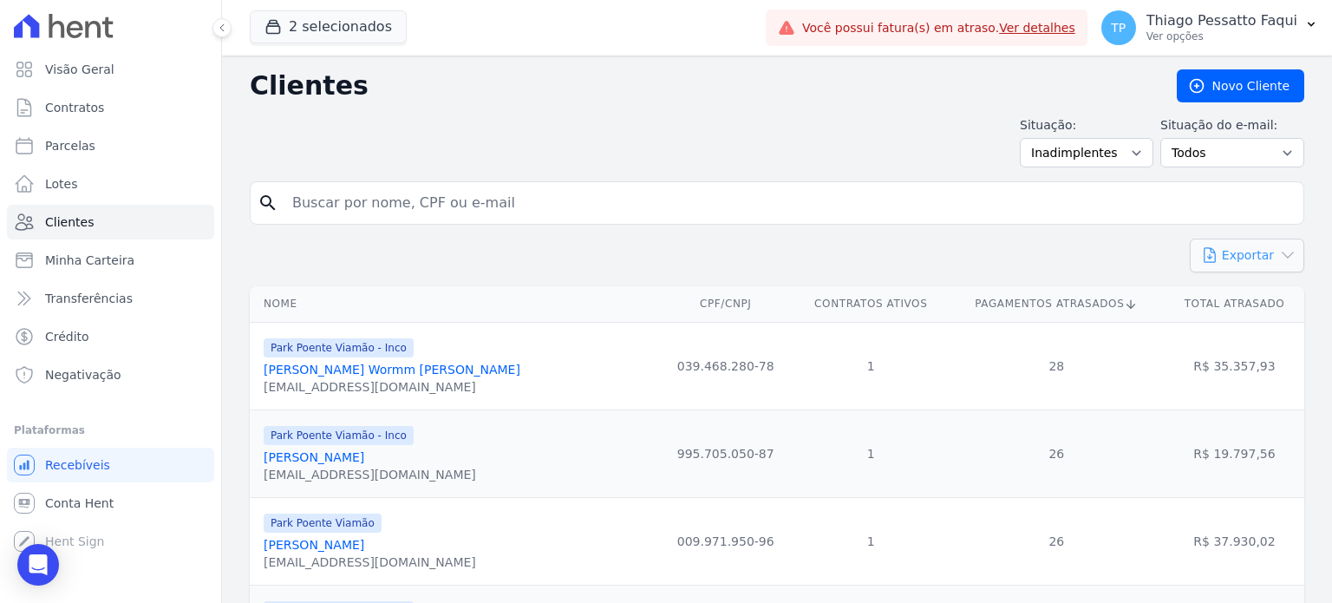
click at [1279, 256] on icon "button" at bounding box center [1287, 254] width 17 height 17
click at [1260, 338] on link "CSV" at bounding box center [1283, 327] width 97 height 32
click at [104, 75] on span "Visão Geral" at bounding box center [79, 69] width 69 height 17
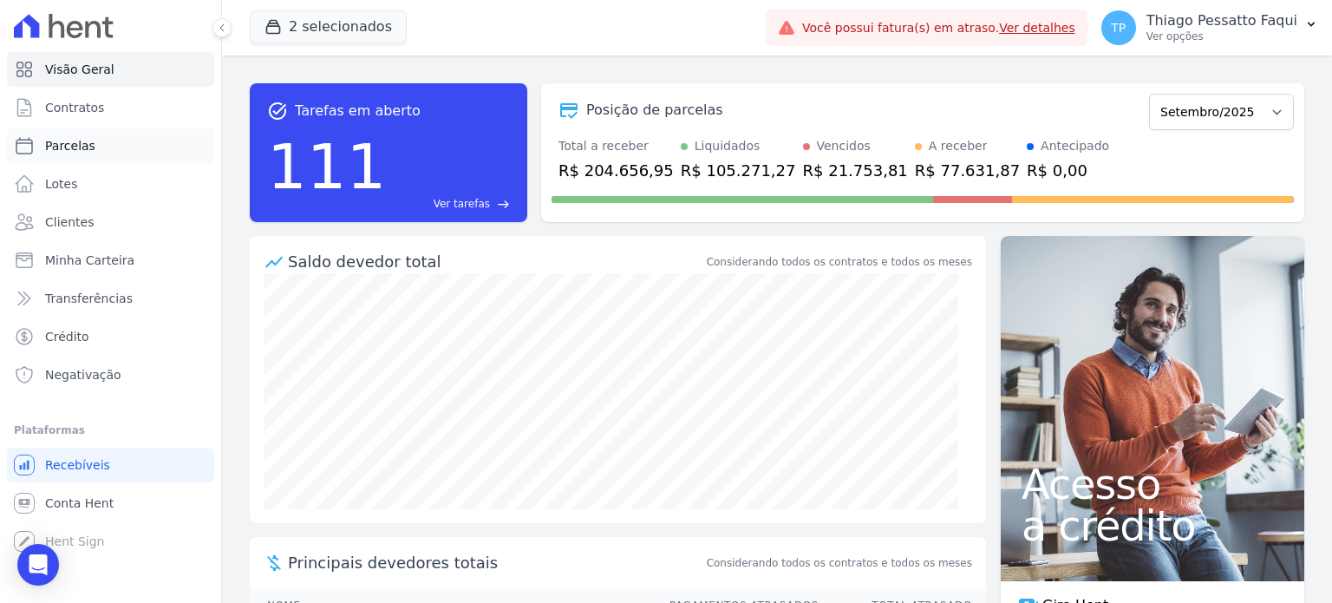
click at [90, 148] on link "Parcelas" at bounding box center [110, 145] width 207 height 35
select select
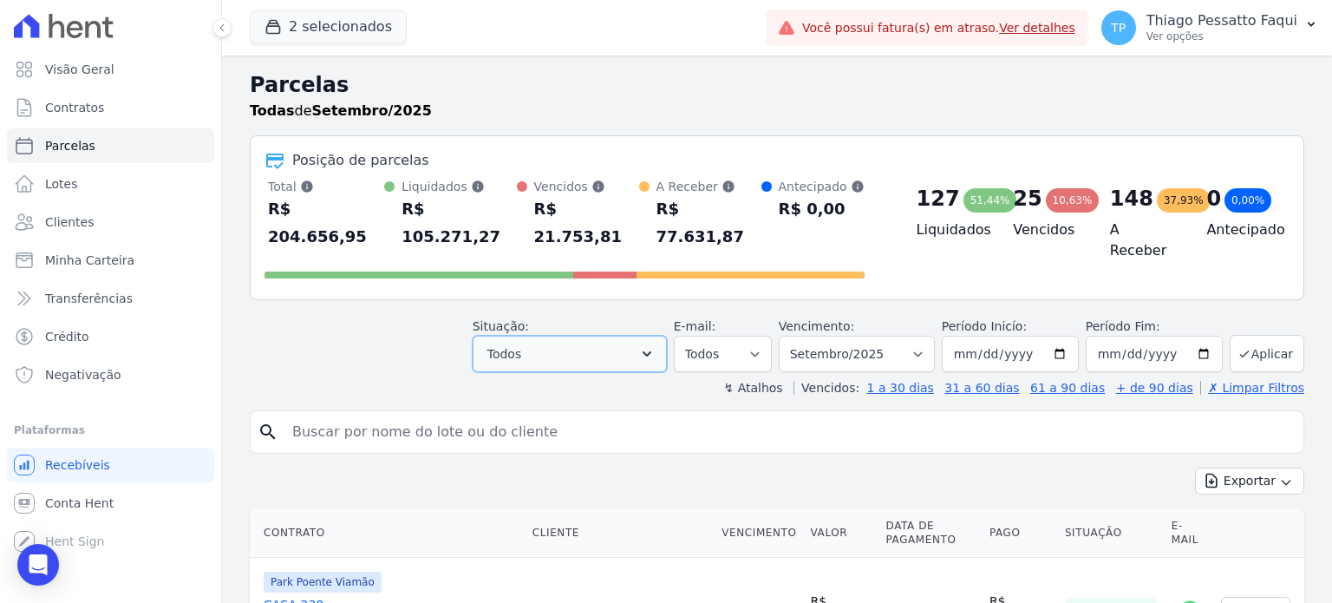
click at [631, 343] on button "Todos" at bounding box center [570, 354] width 194 height 36
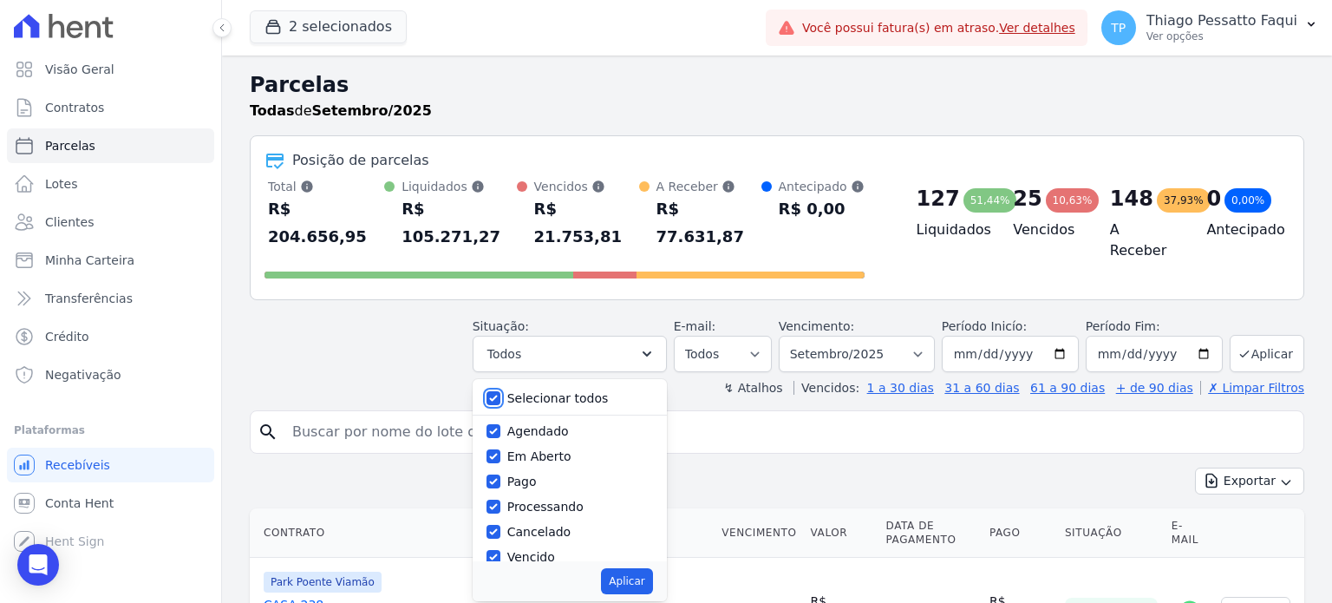
click at [500, 391] on input "Selecionar todos" at bounding box center [494, 398] width 14 height 14
checkbox input "false"
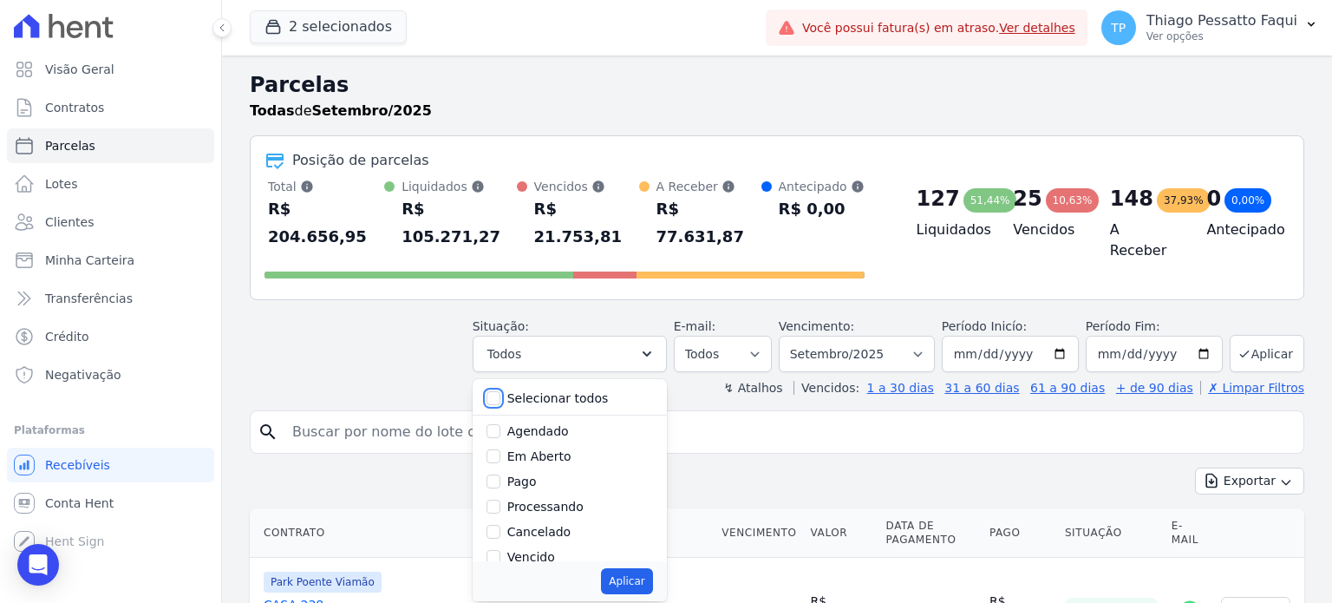
checkbox input "false"
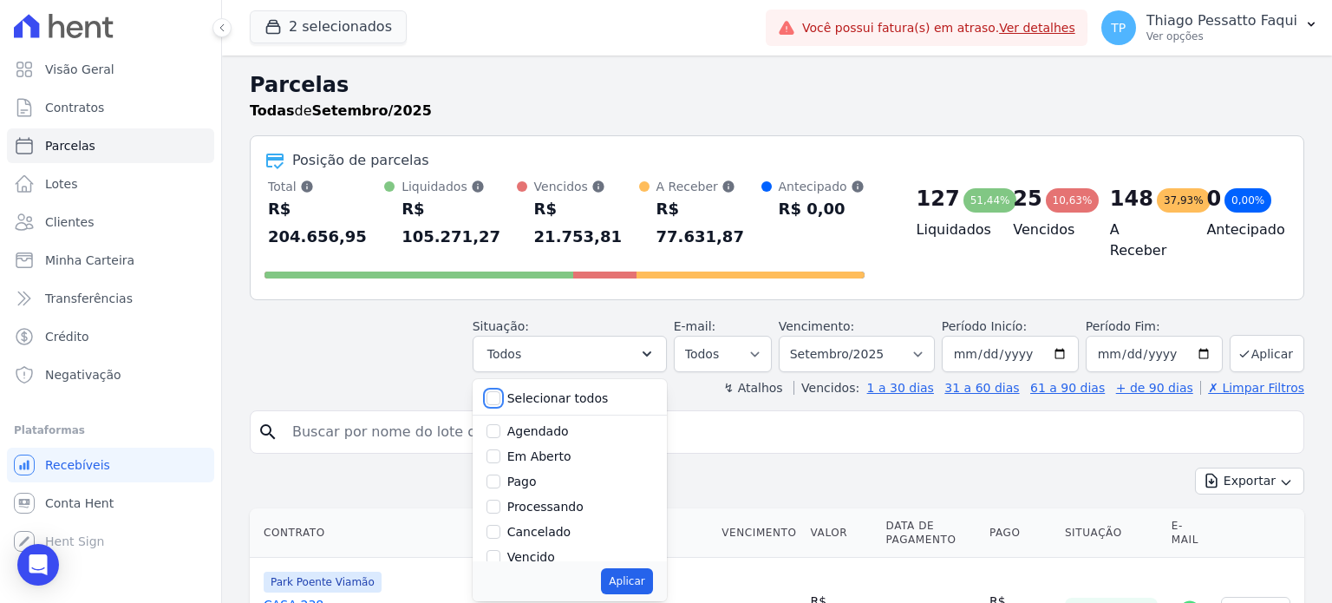
checkbox input "false"
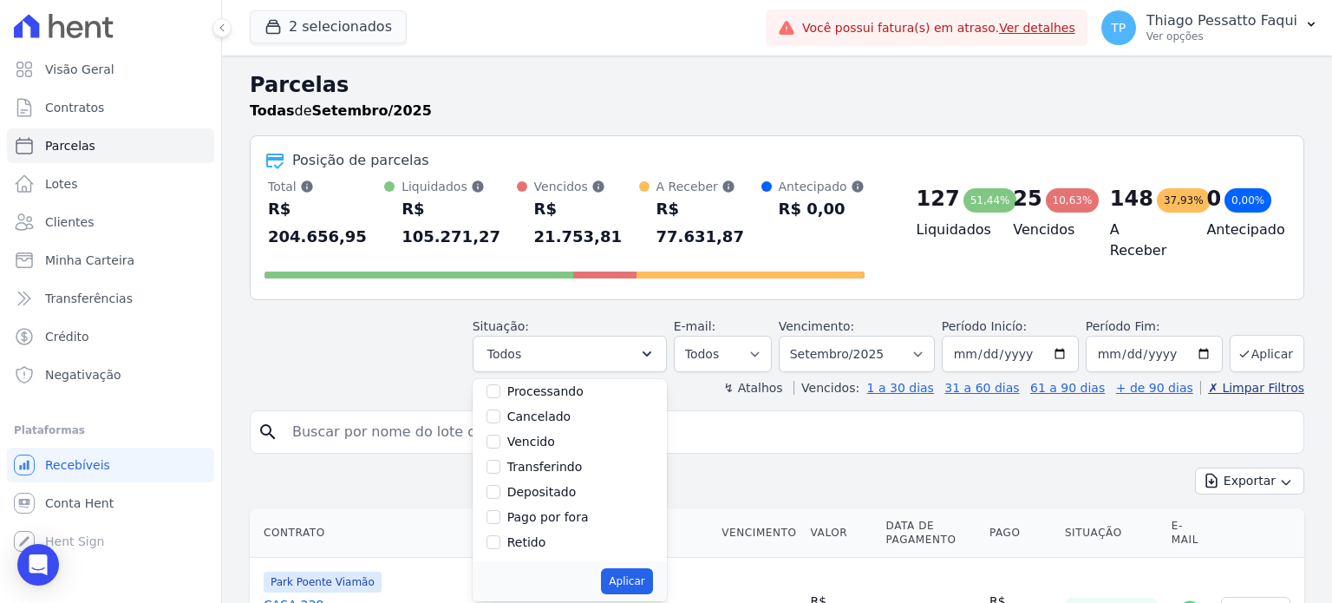
click at [1221, 381] on link "✗ Limpar Filtros" at bounding box center [1252, 388] width 104 height 14
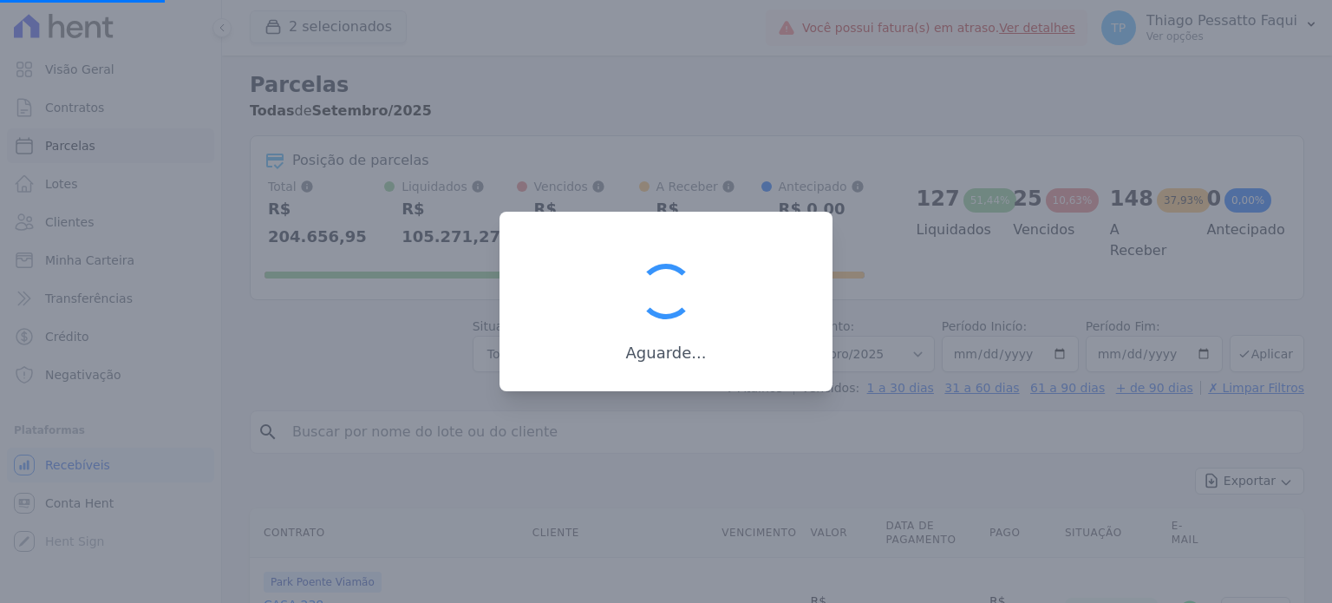
select select
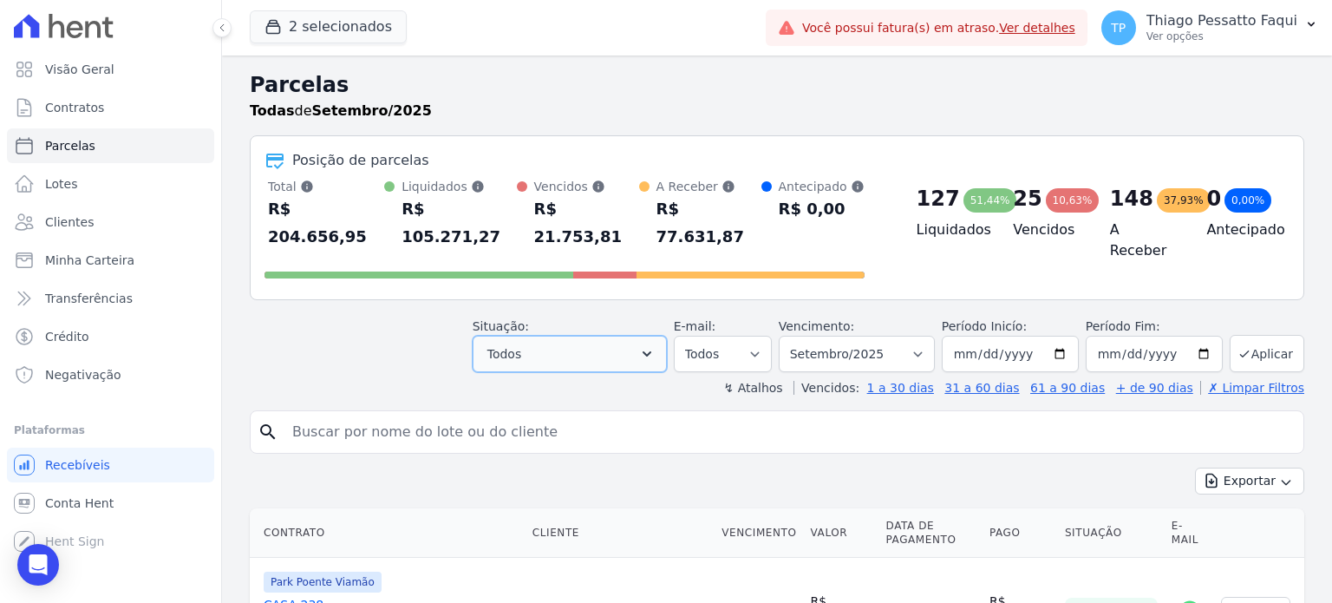
click at [667, 336] on button "Todos" at bounding box center [570, 354] width 194 height 36
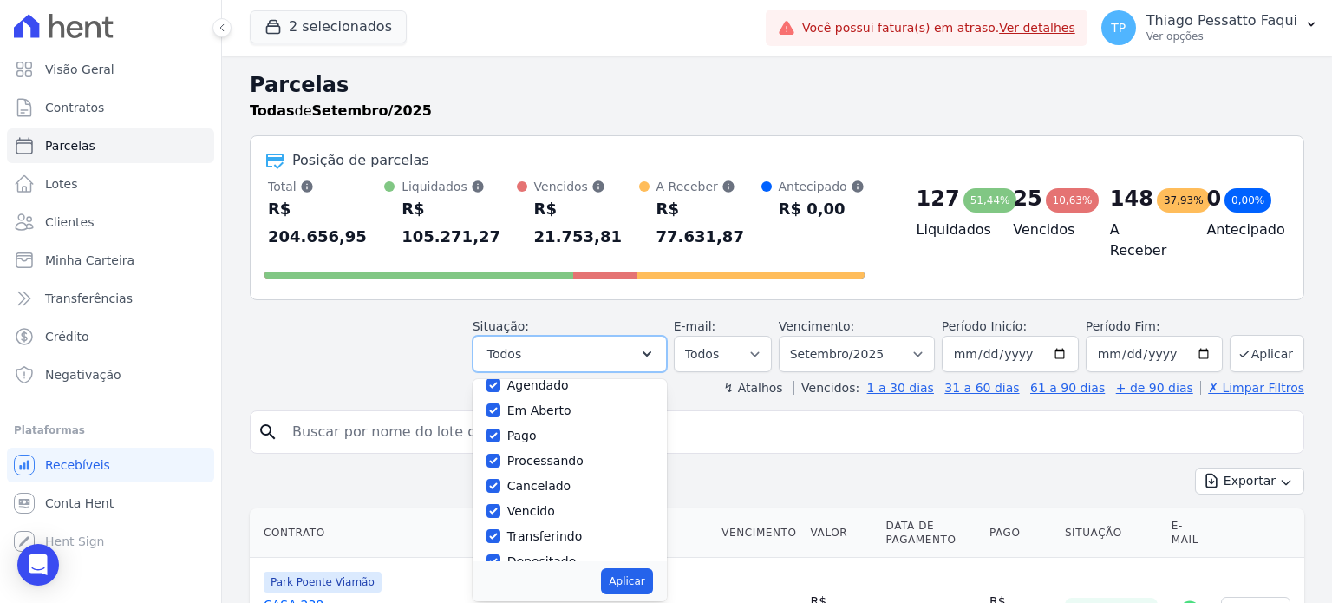
scroll to position [0, 0]
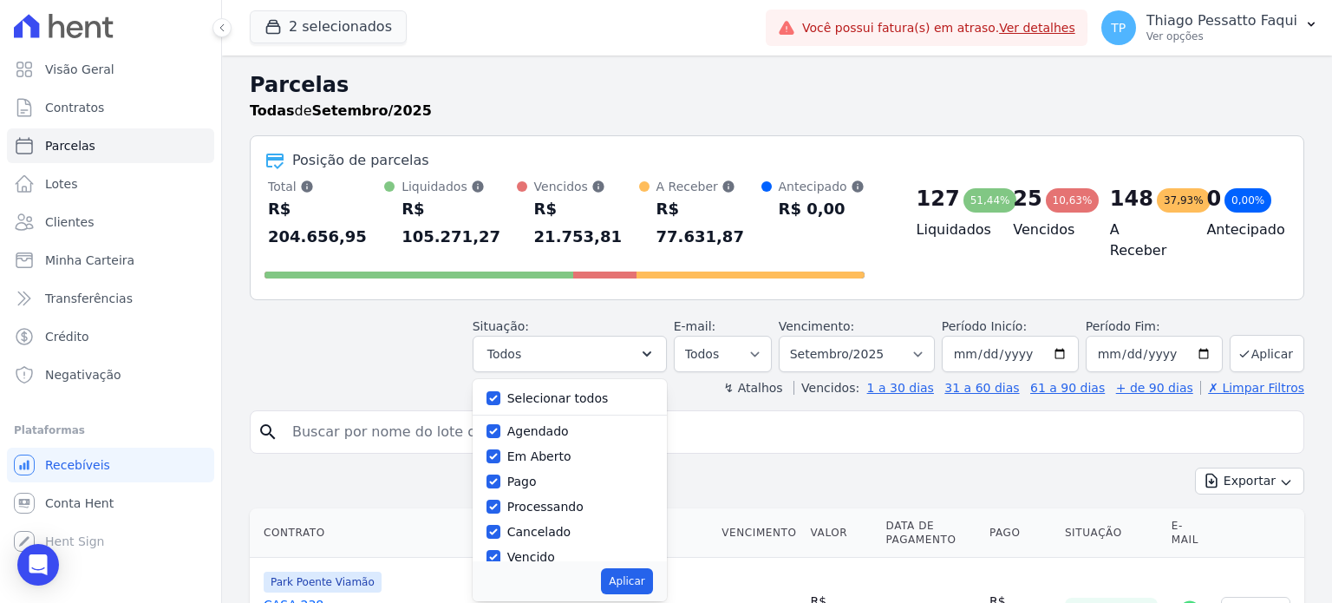
click at [517, 386] on div "Selecionar todos" at bounding box center [570, 398] width 167 height 25
click at [500, 391] on input "Selecionar todos" at bounding box center [494, 398] width 14 height 14
checkbox input "false"
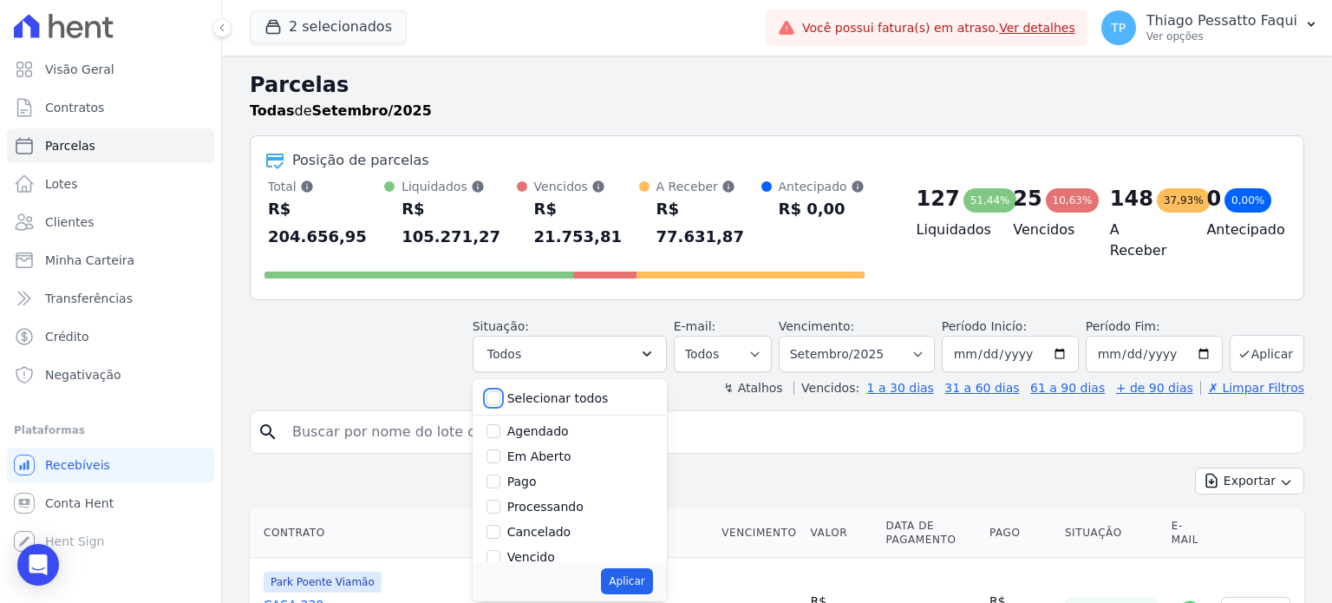
checkbox input "false"
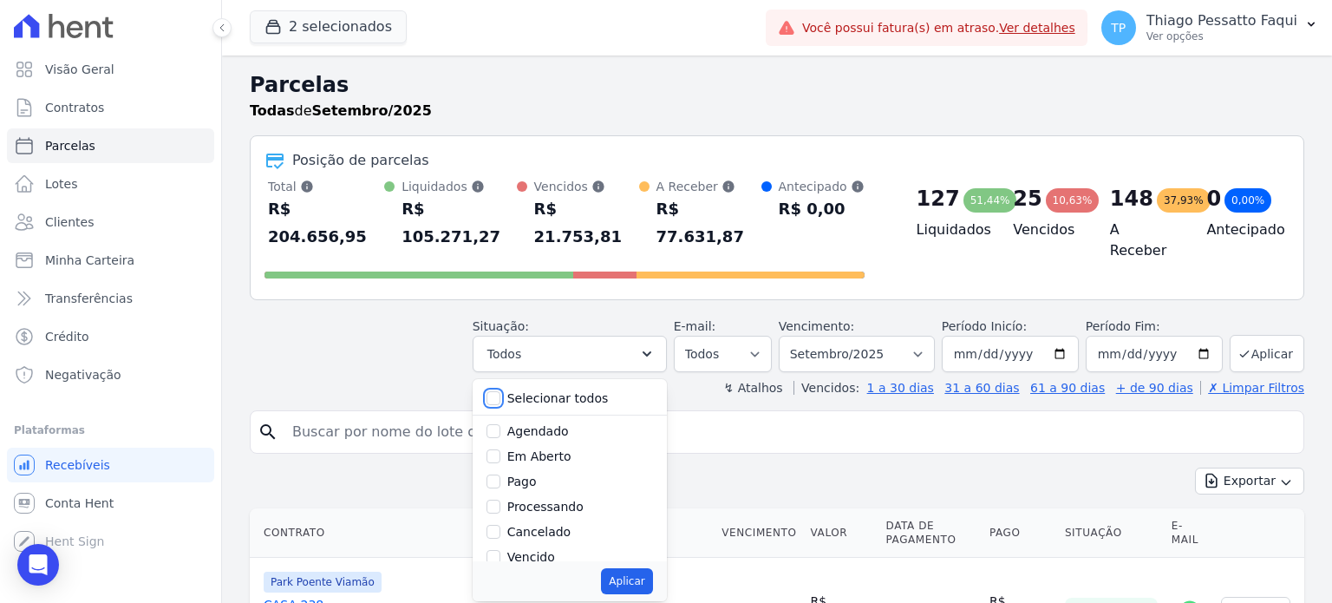
checkbox input "false"
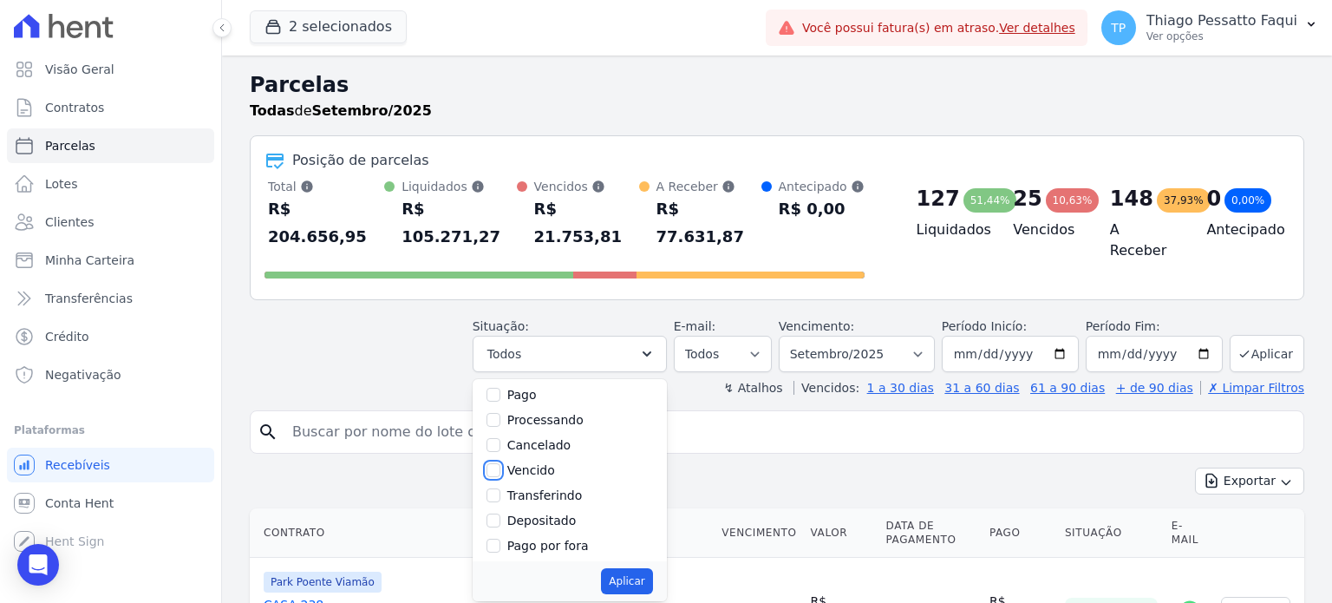
click at [500, 463] on input "Vencido" at bounding box center [494, 470] width 14 height 14
checkbox input "true"
click at [648, 568] on button "Aplicar" at bounding box center [626, 581] width 51 height 26
select select "overdue"
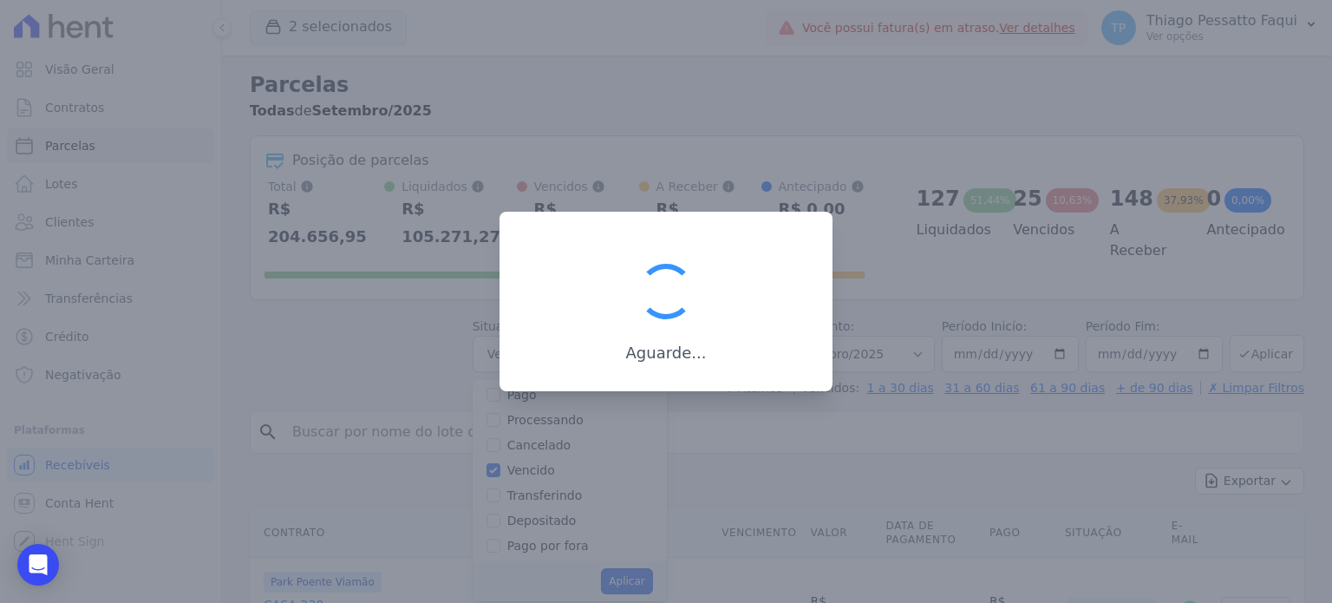
scroll to position [32, 0]
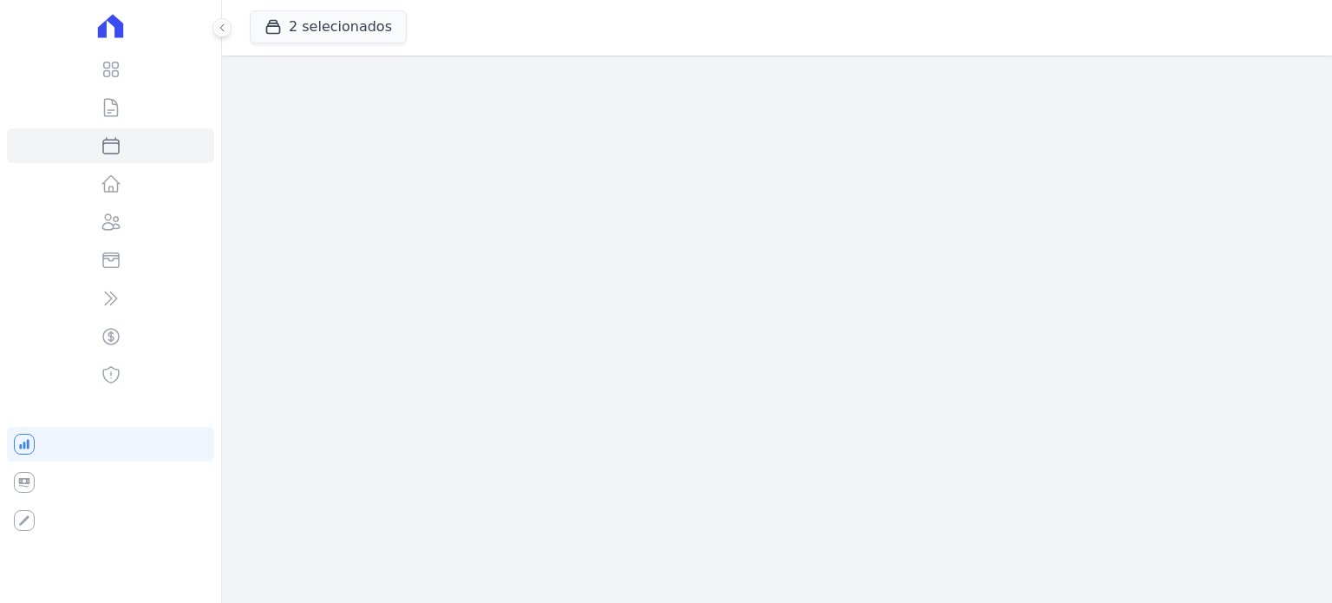
select select
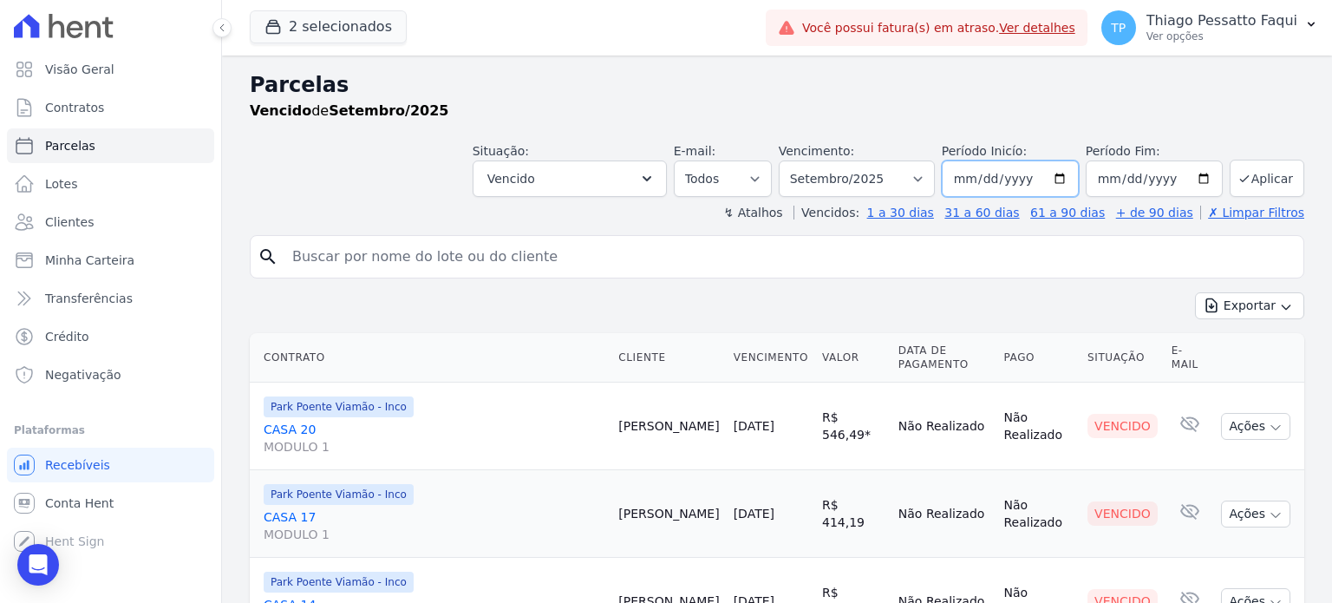
click at [1057, 176] on input "[DATE]" at bounding box center [1010, 178] width 137 height 36
type input "[DATE]"
click at [906, 179] on select "Filtrar por período ──────── Todos os meses Novembro/2022 Dezembro/2022 [GEOGRA…" at bounding box center [857, 178] width 156 height 36
select select "all"
click at [793, 160] on select "Filtrar por período ──────── Todos os meses Novembro/2022 Dezembro/2022 [GEOGRA…" at bounding box center [857, 178] width 156 height 36
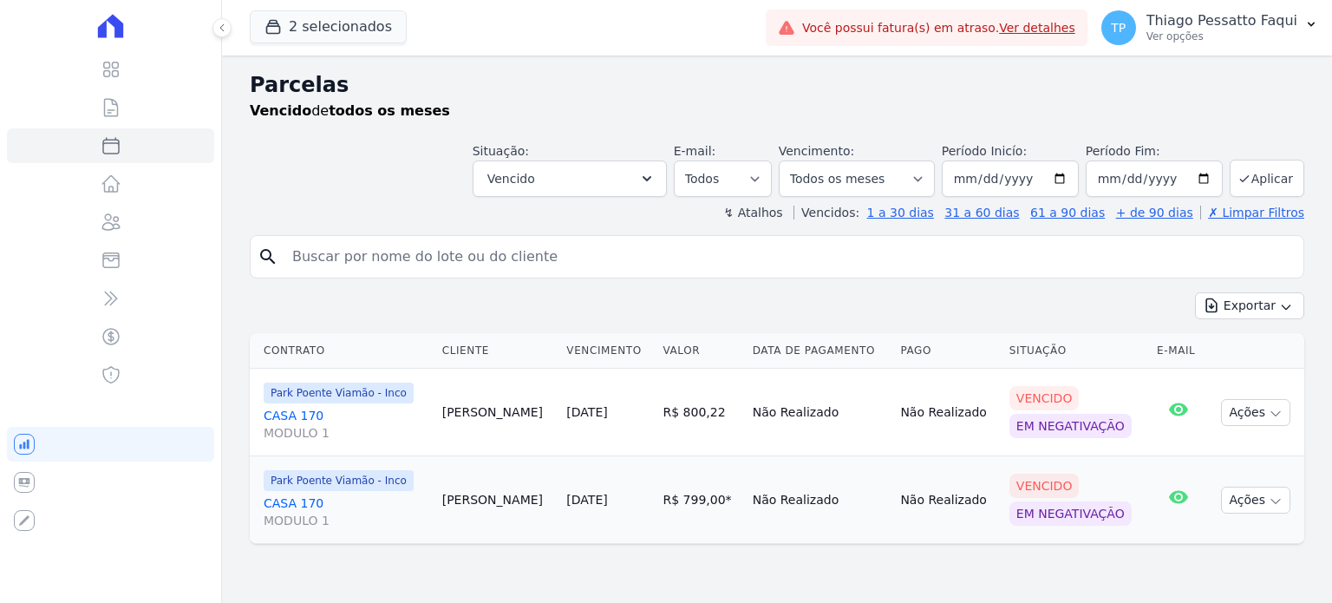
select select
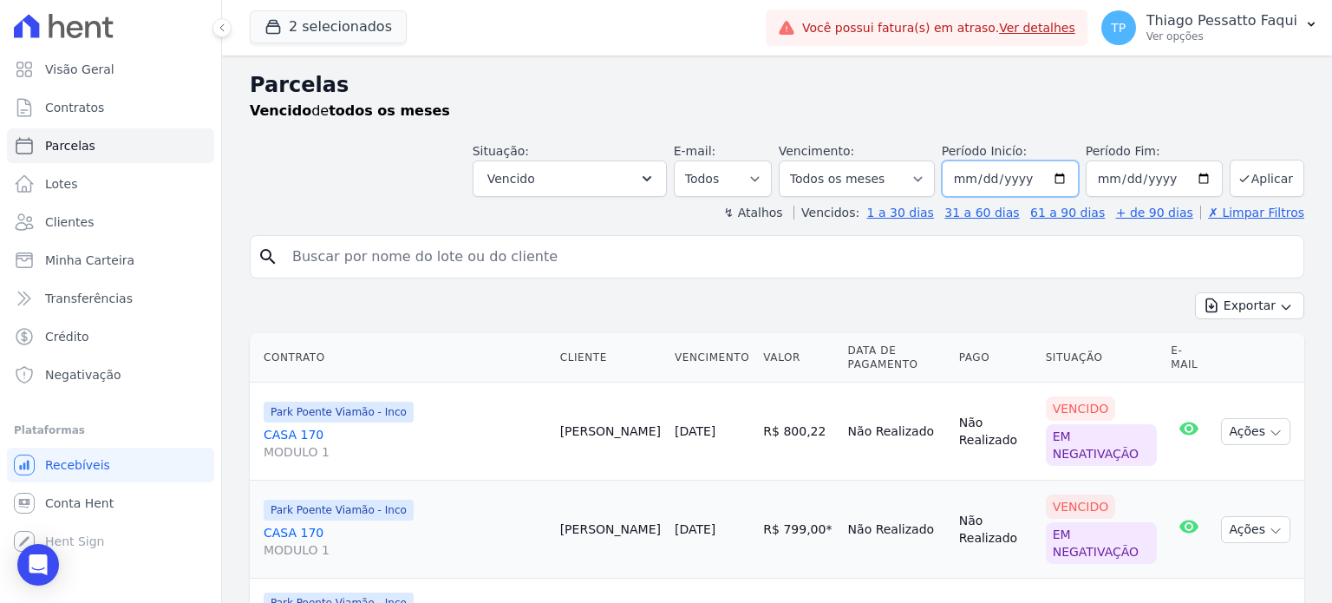
click at [1057, 182] on input "[DATE]" at bounding box center [1010, 178] width 137 height 36
type input "[DATE]"
click at [1251, 299] on button "Exportar" at bounding box center [1249, 305] width 109 height 27
click at [1249, 377] on span "Exportar CSV" at bounding box center [1248, 376] width 92 height 17
